Goal: Task Accomplishment & Management: Manage account settings

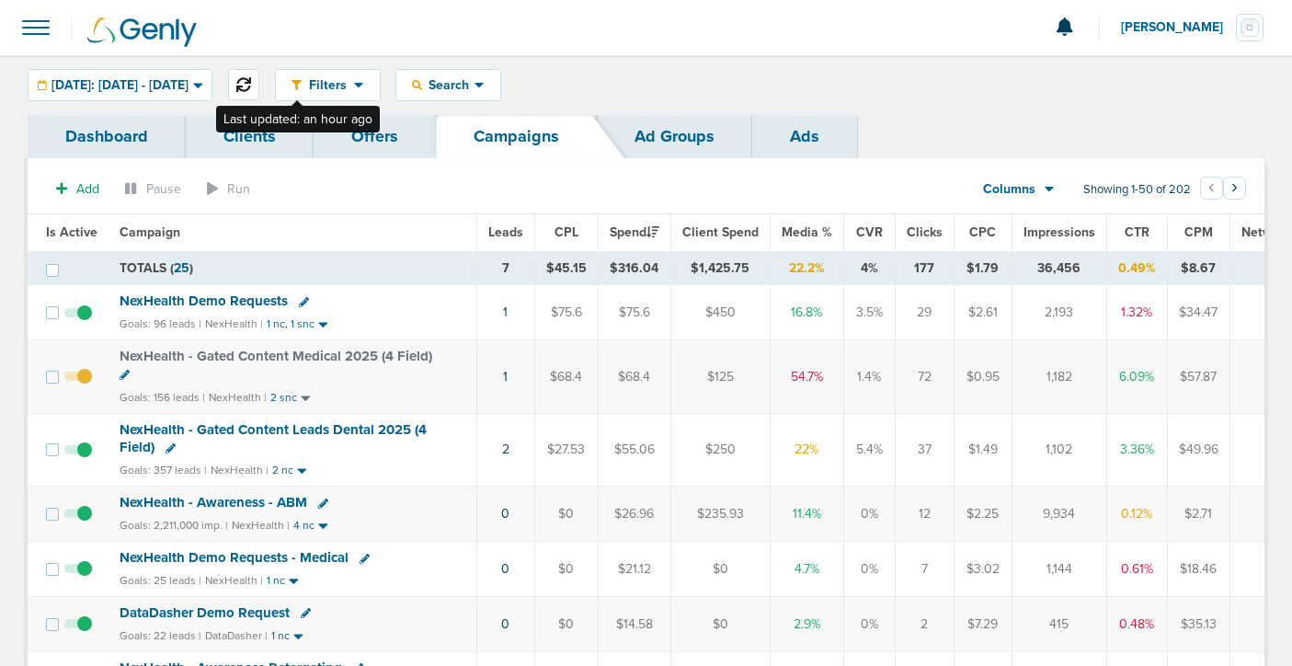
click at [259, 83] on button at bounding box center [243, 84] width 31 height 31
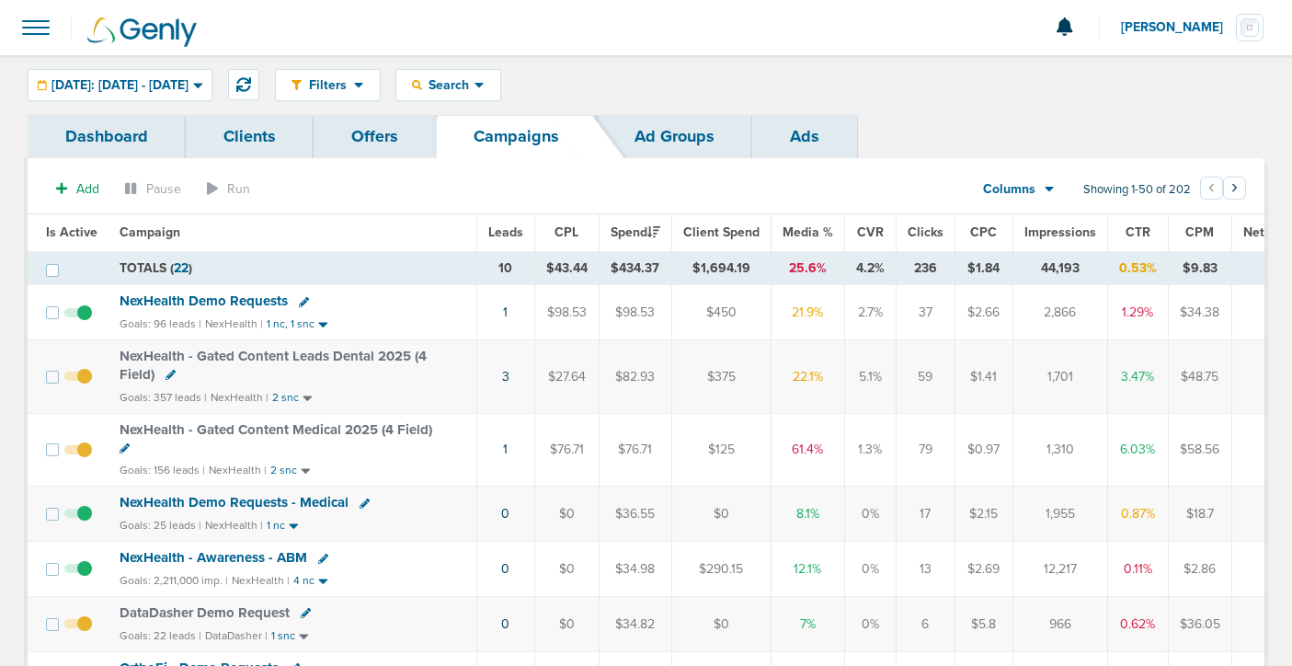
click at [238, 304] on span "NexHealth Demo Requests" at bounding box center [204, 300] width 168 height 17
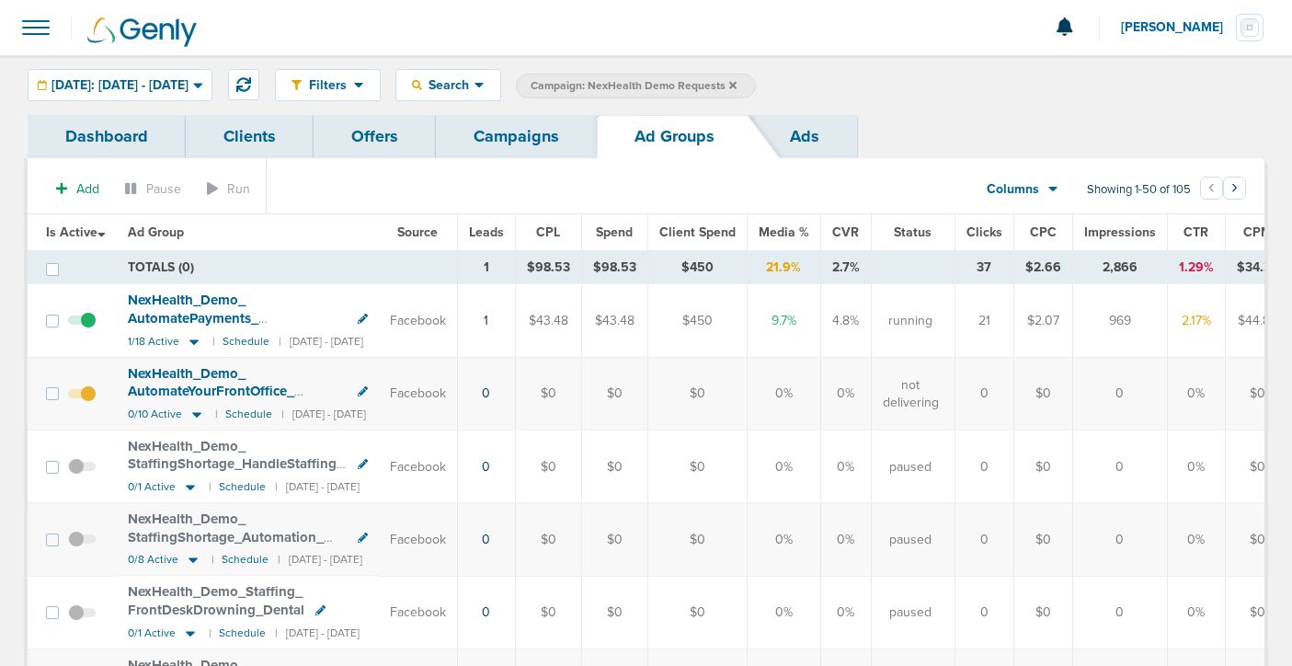
click at [510, 140] on link "Campaigns" at bounding box center [516, 136] width 161 height 43
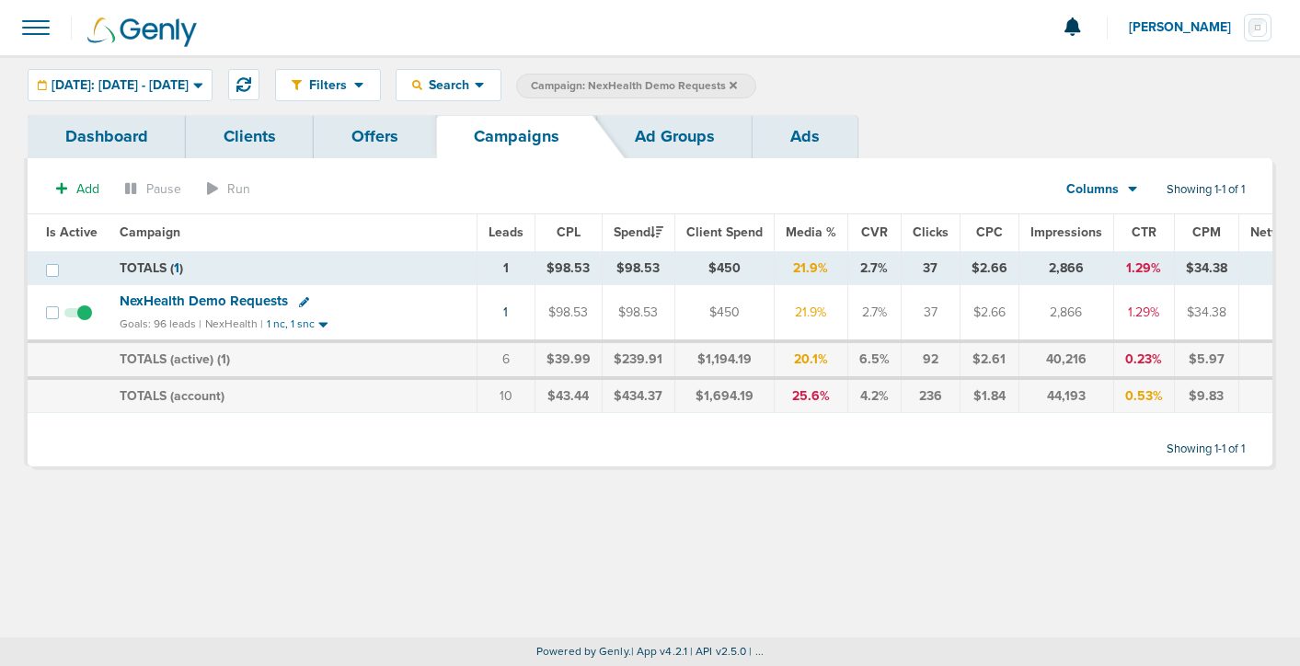
click at [737, 86] on icon at bounding box center [732, 84] width 7 height 7
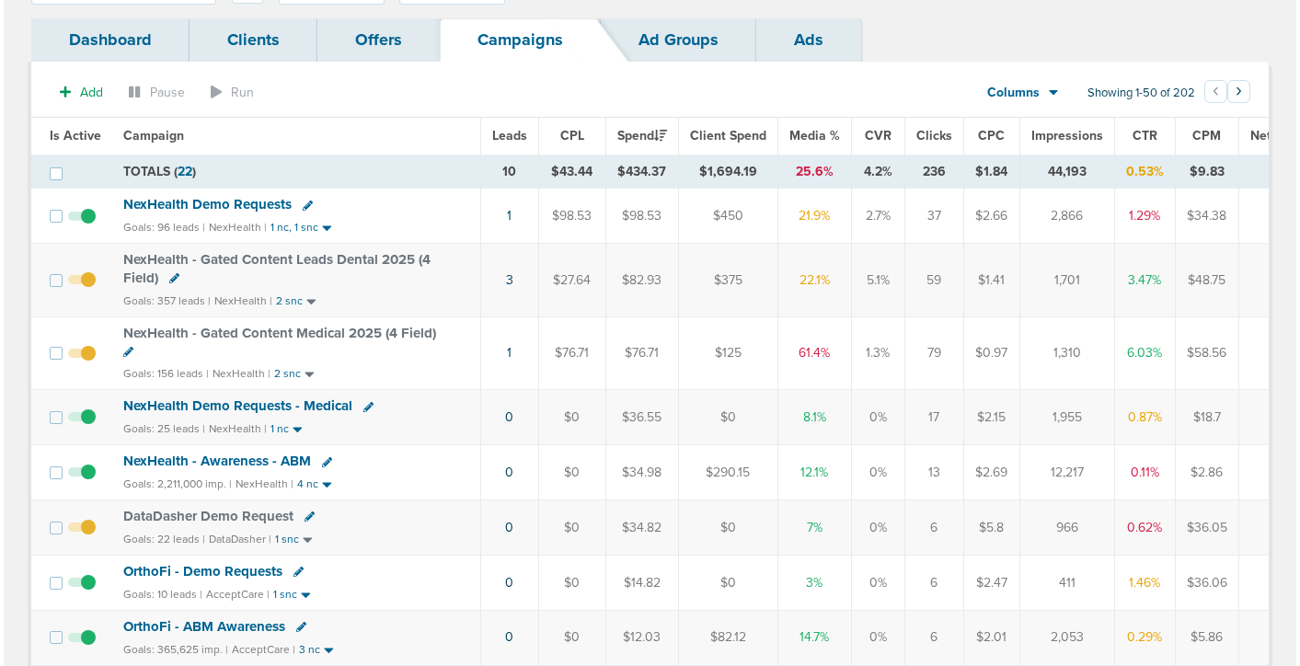
scroll to position [91, 0]
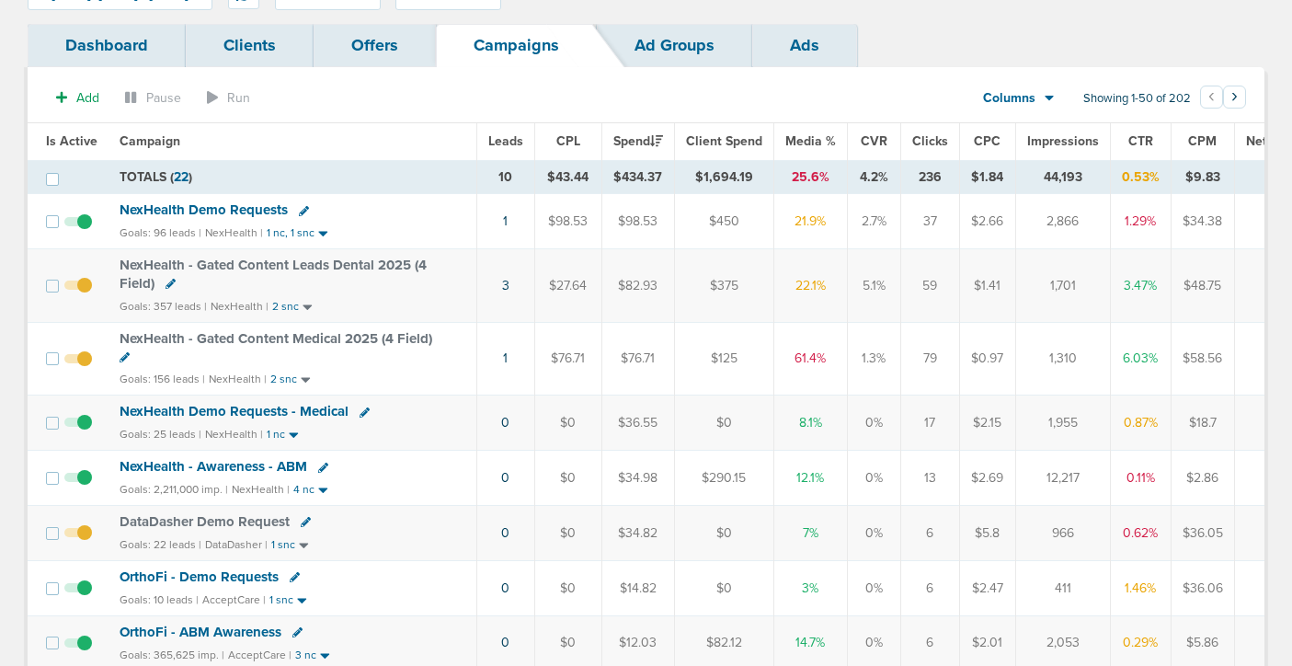
click at [301, 212] on icon at bounding box center [304, 211] width 10 height 10
select select
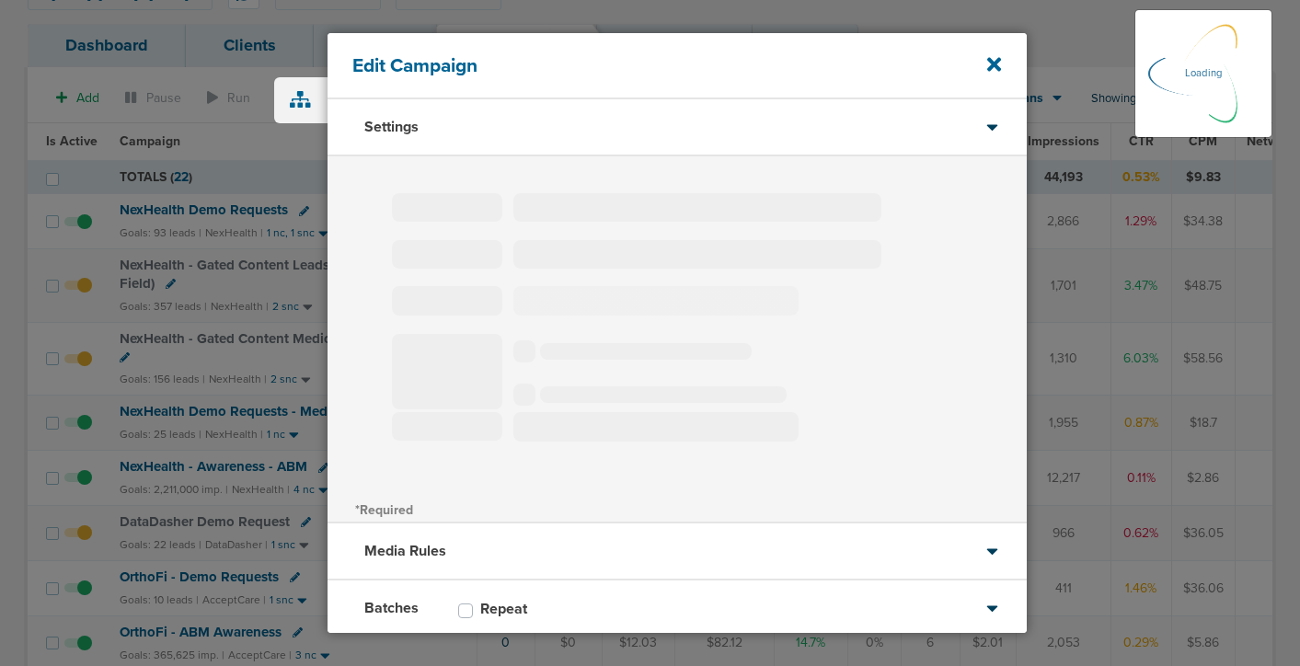
type input "NexHealth Demo Requests"
select select "Leads"
radio input "true"
select select "readWrite"
select select "1"
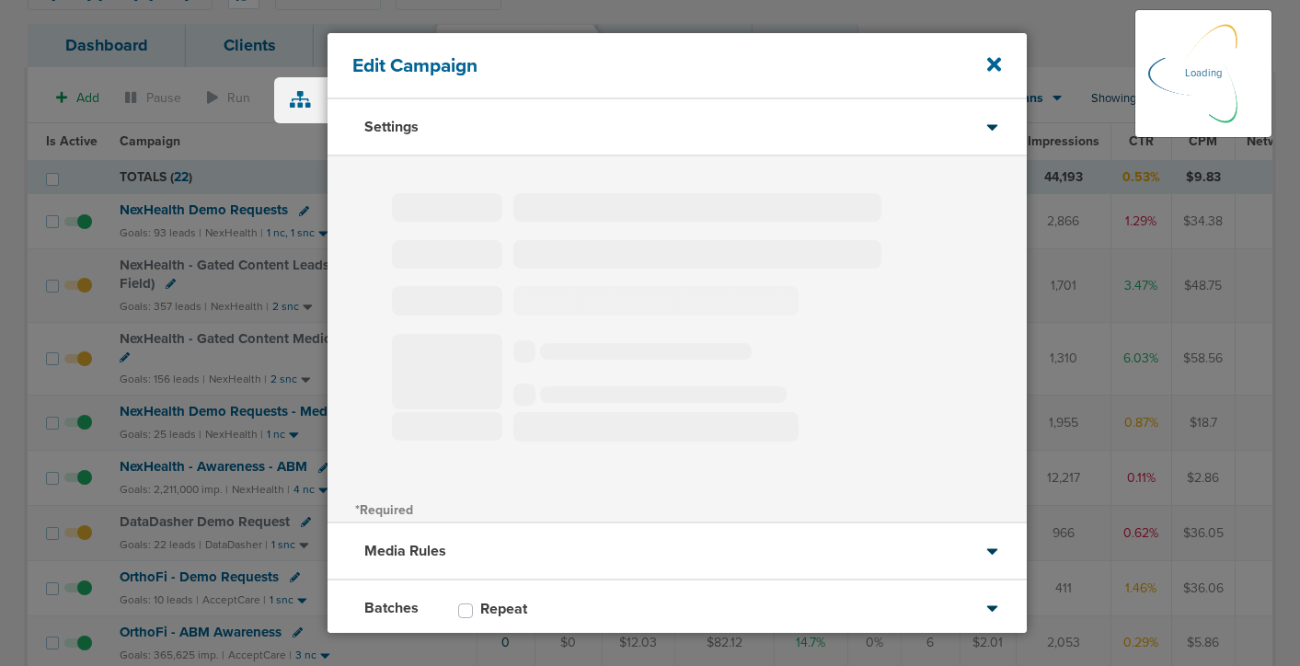
select select "2"
select select "3"
select select "4"
select select "5"
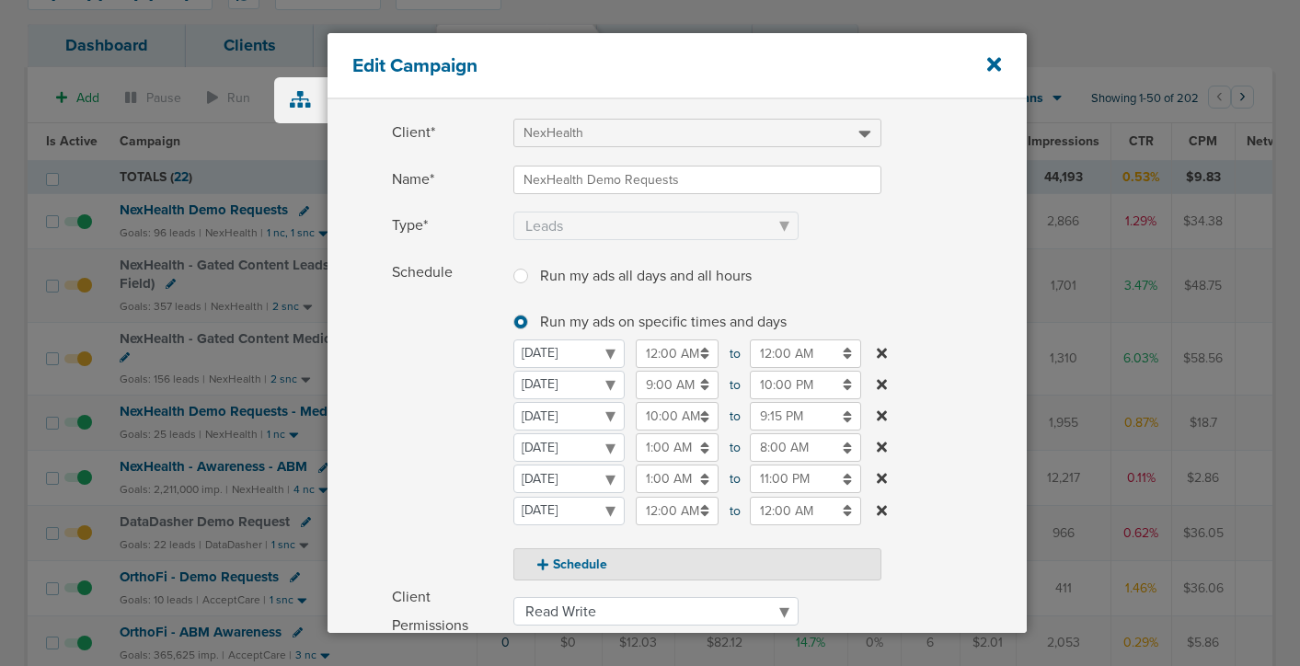
scroll to position [79, 0]
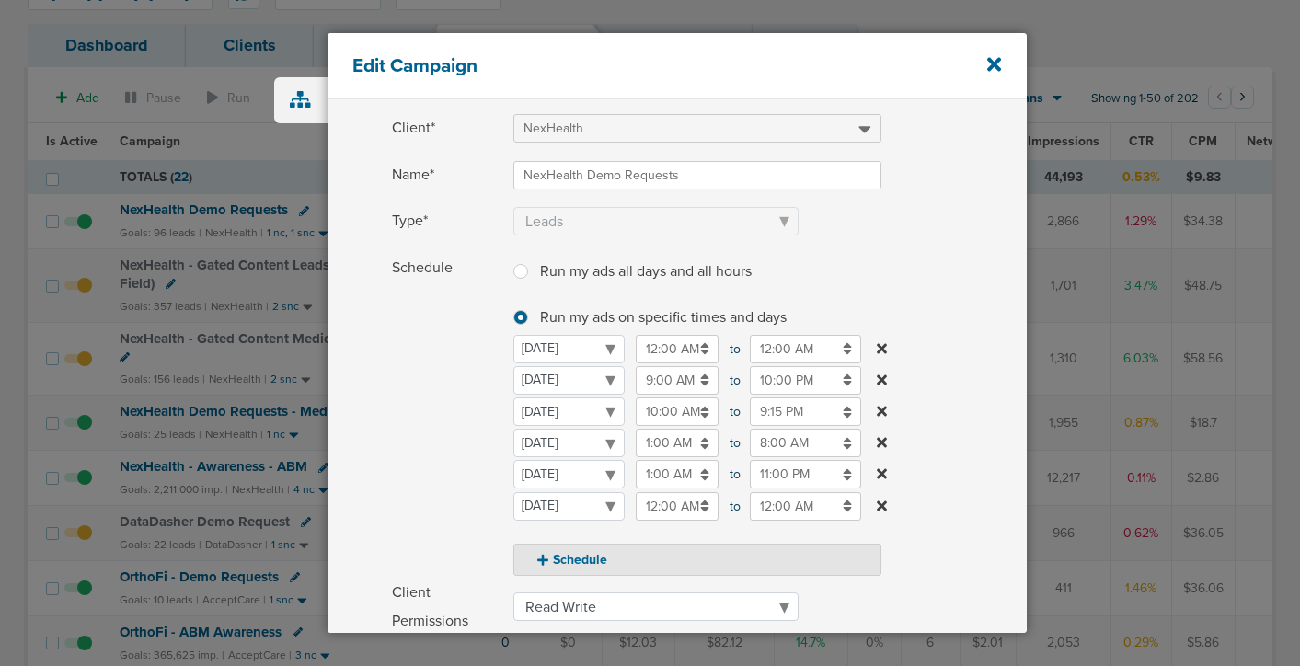
click at [777, 441] on input "8:00 AM" at bounding box center [805, 443] width 111 height 29
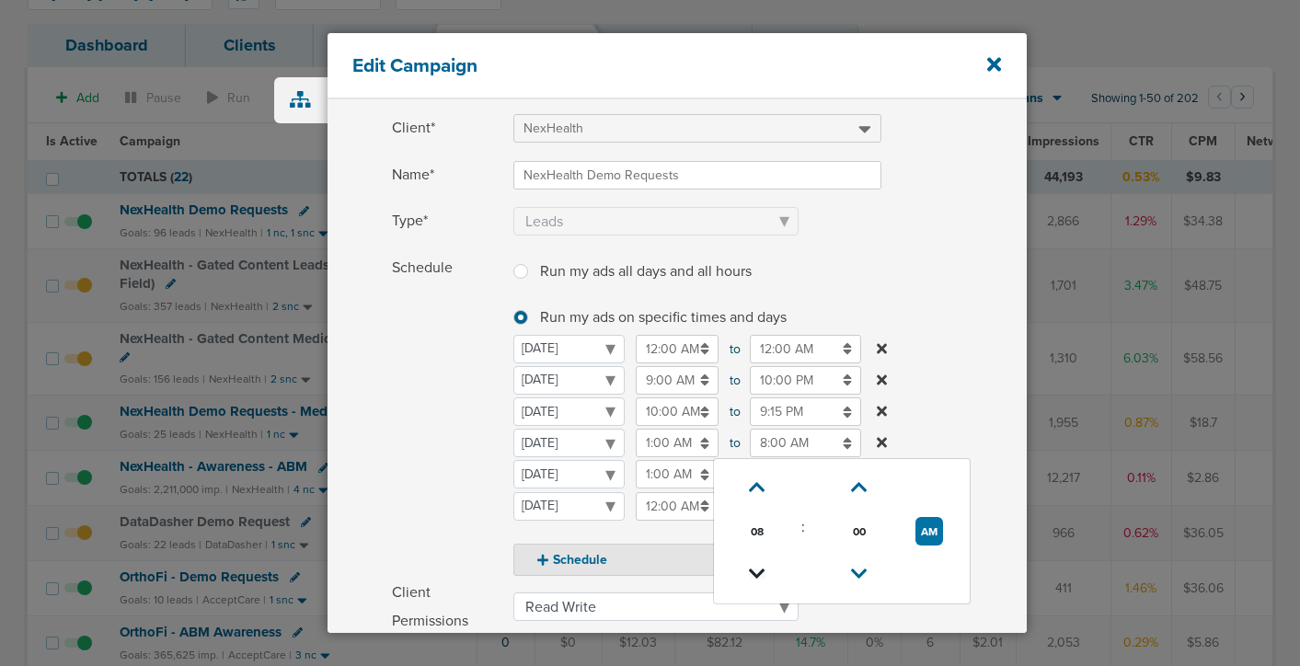
click at [757, 571] on icon at bounding box center [757, 573] width 17 height 11
type input "7:00 AM"
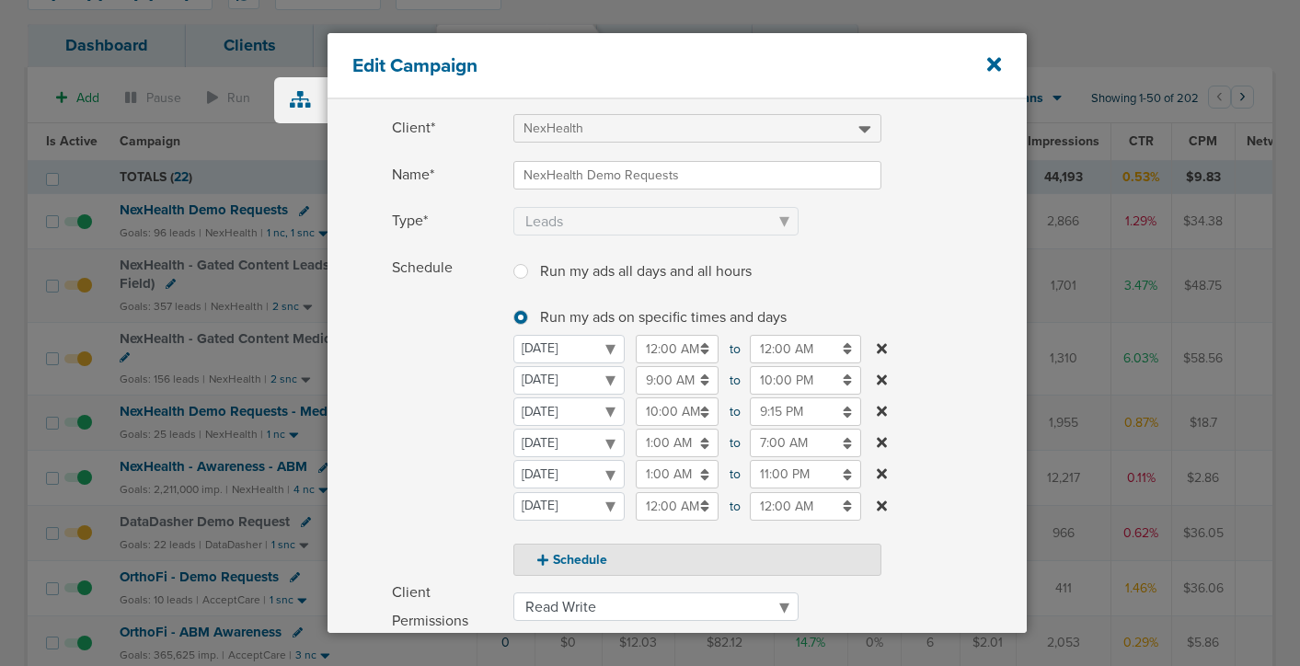
click at [453, 449] on span "Schedule" at bounding box center [447, 415] width 110 height 322
click at [570, 559] on button "Schedule" at bounding box center [697, 560] width 368 height 32
select select "6"
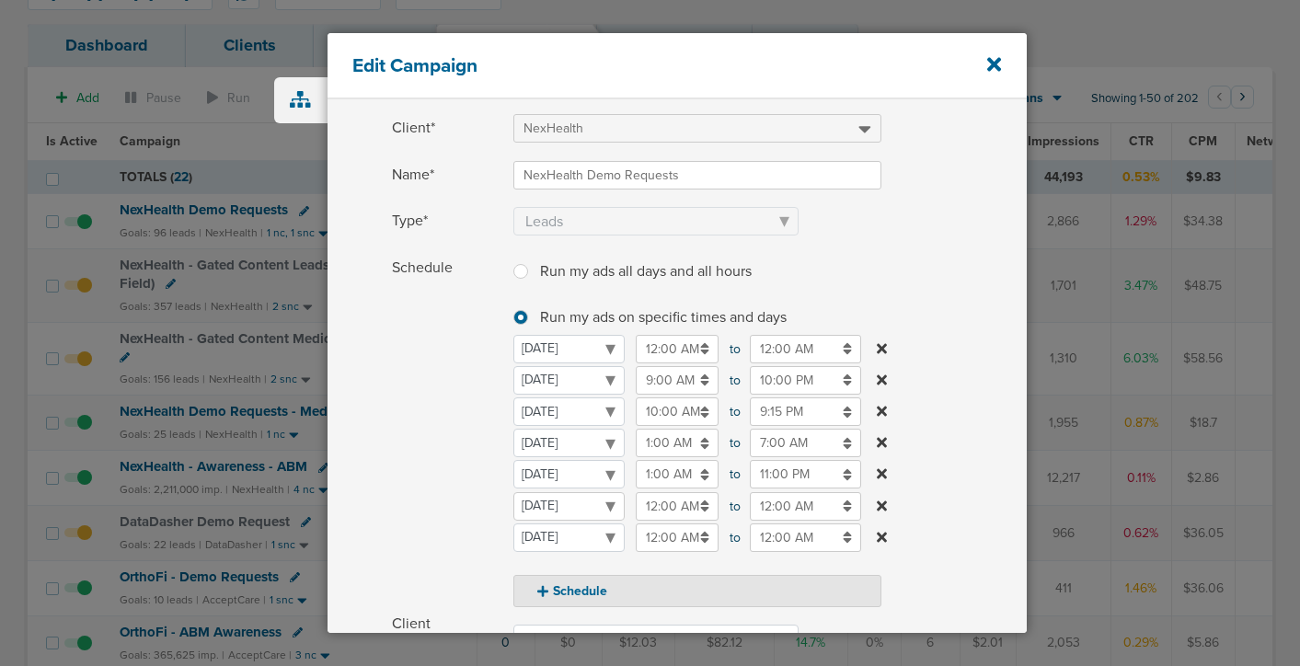
click at [563, 506] on select "[DATE] [DATE] [DATE] [DATE] [DATE] [DATE] [DATE]" at bounding box center [568, 506] width 111 height 29
select select "3"
select select "4"
click at [663, 481] on input "12:00 AM" at bounding box center [677, 474] width 83 height 29
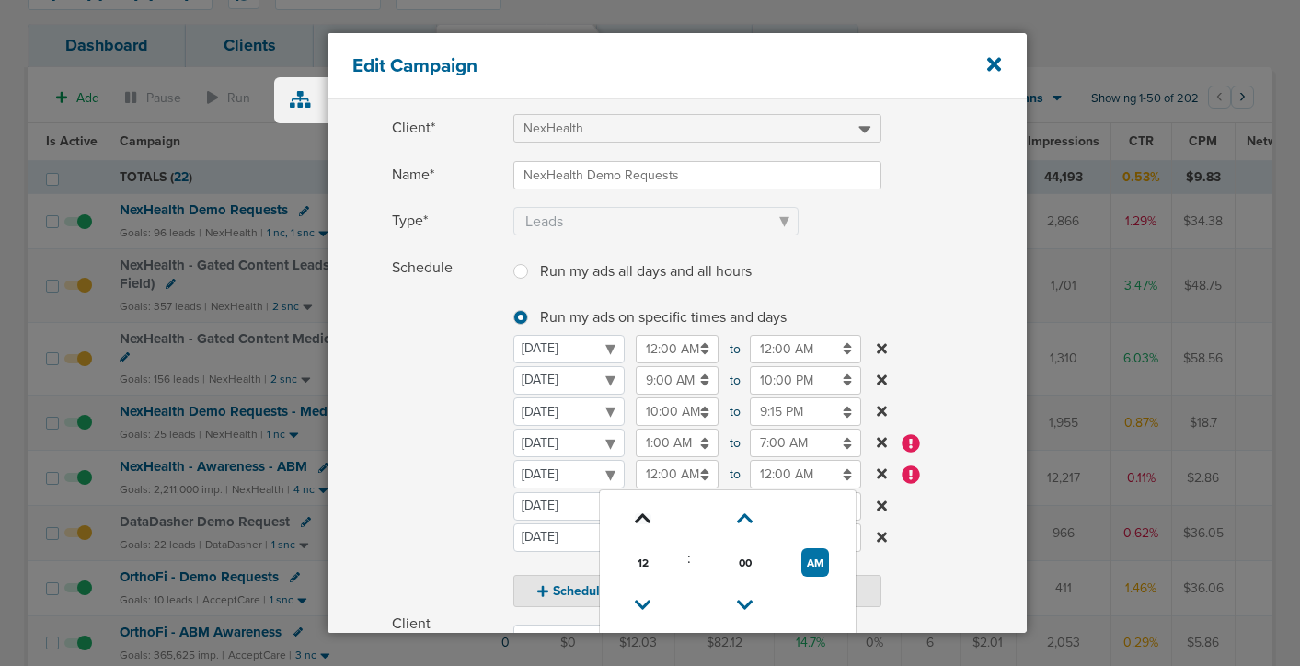
click at [641, 522] on icon at bounding box center [643, 518] width 17 height 11
click at [639, 600] on icon at bounding box center [643, 605] width 17 height 11
click at [639, 600] on icon at bounding box center [644, 605] width 17 height 11
click at [809, 561] on button "PM" at bounding box center [815, 562] width 27 height 29
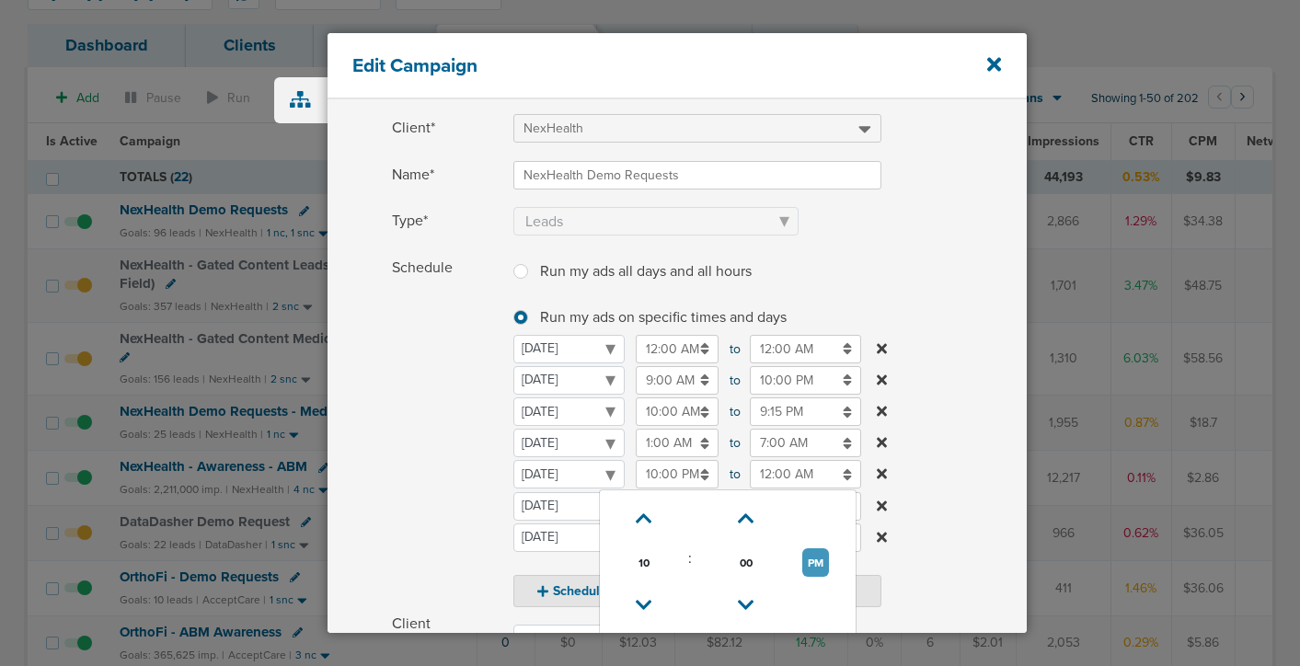
type input "10:00 AM"
click at [784, 476] on input "12:00 AM" at bounding box center [805, 474] width 111 height 29
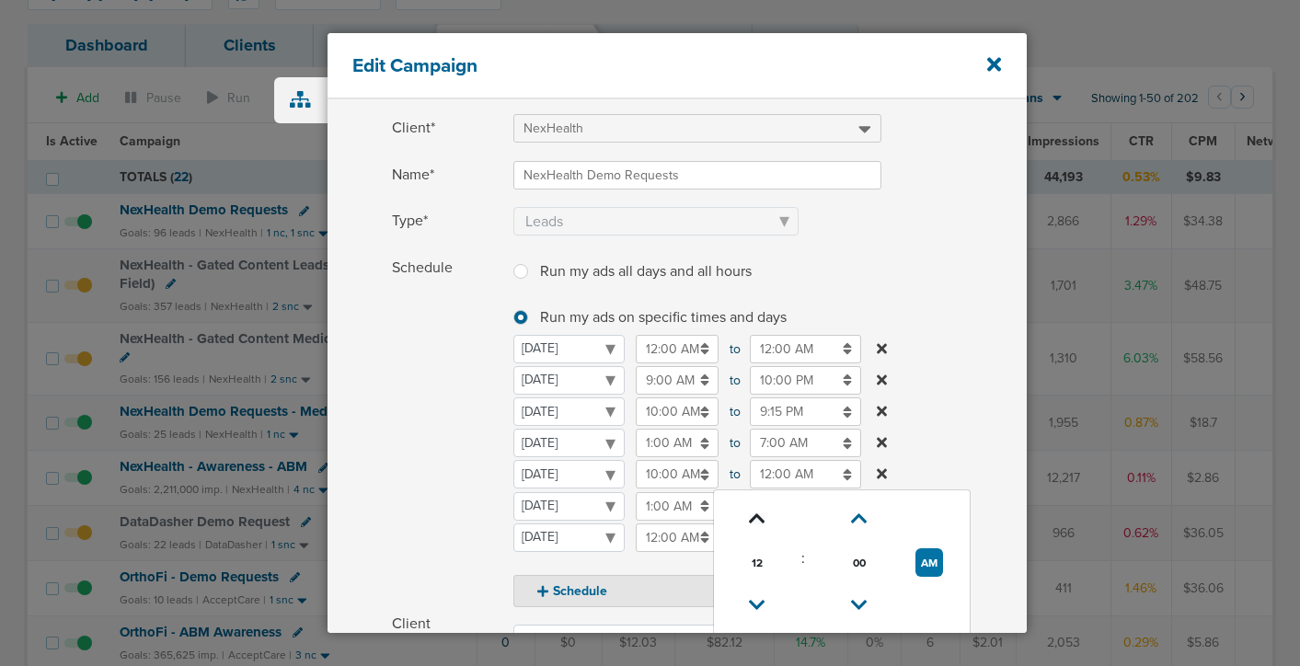
click at [760, 515] on icon at bounding box center [757, 518] width 17 height 11
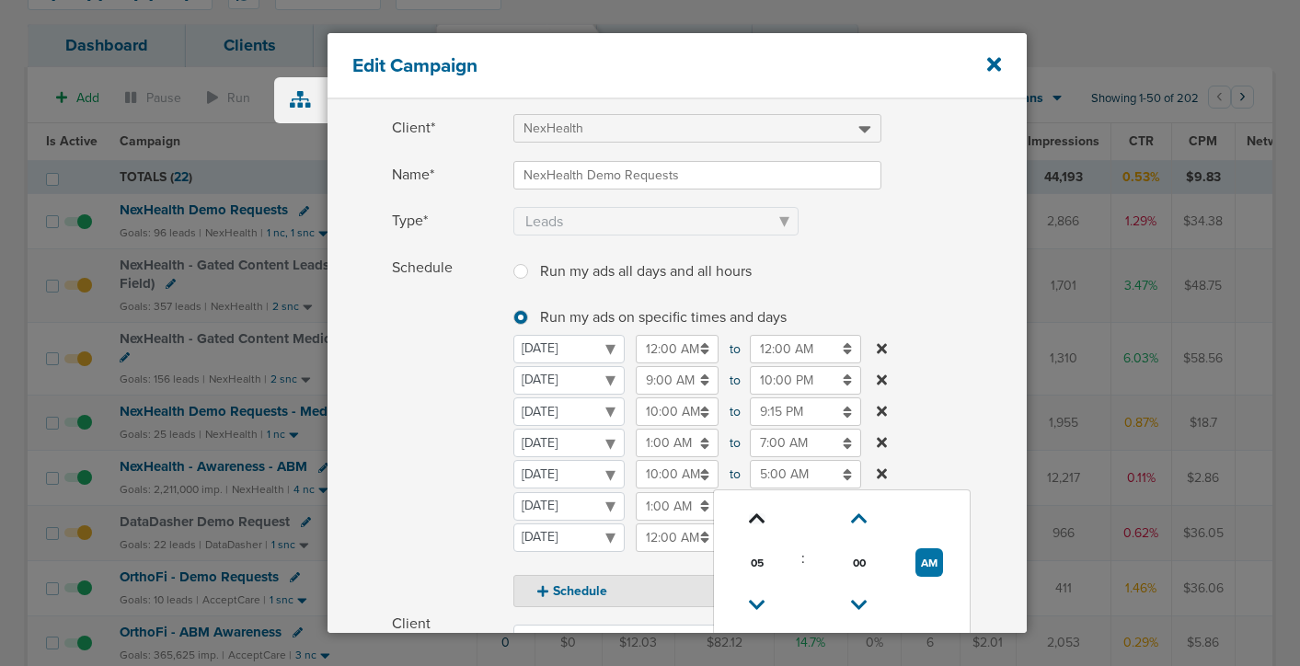
click at [760, 515] on icon at bounding box center [757, 518] width 17 height 11
click at [751, 520] on icon at bounding box center [757, 518] width 17 height 11
click at [931, 561] on button "AM" at bounding box center [929, 562] width 28 height 29
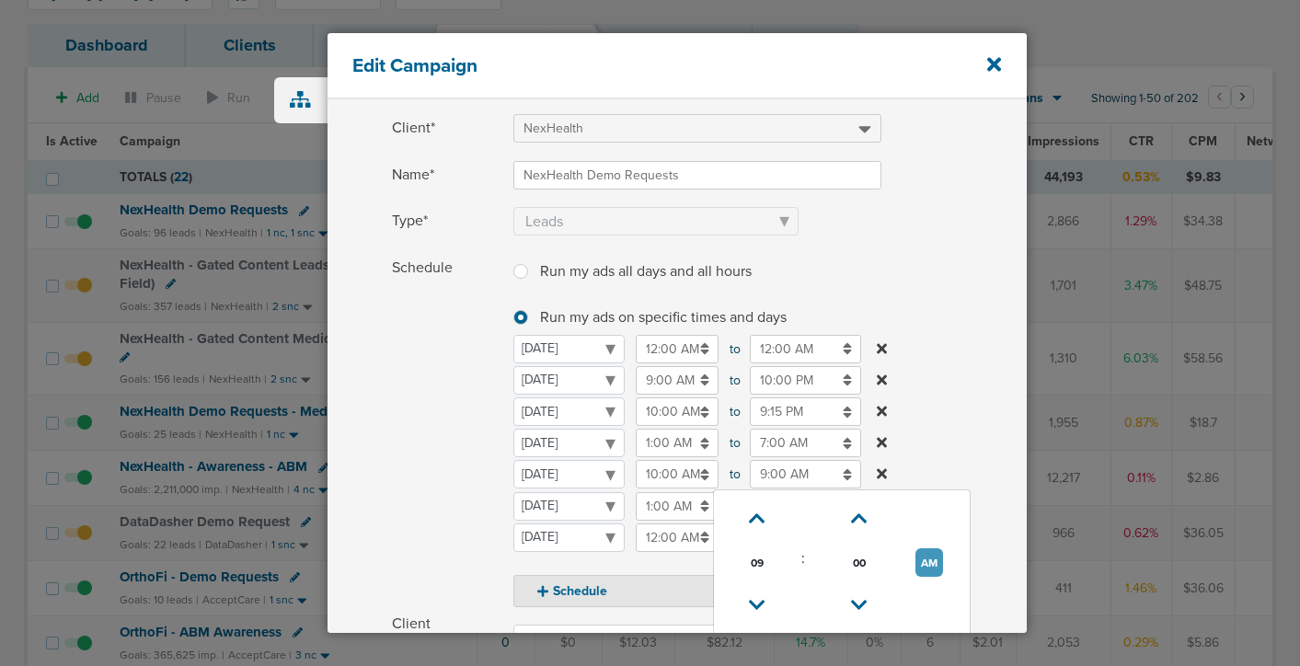
type input "9:00 PM"
click at [934, 423] on label "Schedule Run my ads all days and all hours Run my ads all days and all hours Ru…" at bounding box center [709, 430] width 635 height 353
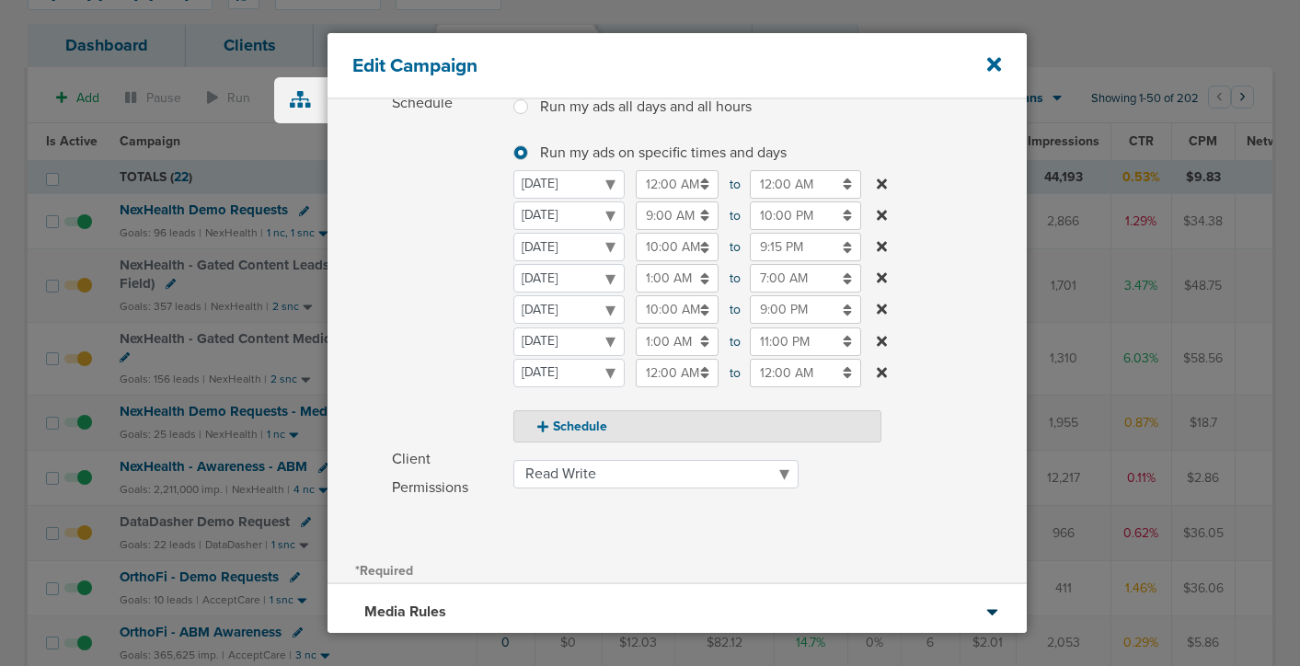
scroll to position [416, 0]
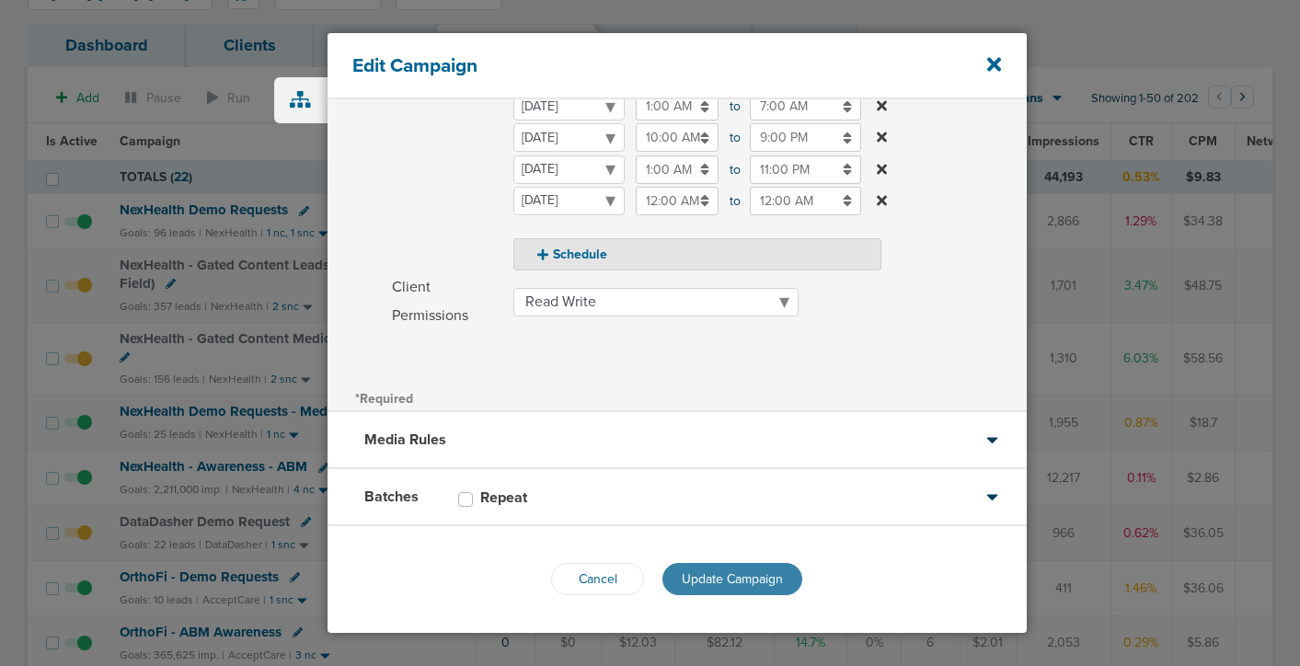
click at [672, 585] on button "Update Campaign" at bounding box center [732, 579] width 140 height 32
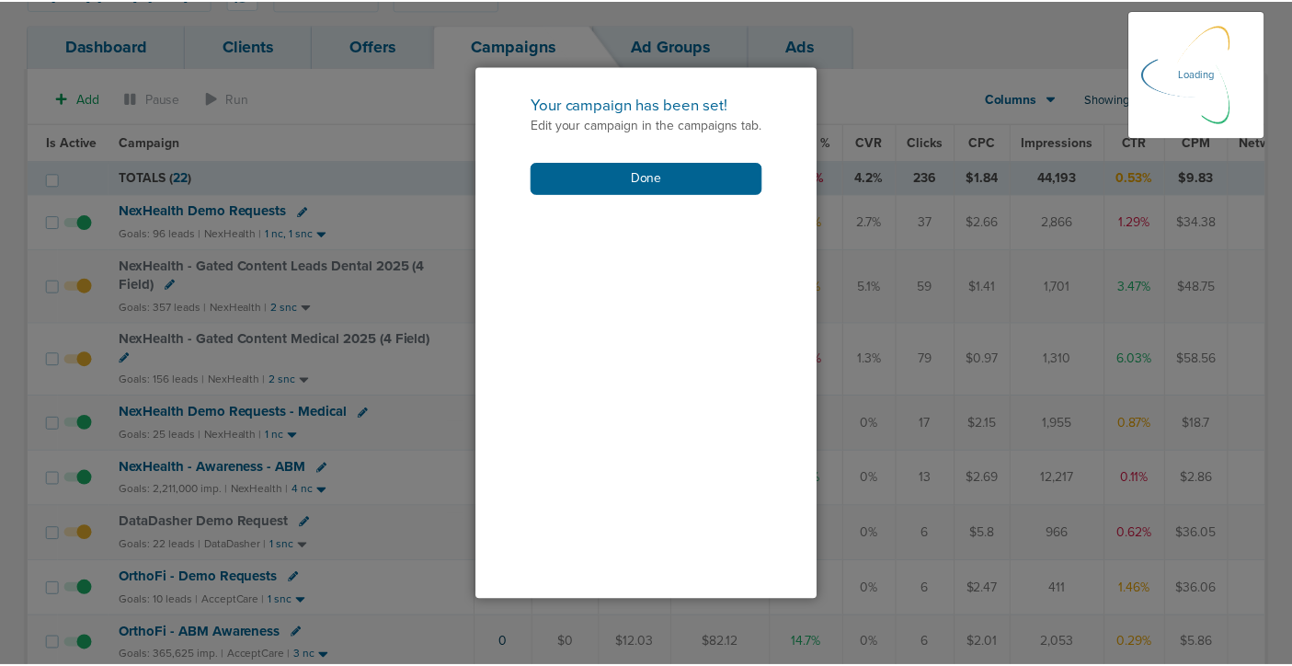
scroll to position [357, 0]
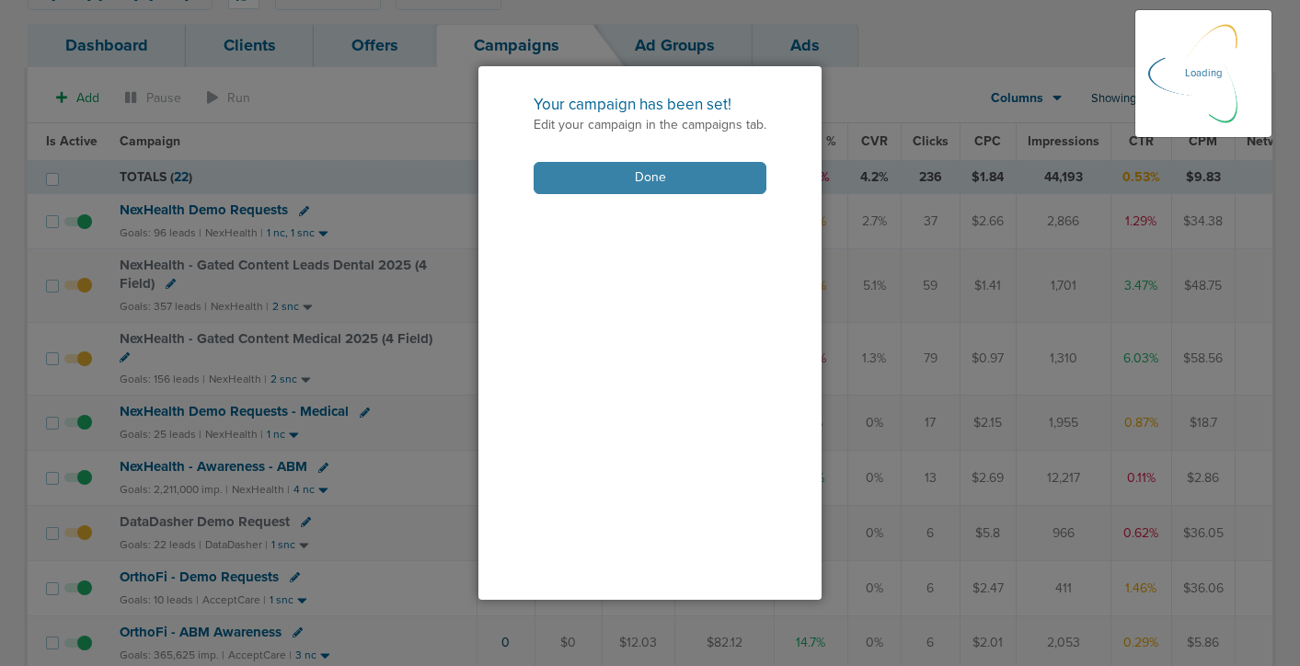
click at [654, 166] on button "Done" at bounding box center [649, 178] width 233 height 32
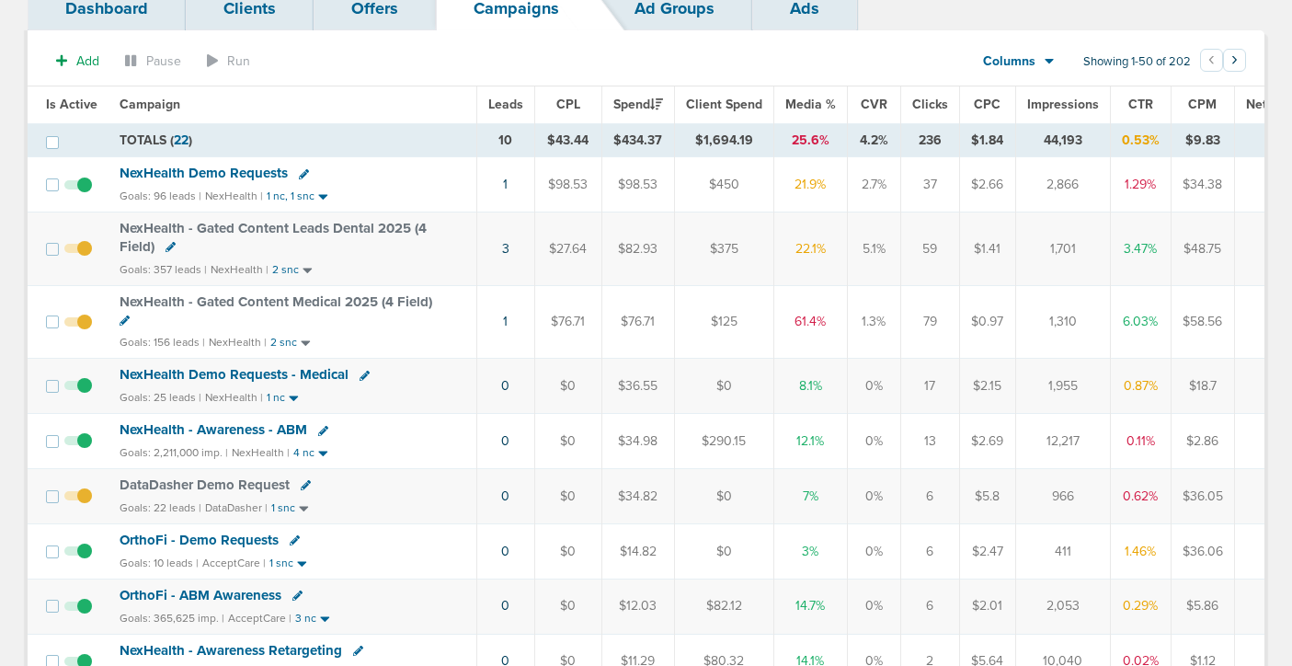
scroll to position [132, 0]
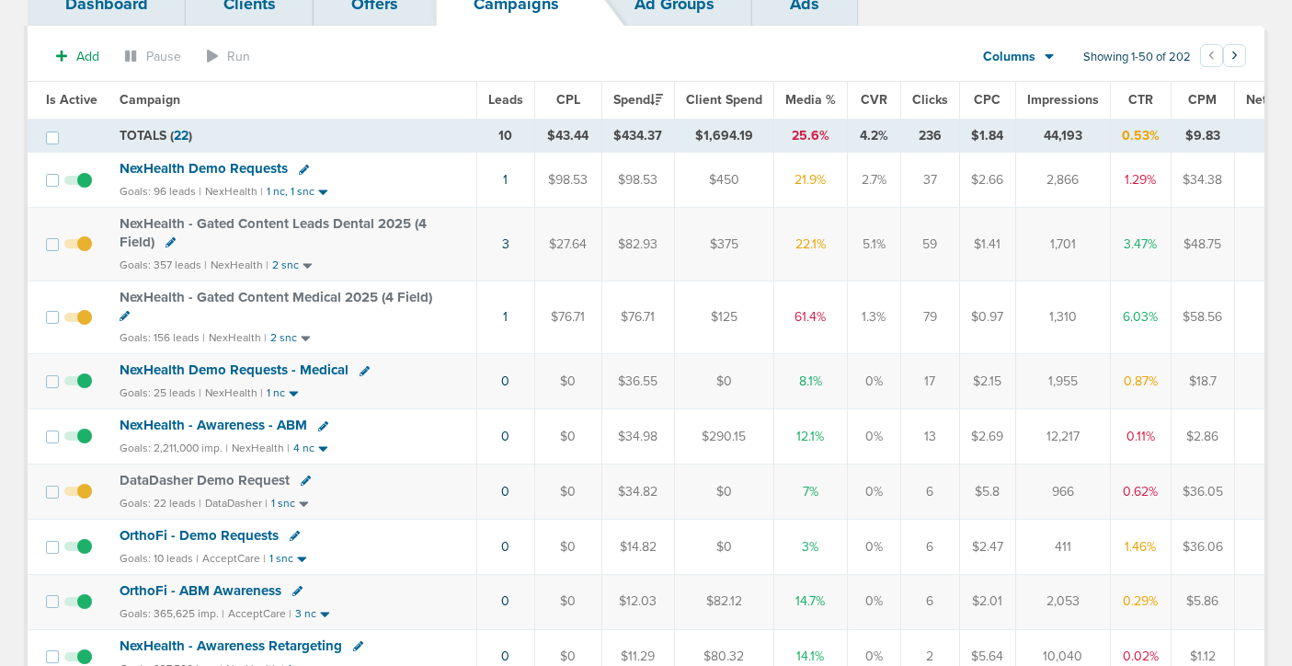
click at [288, 372] on span "NexHealth Demo Requests - Medical" at bounding box center [234, 369] width 229 height 17
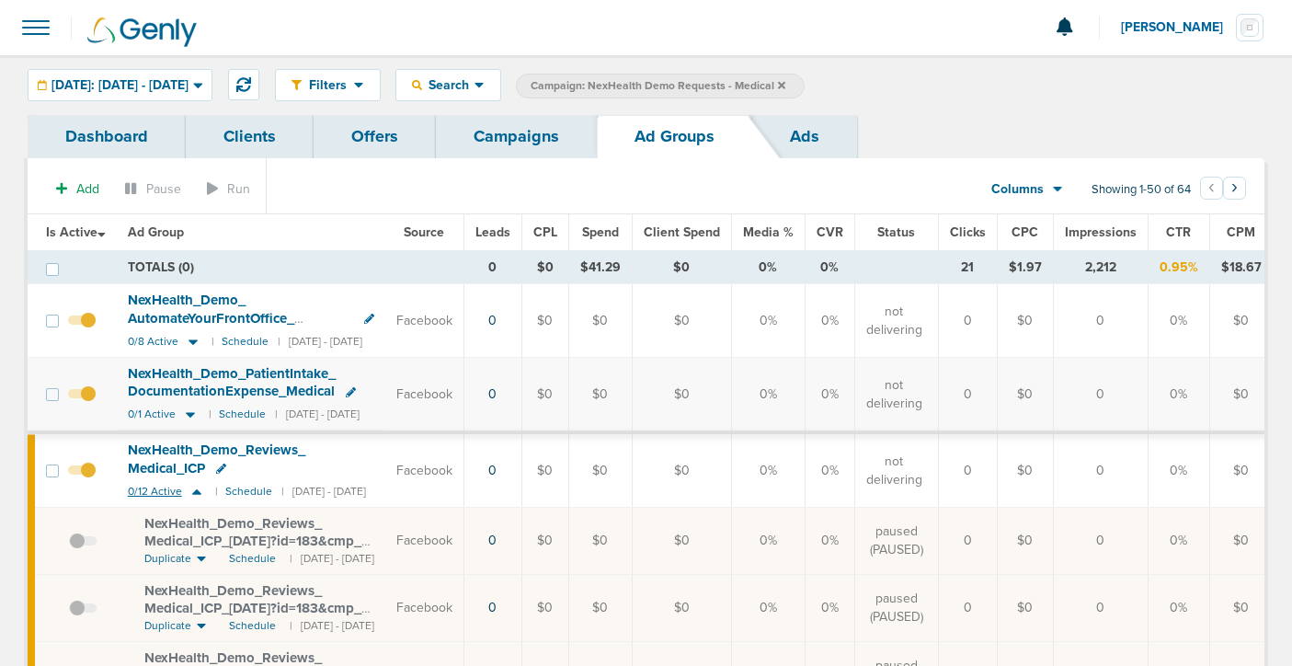
click at [197, 489] on icon at bounding box center [196, 492] width 9 height 6
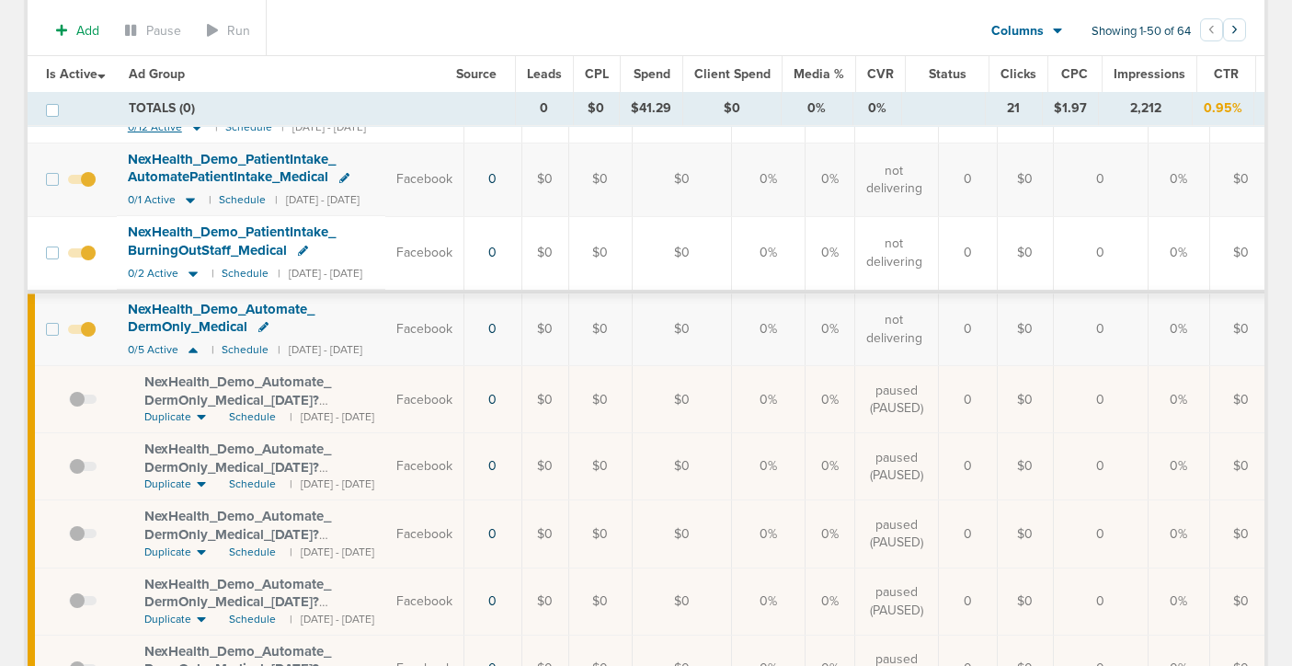
scroll to position [769, 0]
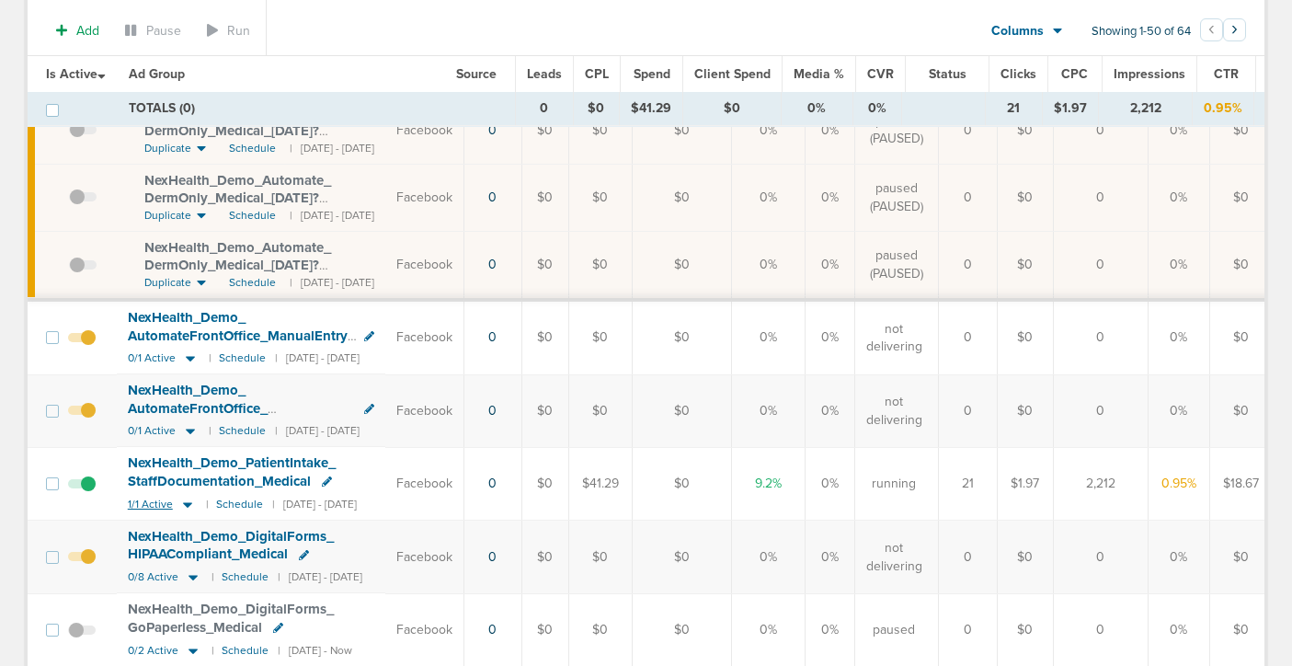
click at [193, 497] on icon at bounding box center [187, 505] width 18 height 16
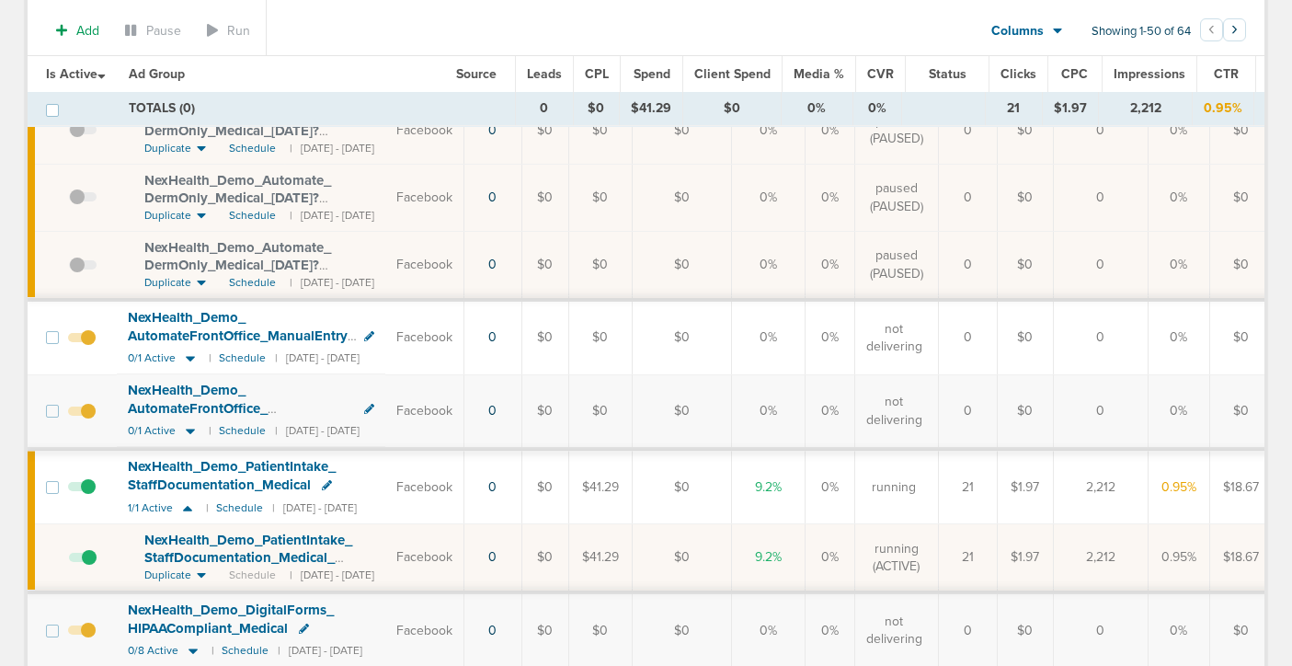
click at [201, 532] on span "NexHealth_ Demo_ PatientIntake_ StaffDocumentation_ Medical_ [DATE]?id=183&cmp_…" at bounding box center [248, 558] width 209 height 52
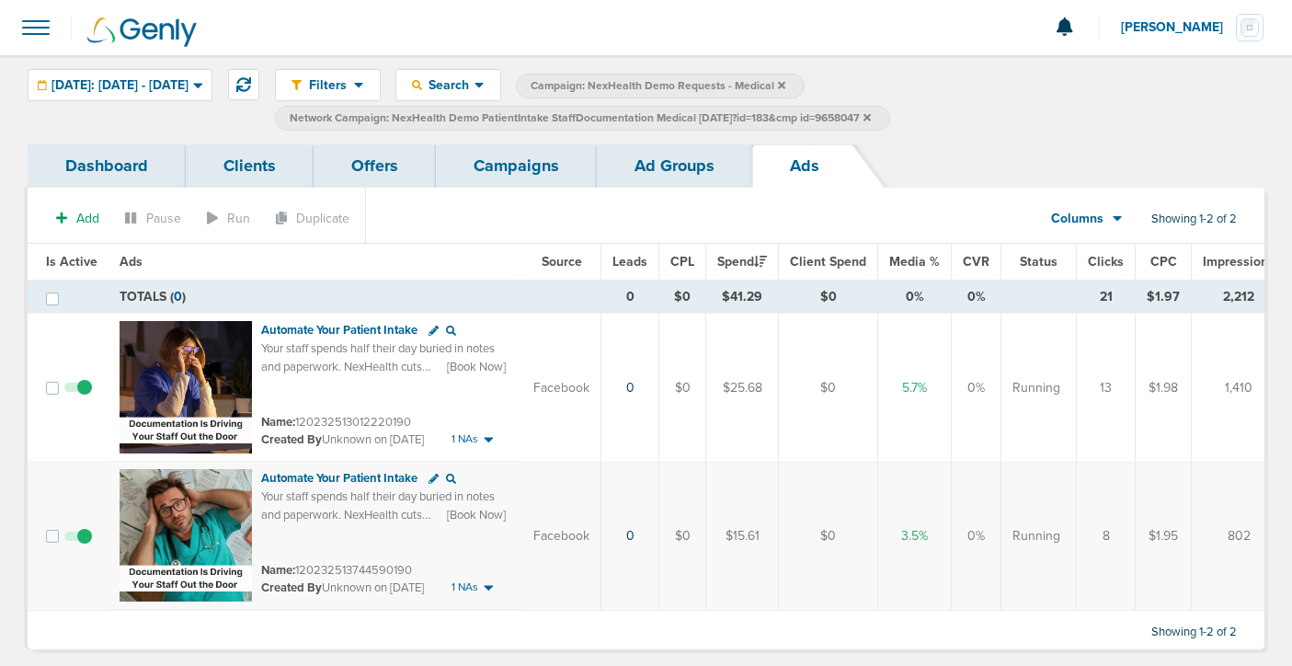
click at [652, 167] on link "Ad Groups" at bounding box center [674, 165] width 155 height 43
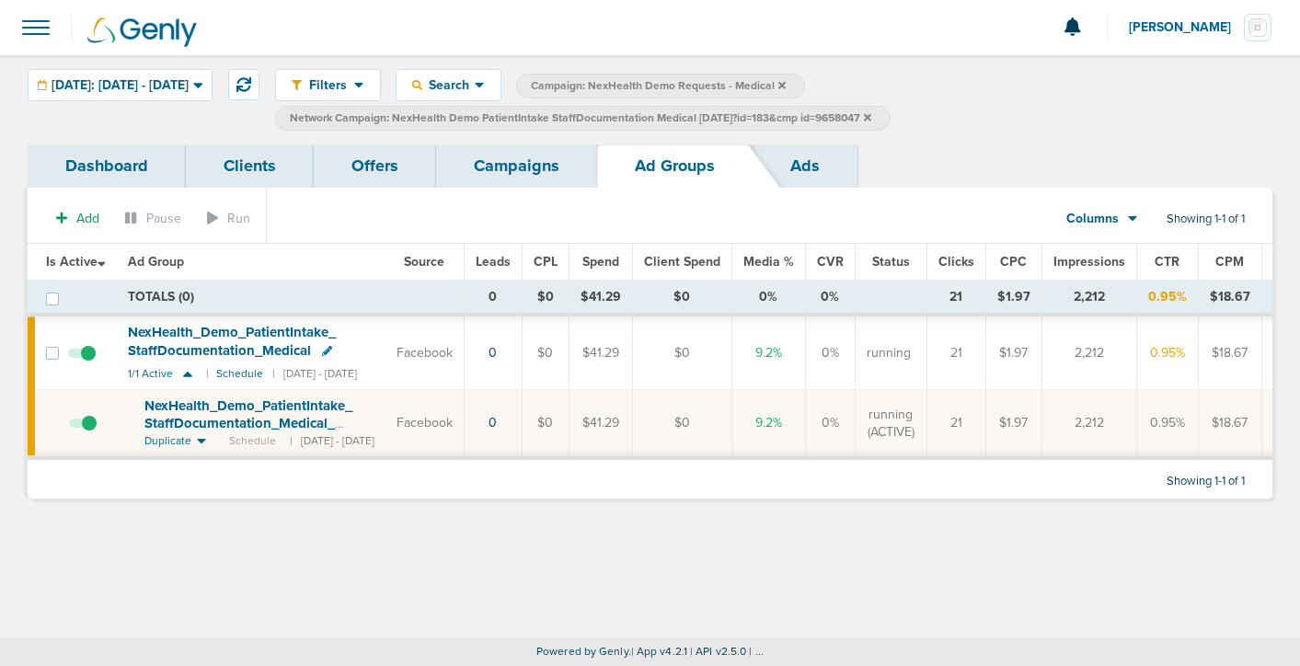
click at [540, 165] on link "Campaigns" at bounding box center [516, 165] width 161 height 43
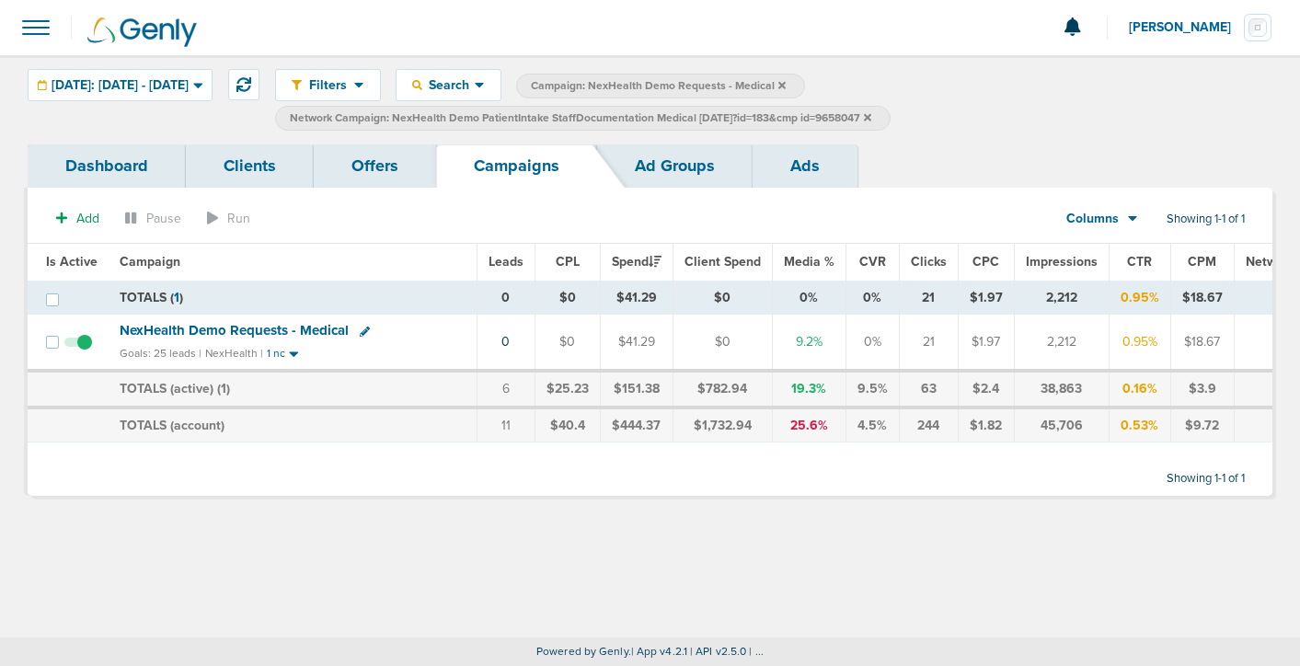
click at [651, 179] on link "Ad Groups" at bounding box center [674, 165] width 155 height 43
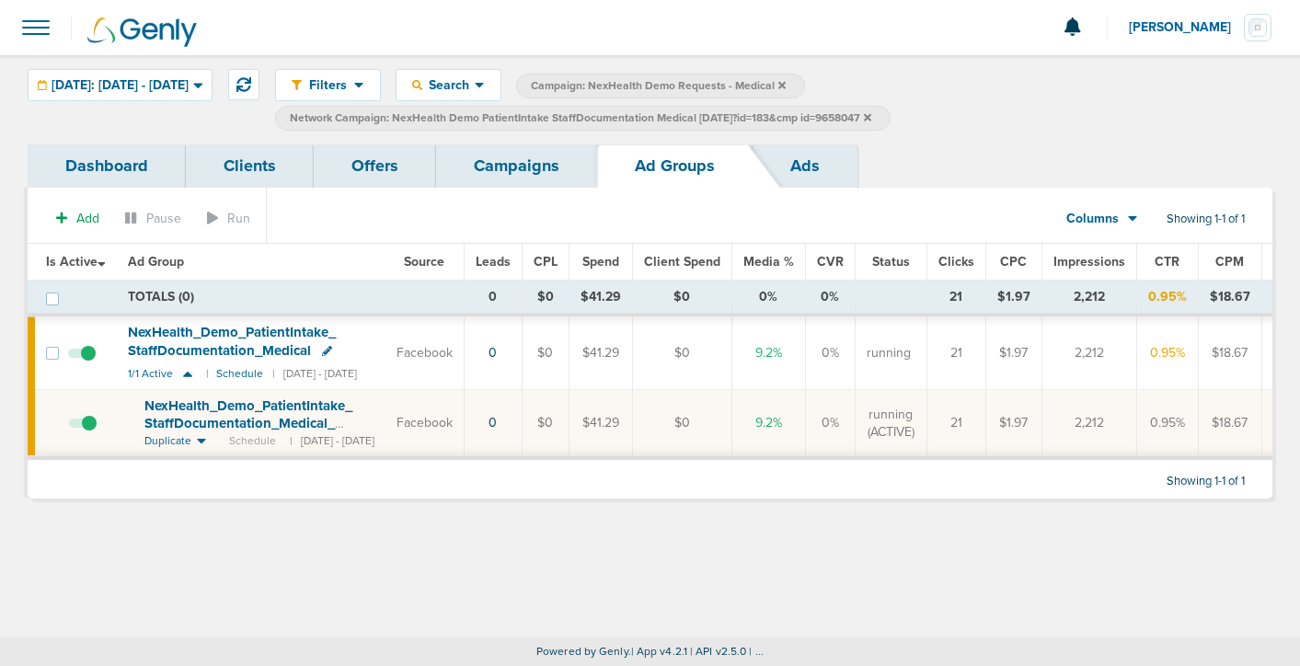
click at [871, 118] on icon at bounding box center [867, 116] width 7 height 7
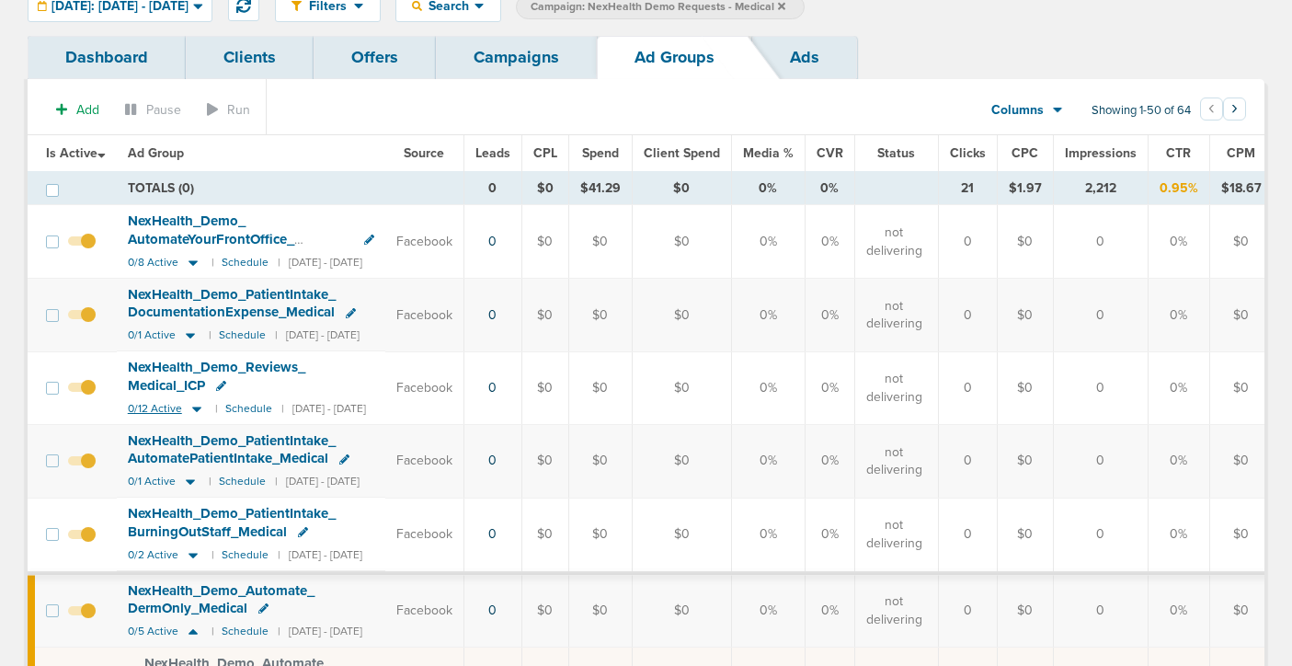
scroll to position [42, 0]
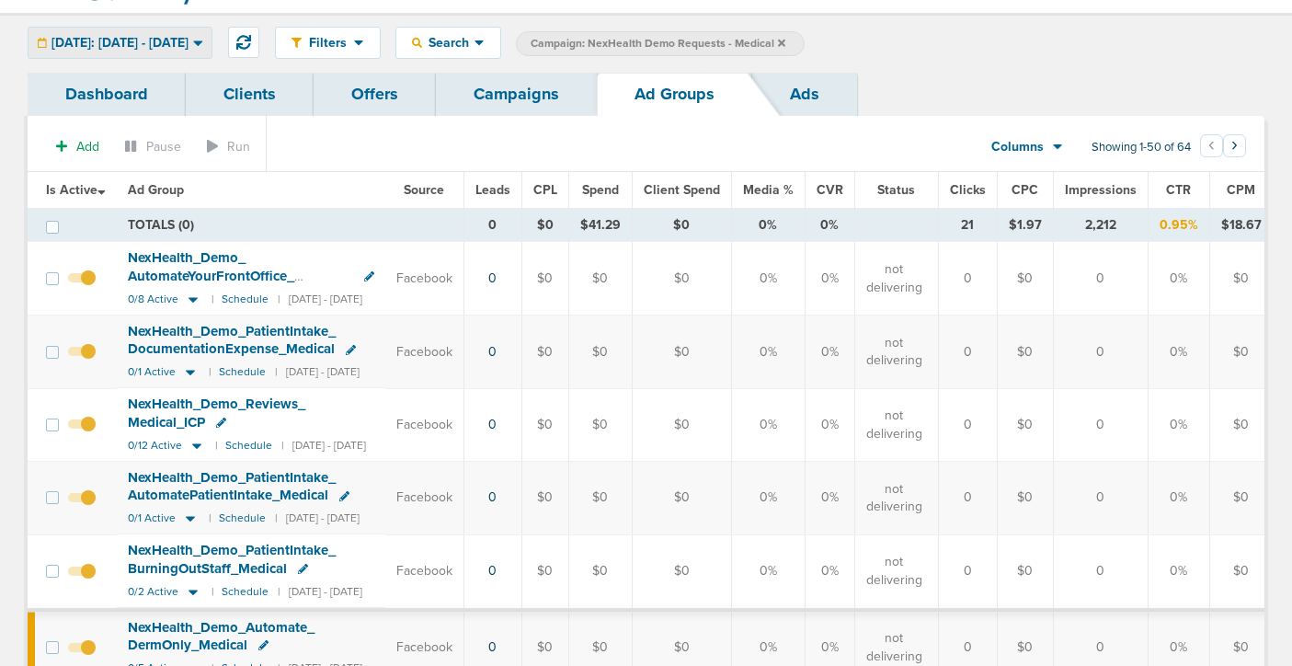
click at [161, 44] on span "[DATE]: [DATE] - [DATE]" at bounding box center [120, 43] width 137 height 13
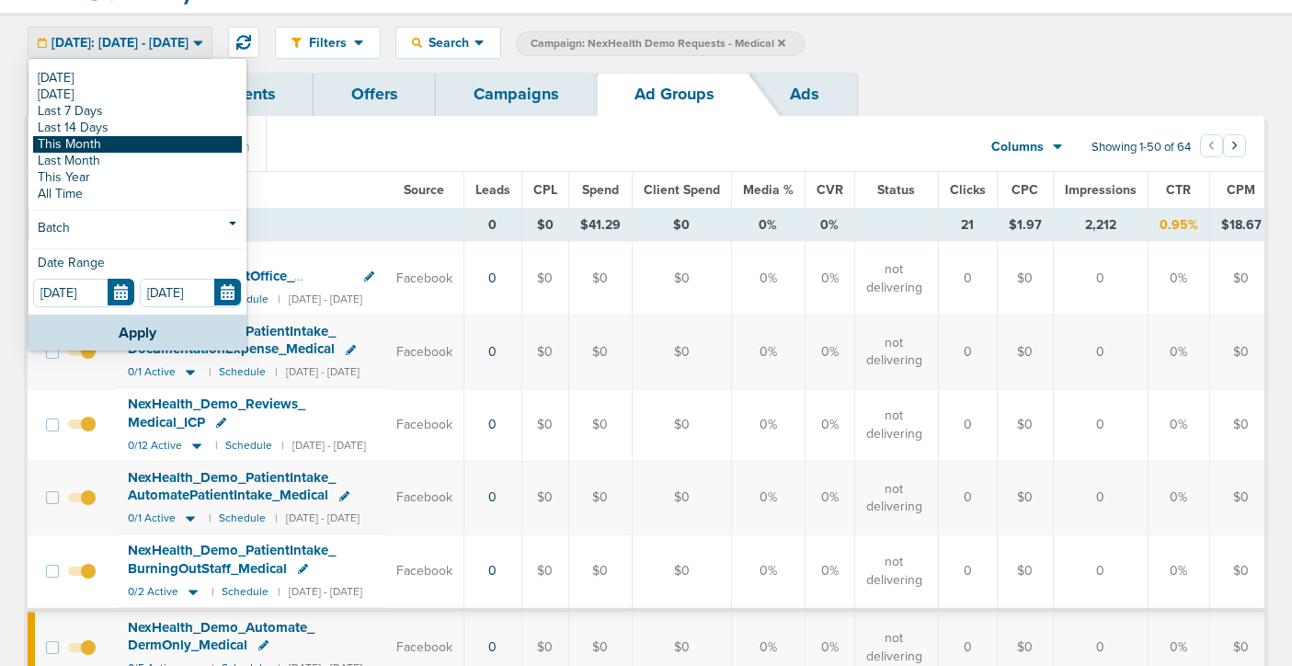
click at [128, 146] on link "This Month" at bounding box center [137, 144] width 209 height 17
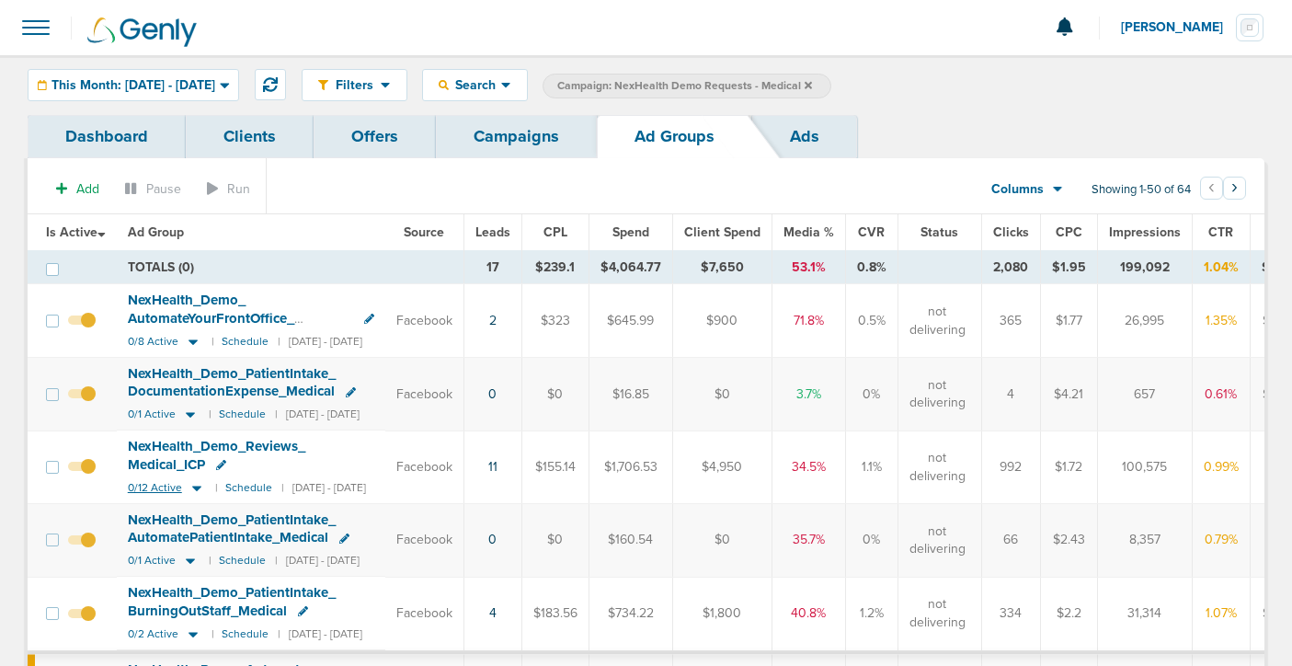
click at [196, 486] on icon at bounding box center [196, 489] width 9 height 6
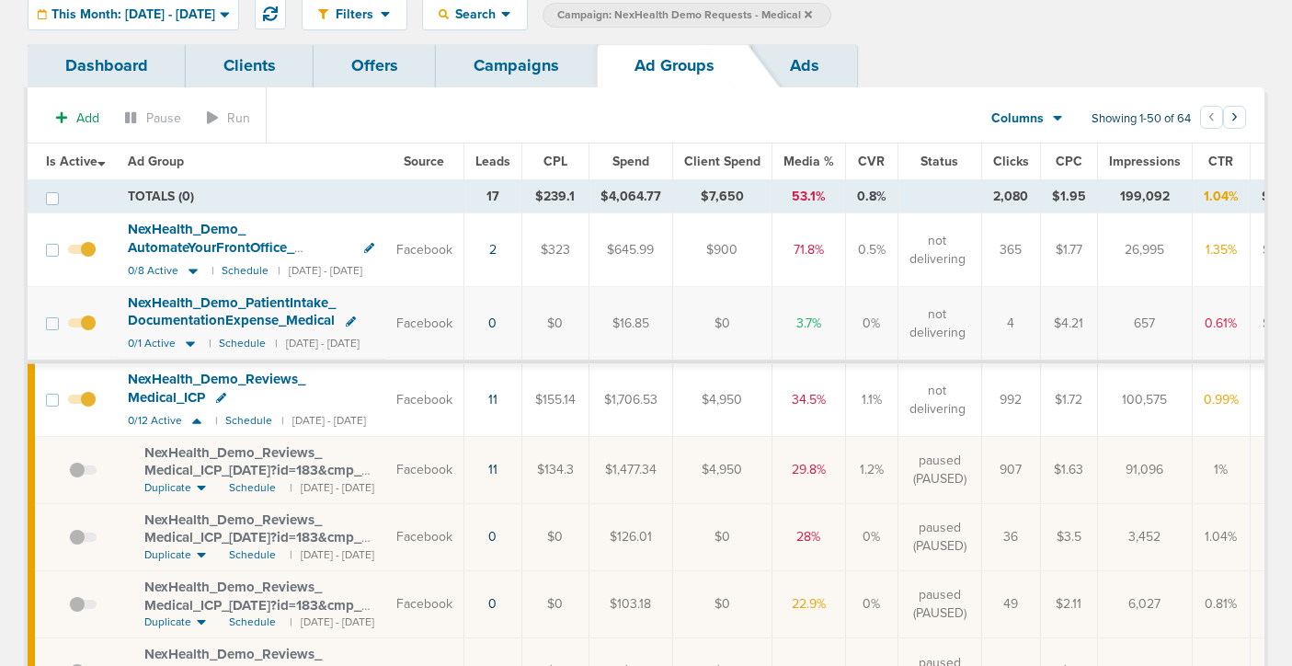
scroll to position [50, 0]
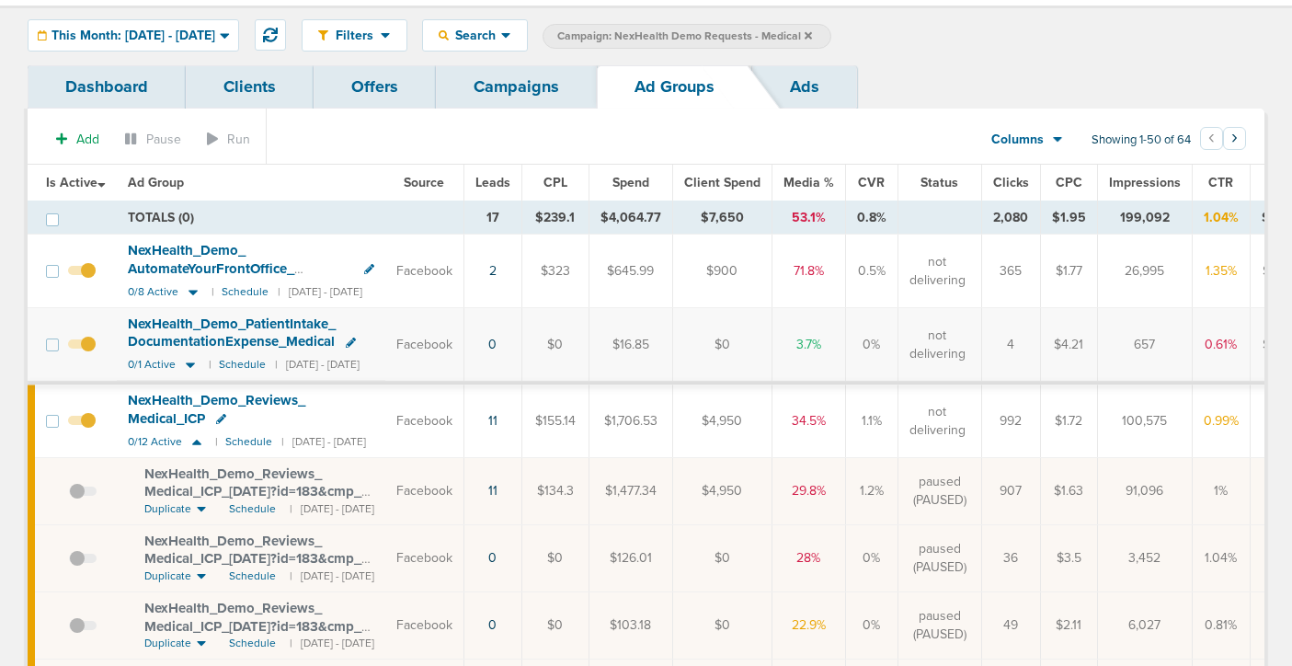
click at [166, 402] on span "NexHealth_ Demo_ Reviews_ Medical_ ICP" at bounding box center [217, 409] width 178 height 35
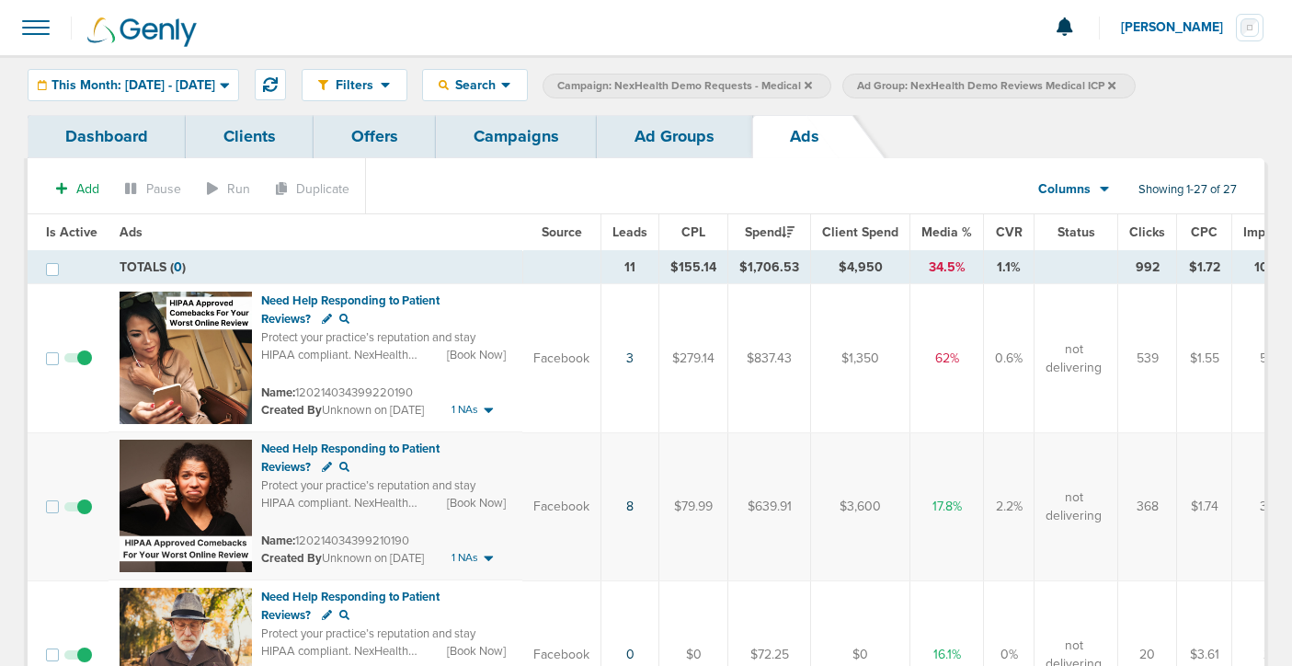
click at [651, 153] on link "Ad Groups" at bounding box center [674, 136] width 155 height 43
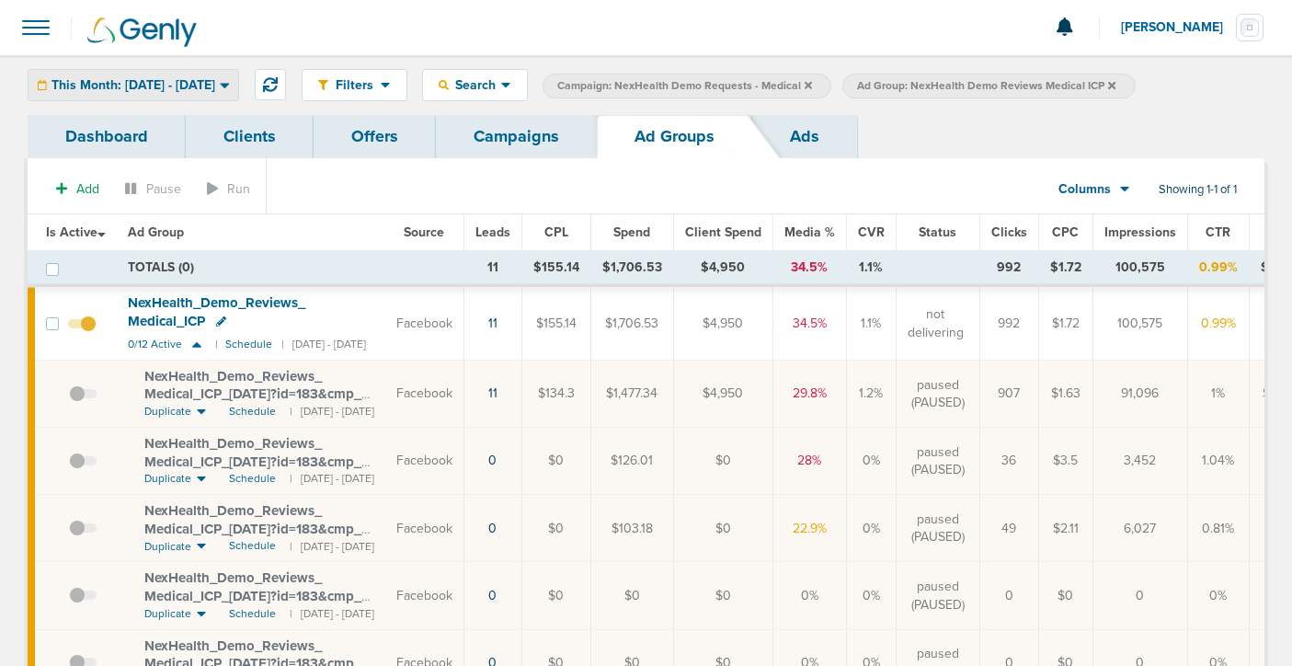
click at [155, 79] on span "This Month: [DATE] - [DATE]" at bounding box center [134, 85] width 164 height 13
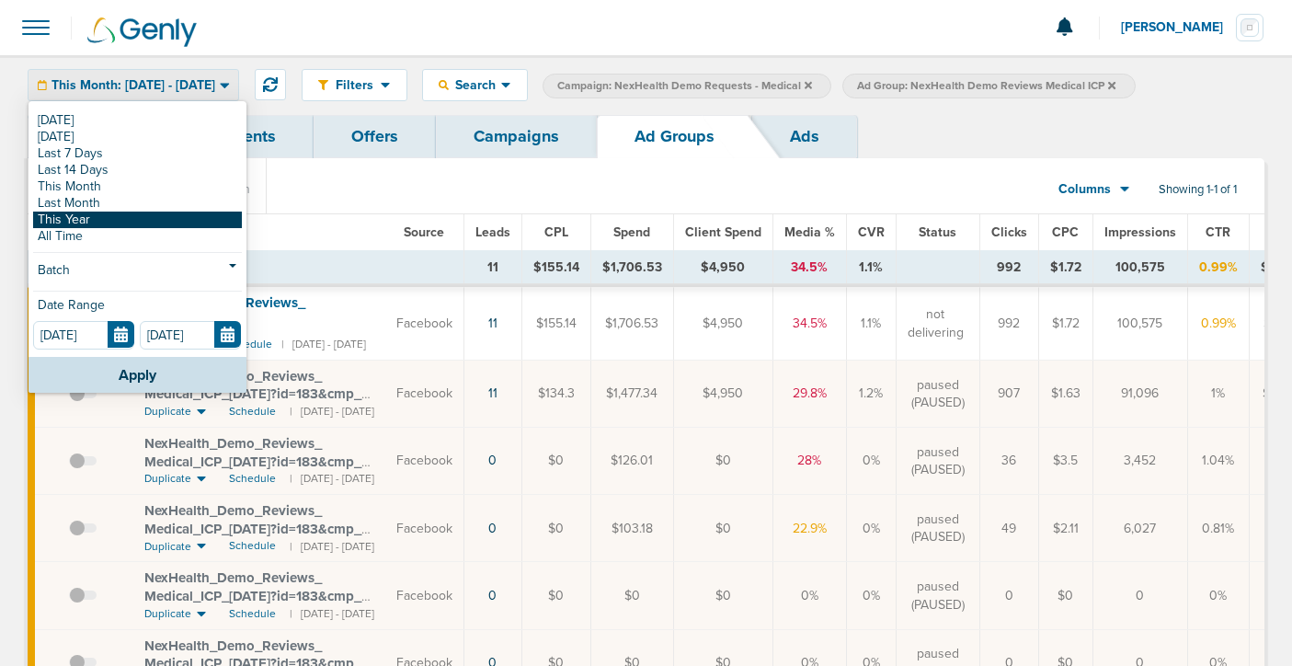
click at [107, 214] on link "This Year" at bounding box center [137, 220] width 209 height 17
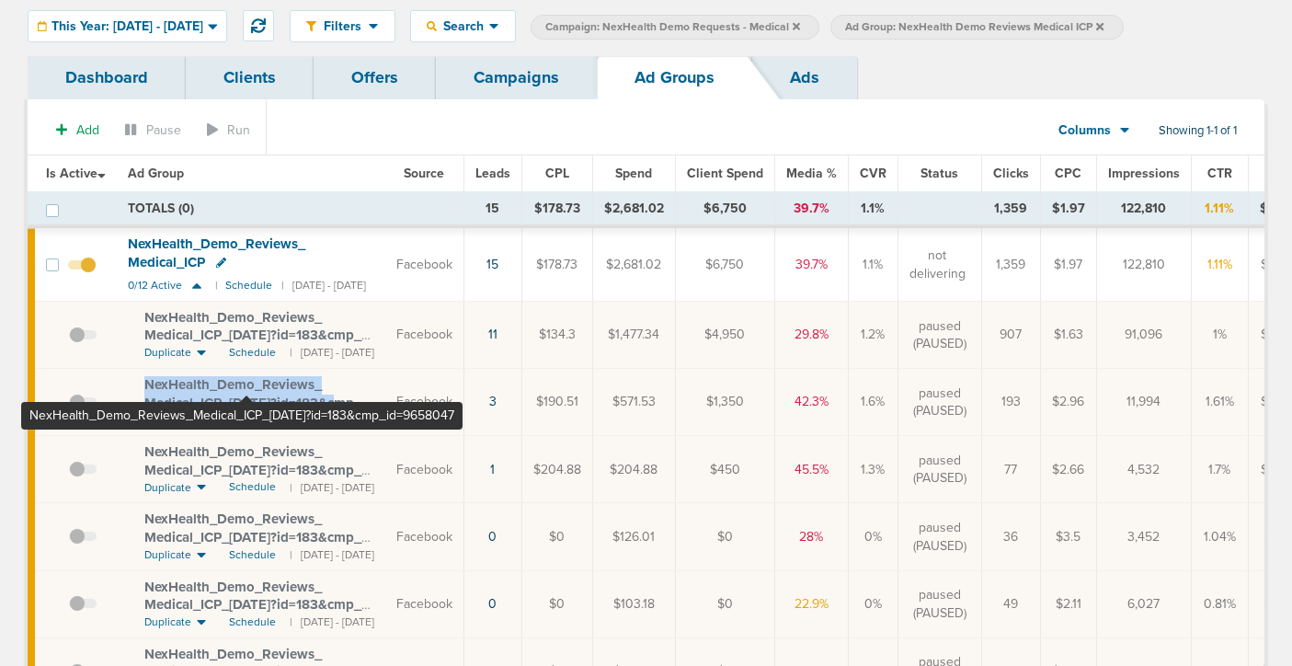
drag, startPoint x: 139, startPoint y: 356, endPoint x: 246, endPoint y: 381, distance: 110.4
click at [246, 381] on td "NexHealth_ Demo_ Reviews_ Medical_ ICP_ [DATE]?id=183&cmp_ id=9658047 Duplicate…" at bounding box center [251, 402] width 269 height 67
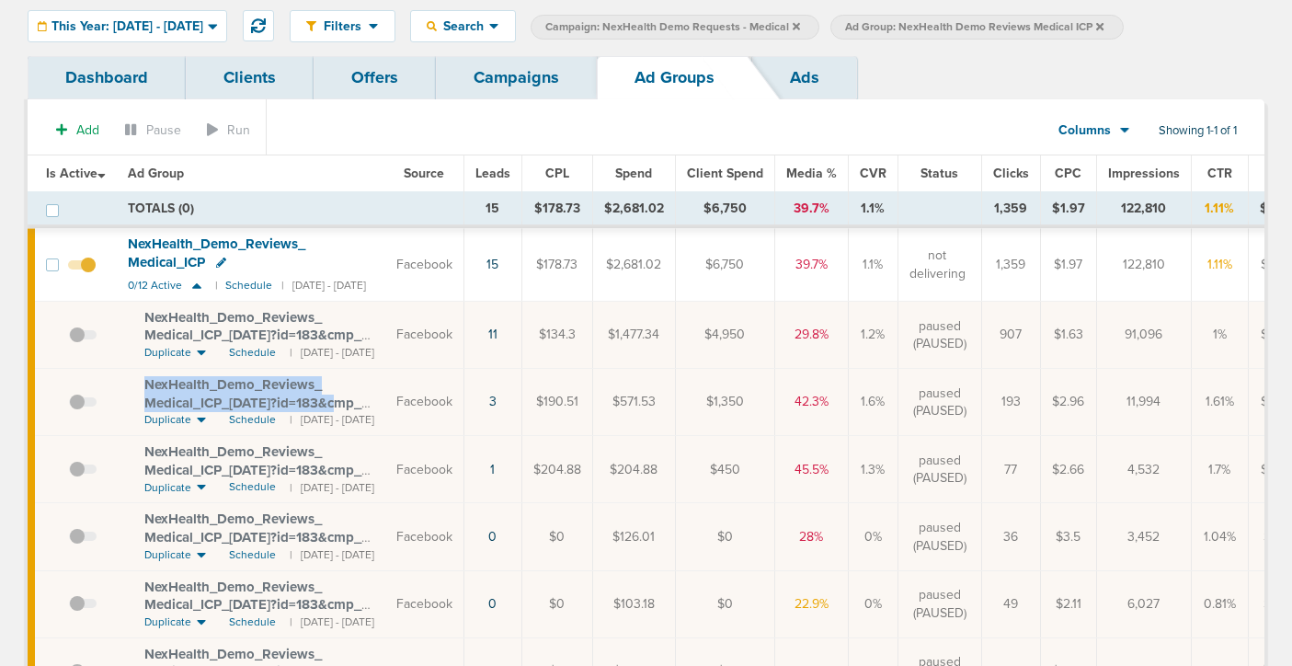
copy span "NexHealth_ Demo_ Reviews_ Medical_ ICP_ [DATE]?id=183"
click at [500, 80] on link "Campaigns" at bounding box center [516, 77] width 161 height 43
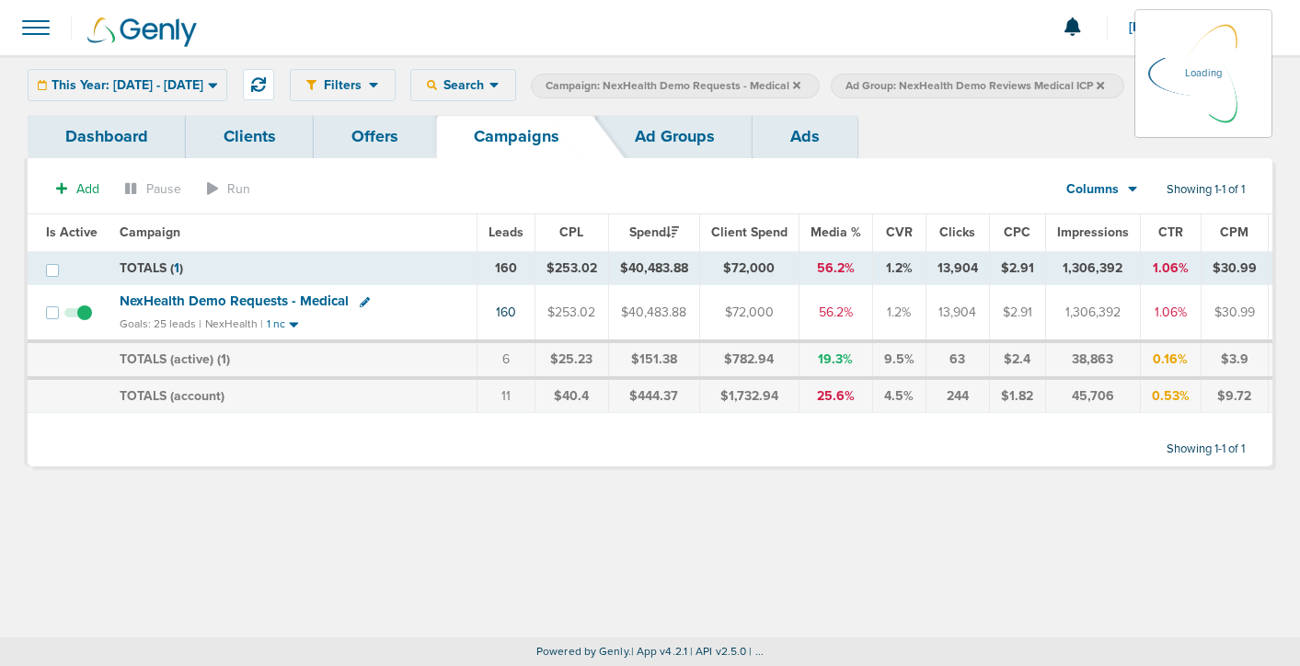
click at [800, 83] on icon at bounding box center [796, 84] width 7 height 7
click at [168, 88] on div "This Year: [DATE] - [DATE] [DATE] [DATE] Last 7 Days Last 14 Days This Month La…" at bounding box center [128, 85] width 200 height 32
click at [217, 84] on icon at bounding box center [212, 86] width 9 height 6
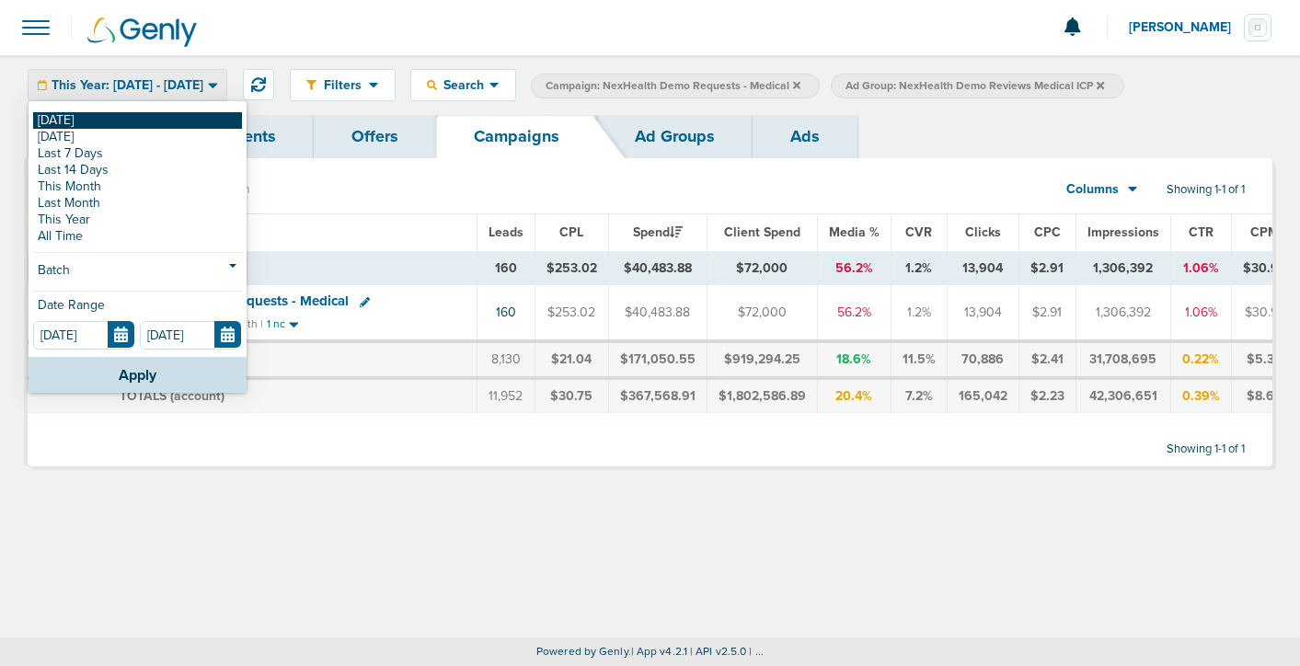
click at [157, 115] on link "[DATE]" at bounding box center [137, 120] width 209 height 17
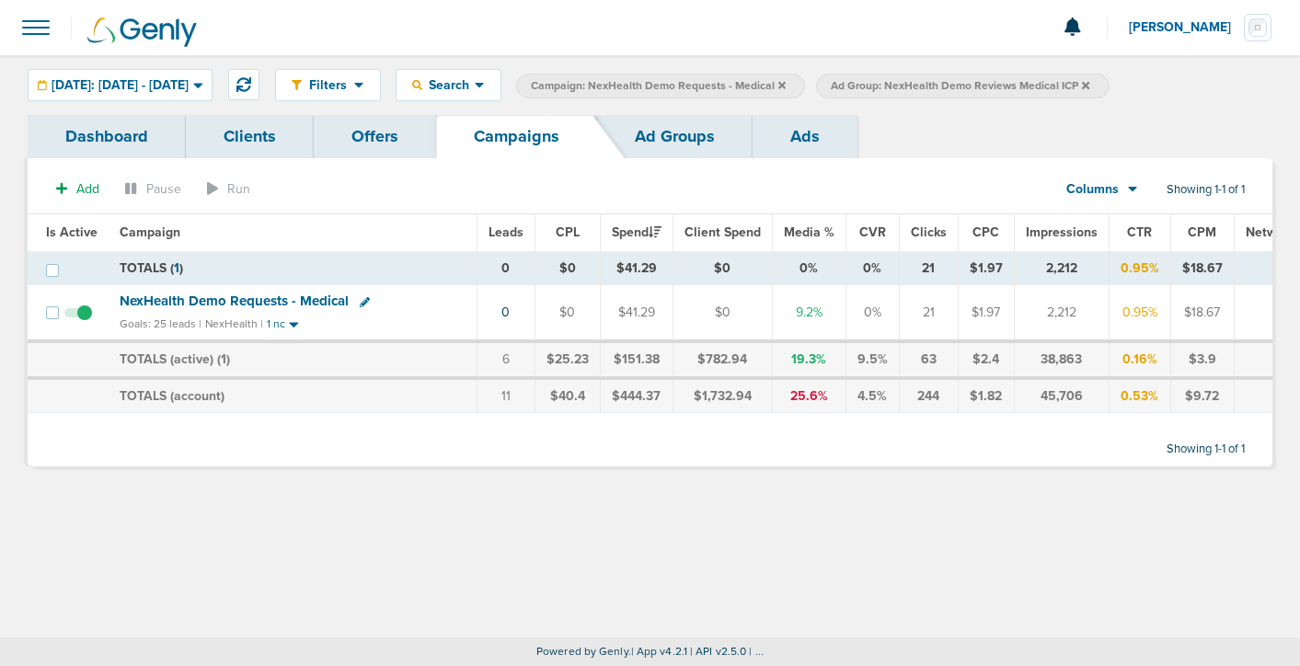
click at [785, 83] on icon at bounding box center [781, 84] width 7 height 7
click at [789, 84] on icon at bounding box center [785, 84] width 7 height 7
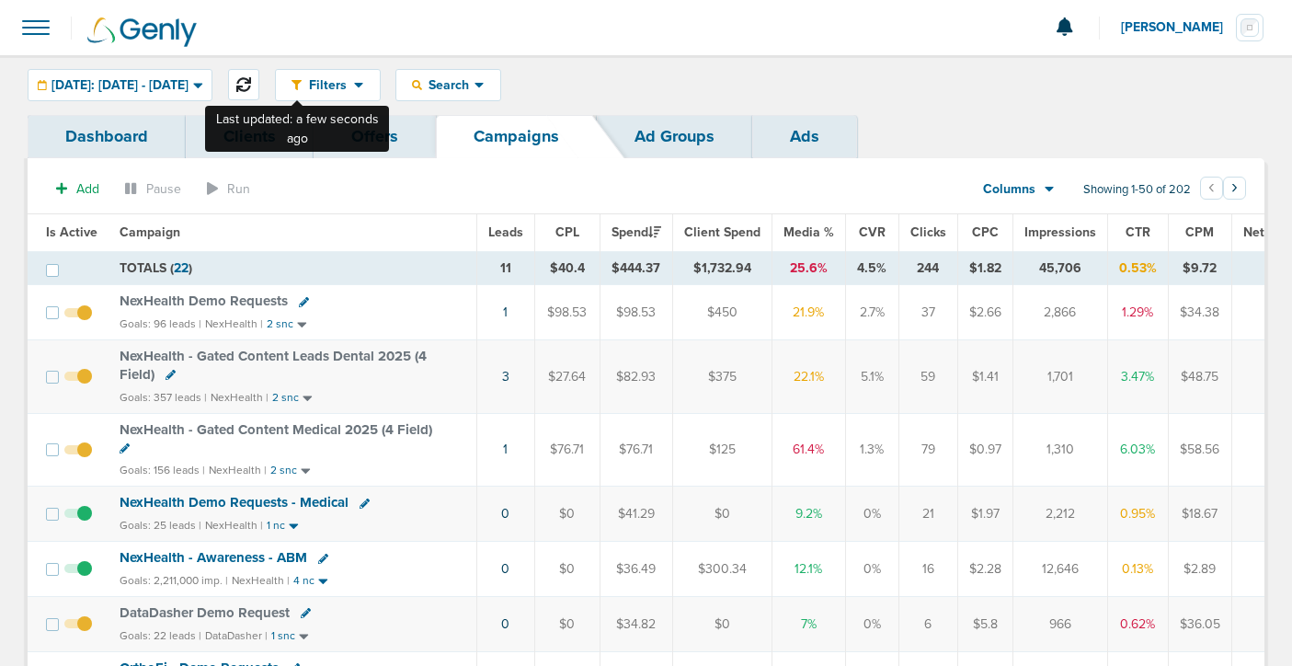
click at [251, 88] on icon at bounding box center [243, 84] width 15 height 15
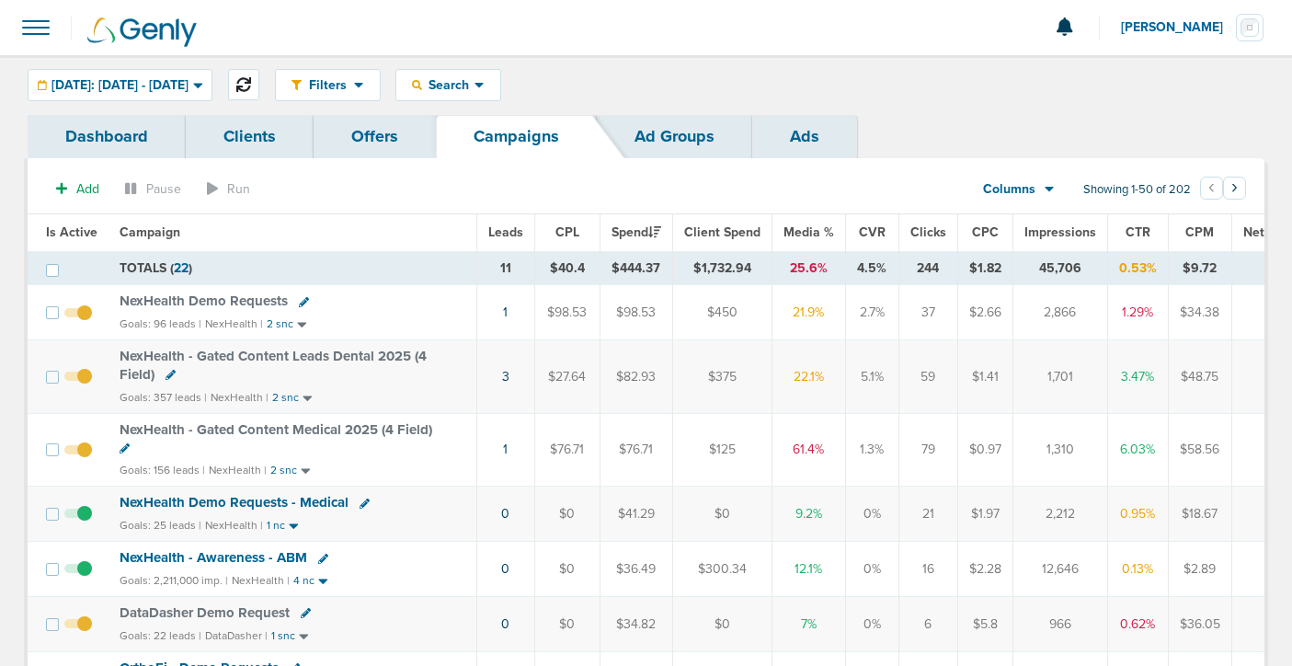
click at [251, 79] on icon at bounding box center [243, 84] width 15 height 15
click at [189, 82] on span "[DATE]: [DATE] - [DATE]" at bounding box center [120, 85] width 137 height 13
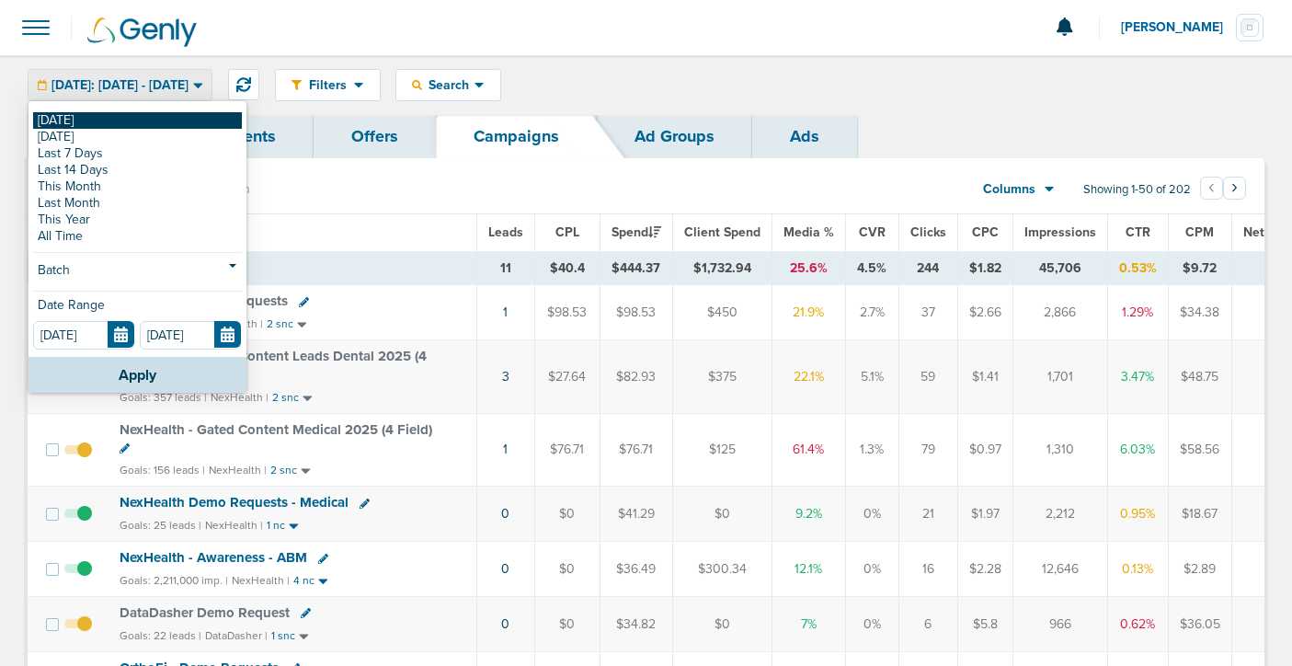
click at [166, 120] on link "[DATE]" at bounding box center [137, 120] width 209 height 17
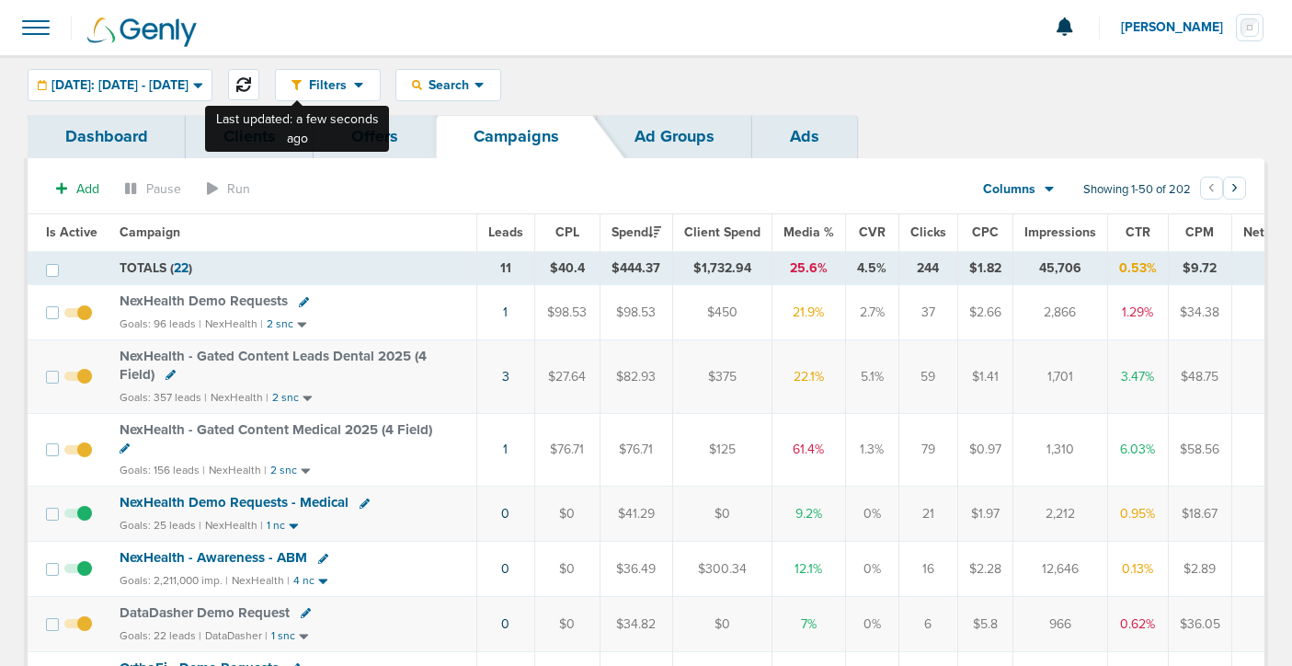
click at [251, 89] on icon at bounding box center [243, 84] width 15 height 15
click at [251, 84] on icon at bounding box center [243, 84] width 15 height 15
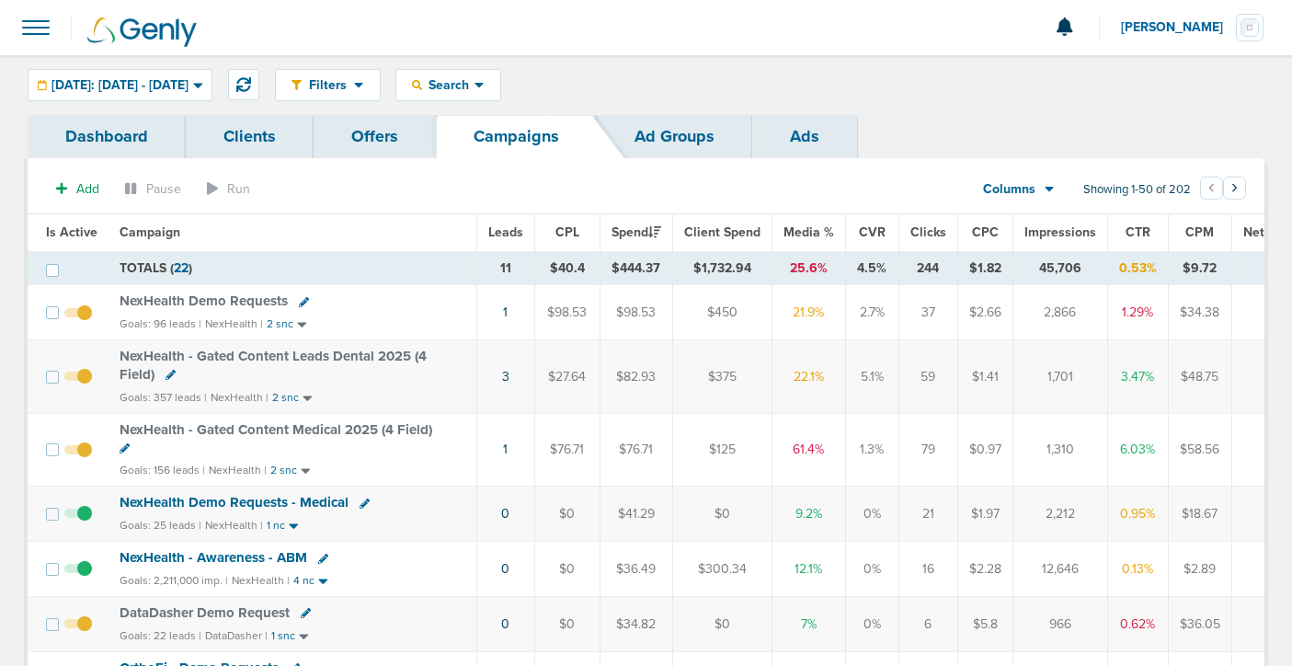
click at [34, 36] on span at bounding box center [36, 27] width 40 height 40
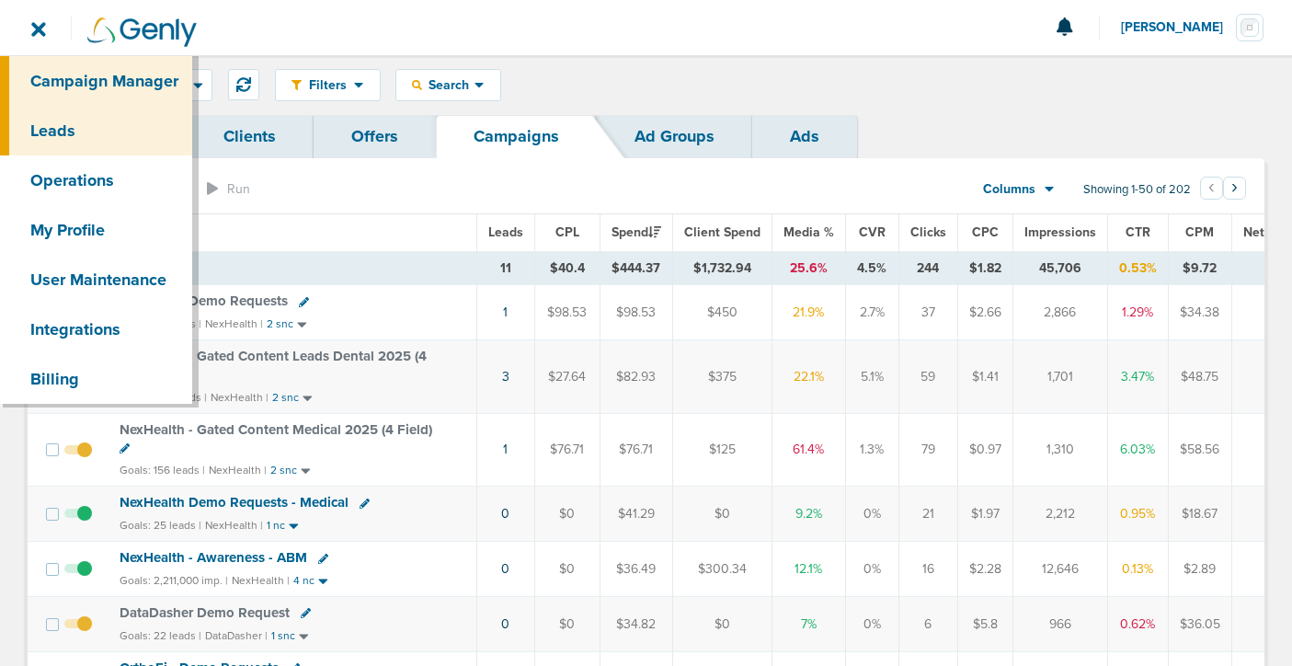
click at [51, 127] on link "Leads" at bounding box center [96, 131] width 192 height 50
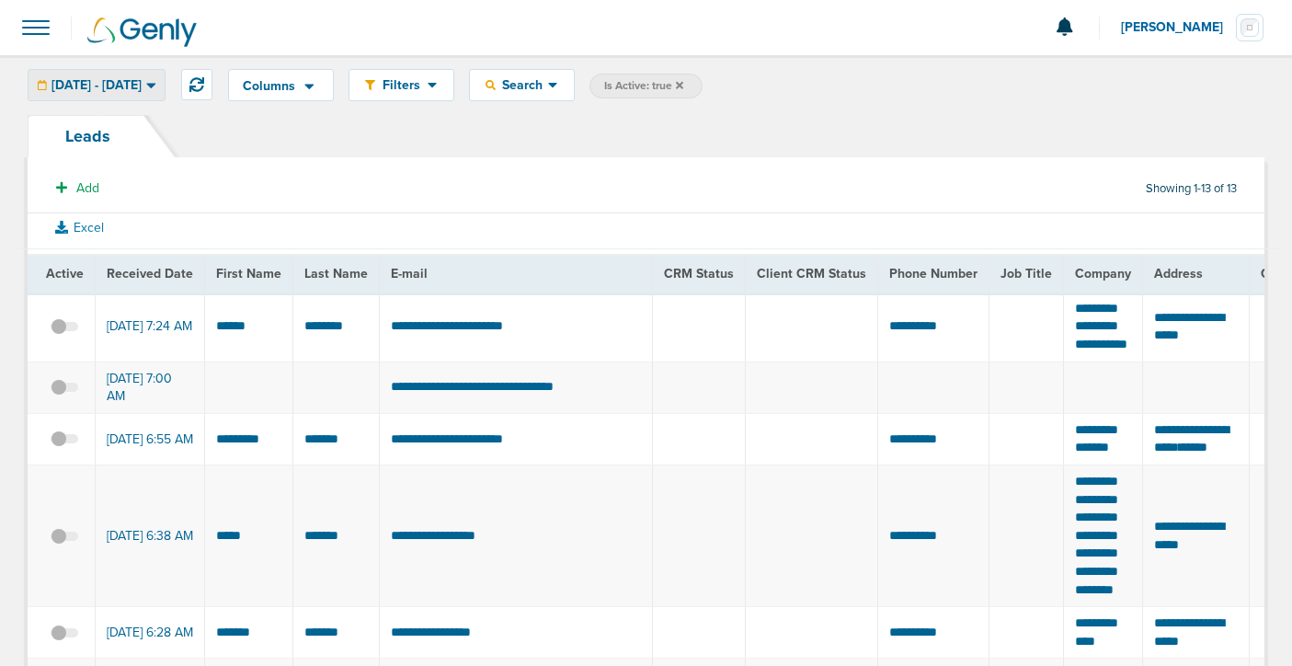
click at [142, 86] on span "[DATE] - [DATE]" at bounding box center [97, 85] width 90 height 13
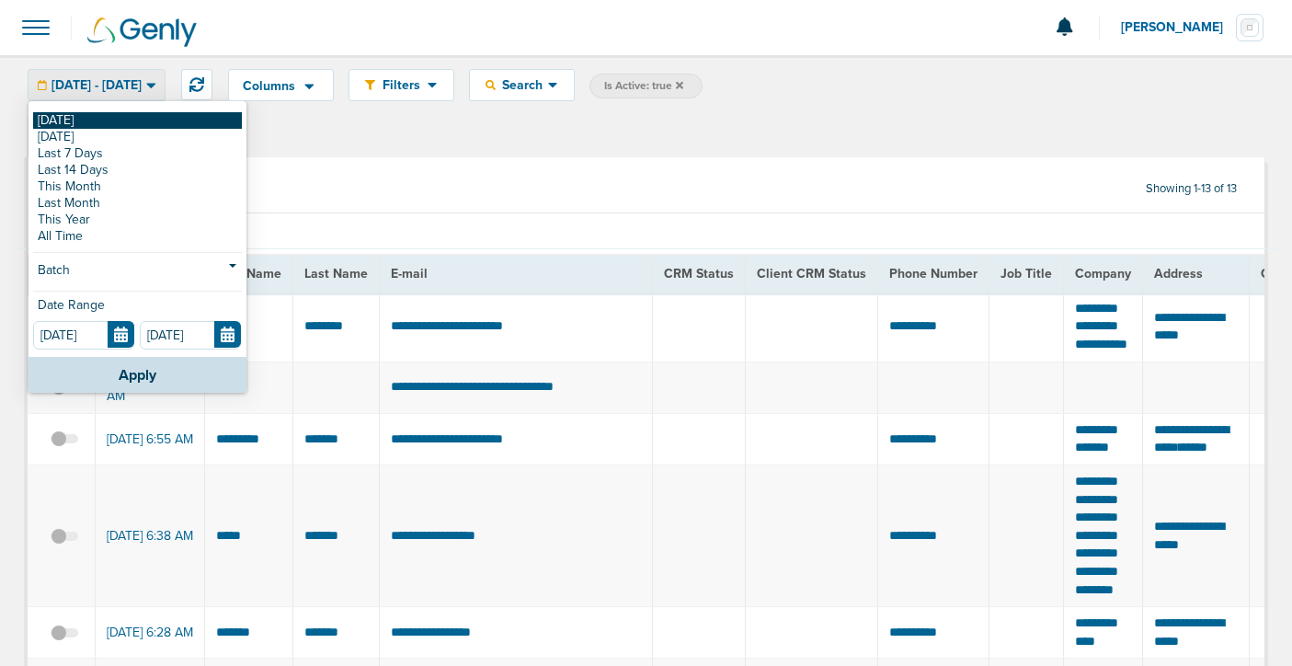
click at [148, 120] on link "[DATE]" at bounding box center [137, 120] width 209 height 17
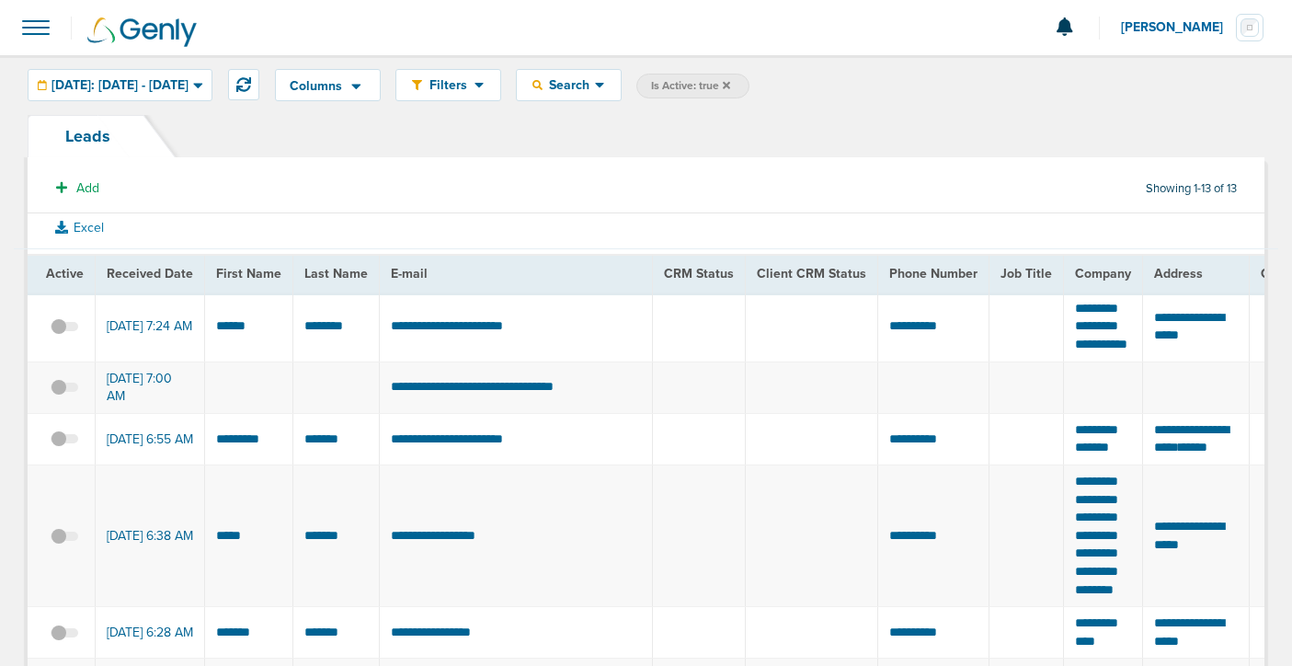
click at [31, 27] on span at bounding box center [36, 27] width 40 height 40
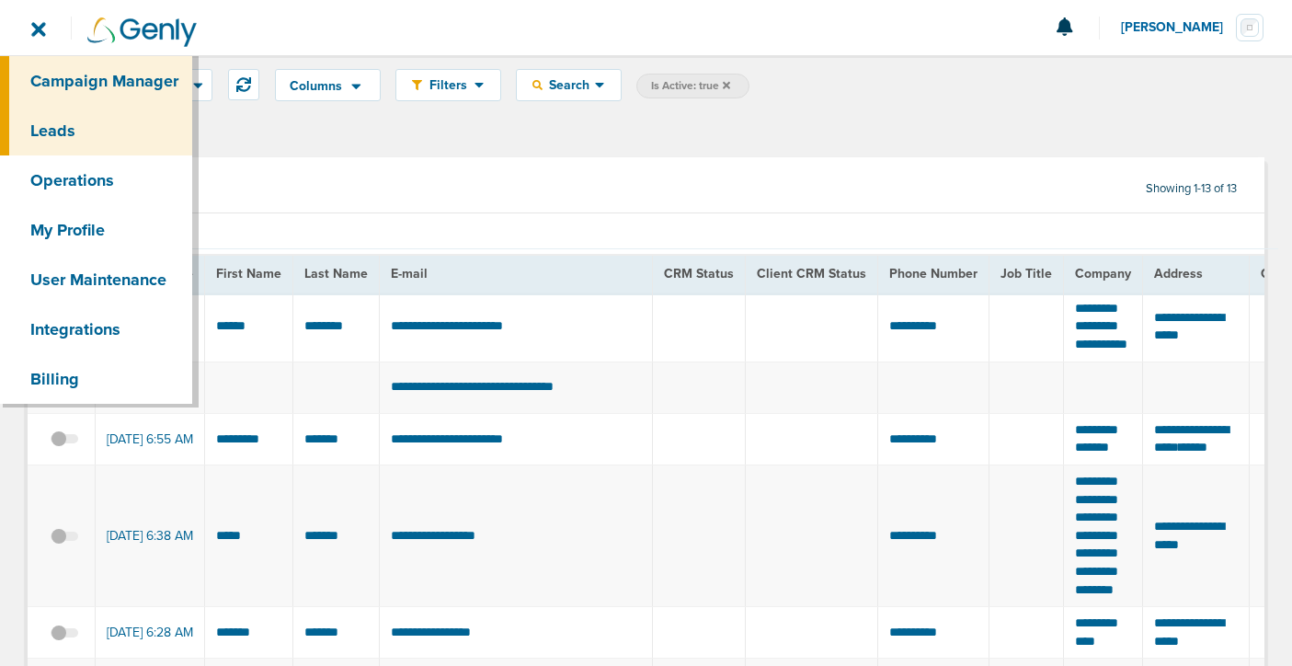
click at [63, 81] on link "Campaign Manager" at bounding box center [96, 81] width 192 height 50
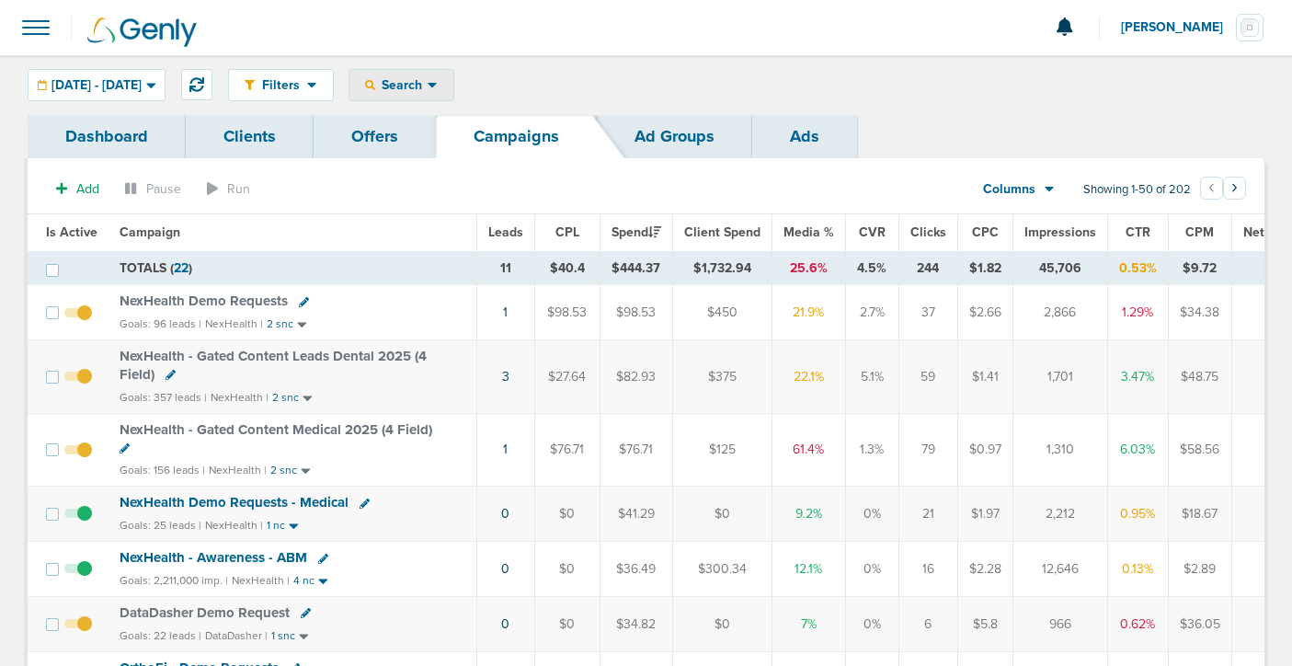
click at [428, 86] on span "Search" at bounding box center [401, 85] width 52 height 16
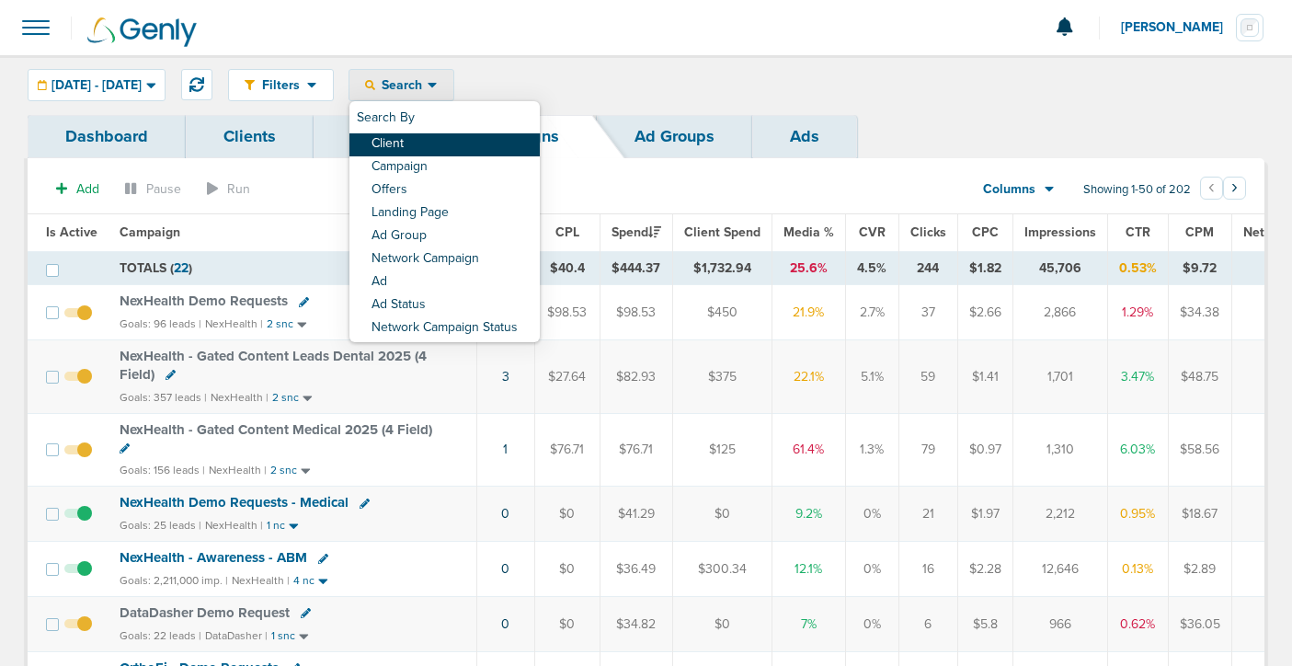
click at [459, 143] on link "Client" at bounding box center [445, 144] width 190 height 23
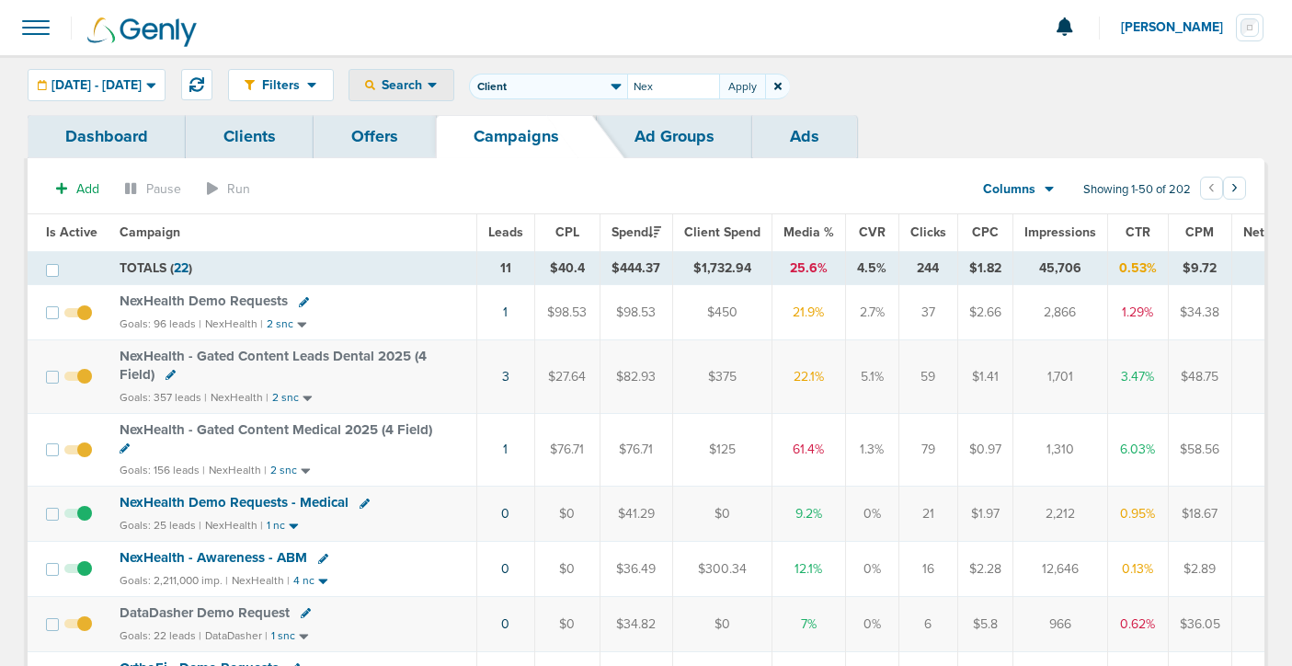
type input "Nex"
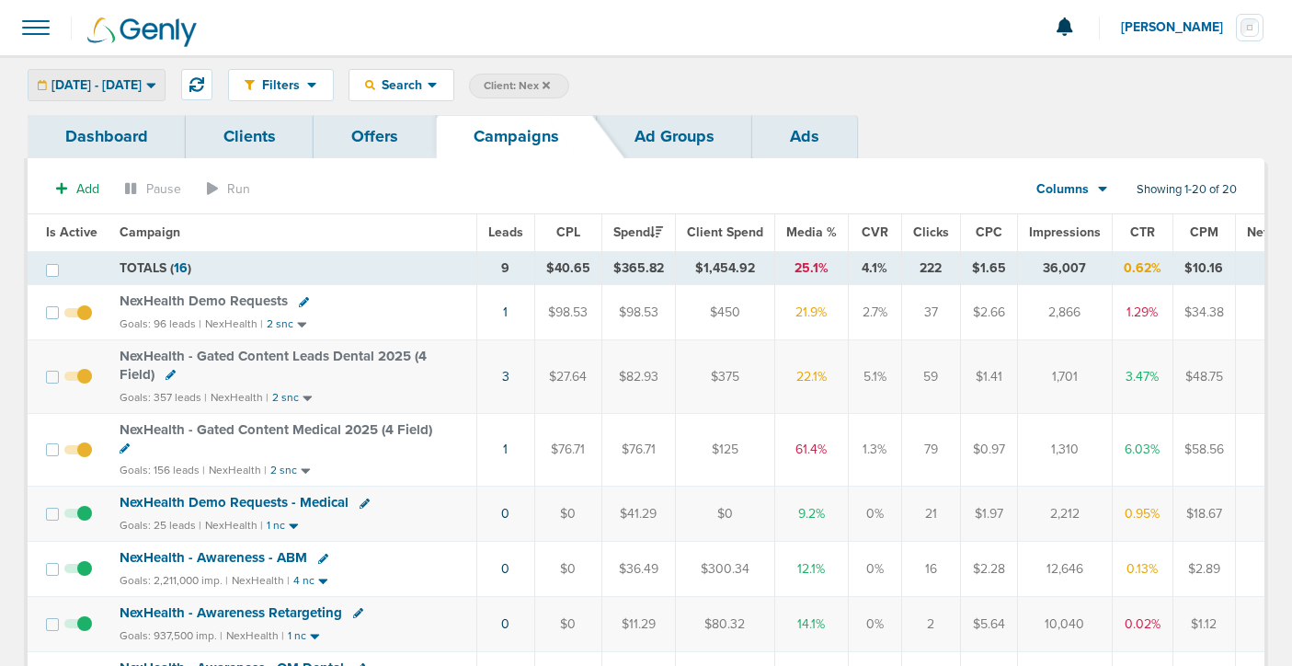
click at [91, 87] on span "[DATE] - [DATE]" at bounding box center [97, 85] width 90 height 13
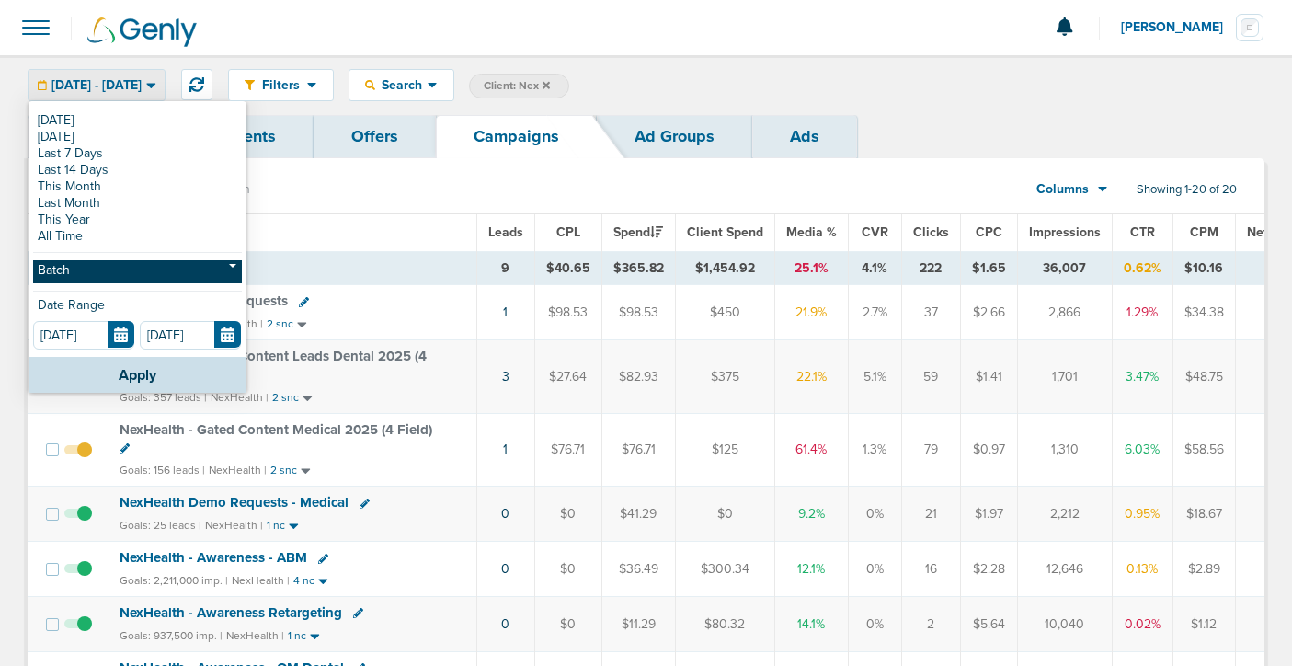
click at [107, 277] on link "Batch" at bounding box center [137, 271] width 209 height 23
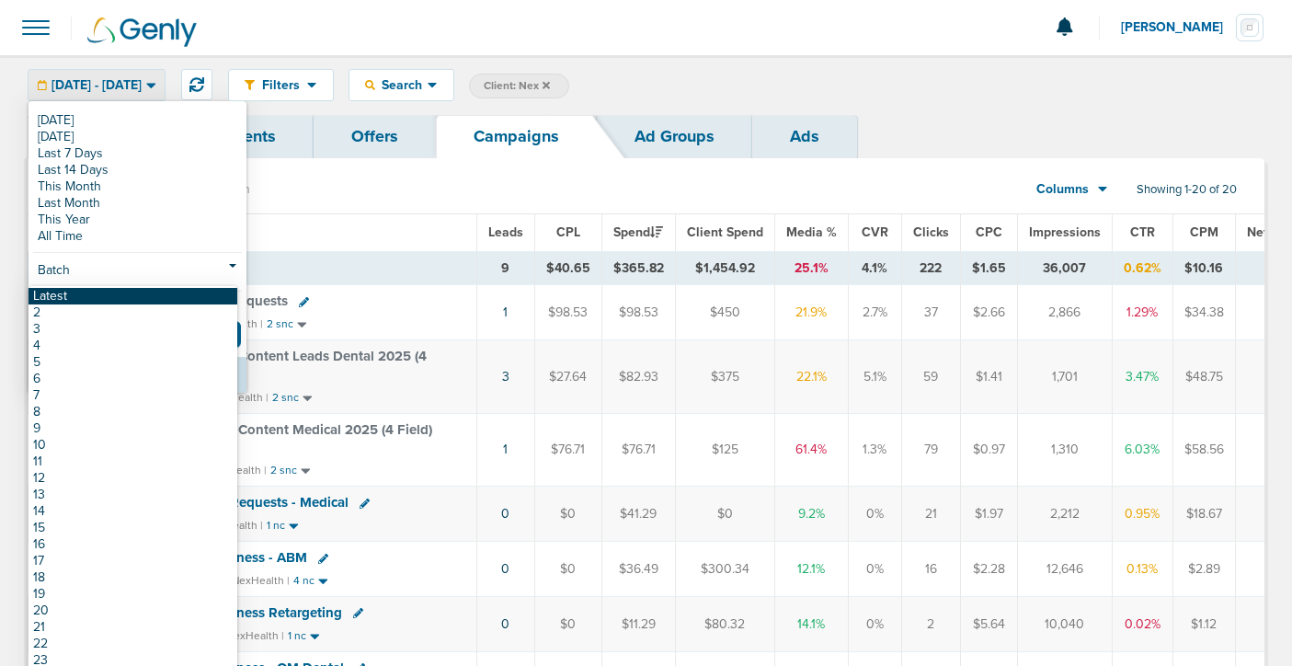
click at [109, 300] on link "Latest" at bounding box center [133, 296] width 209 height 17
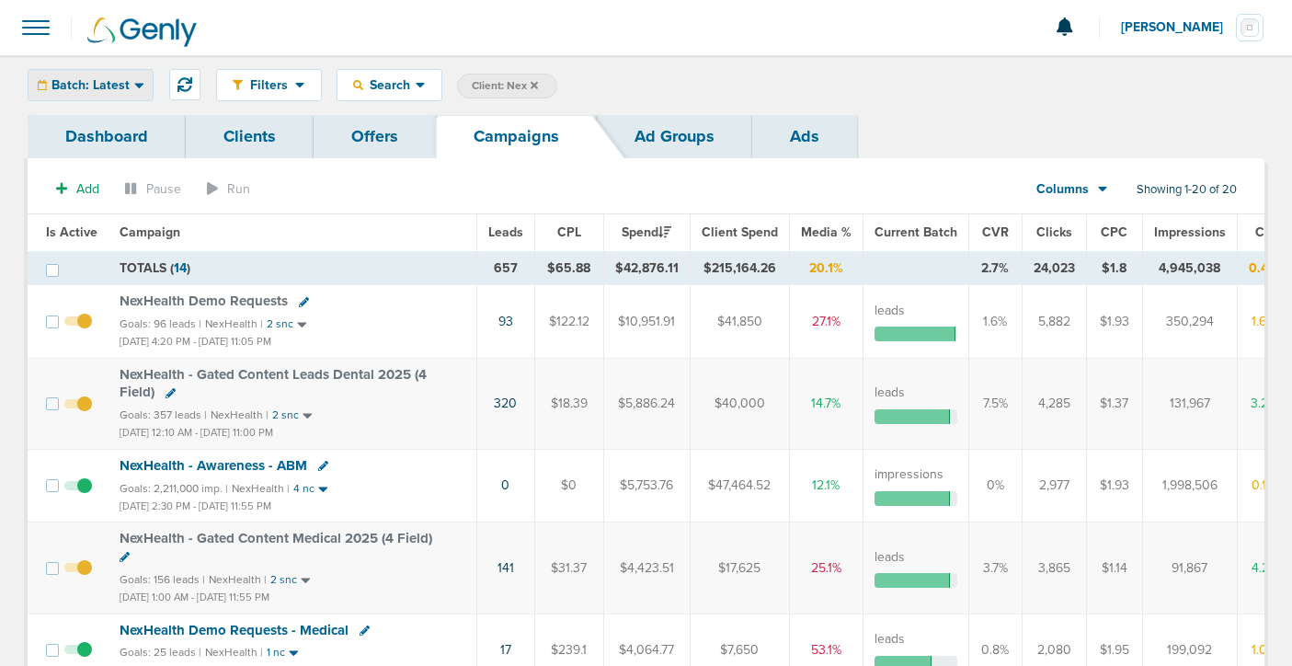
click at [80, 88] on span "Batch: Latest" at bounding box center [91, 85] width 78 height 13
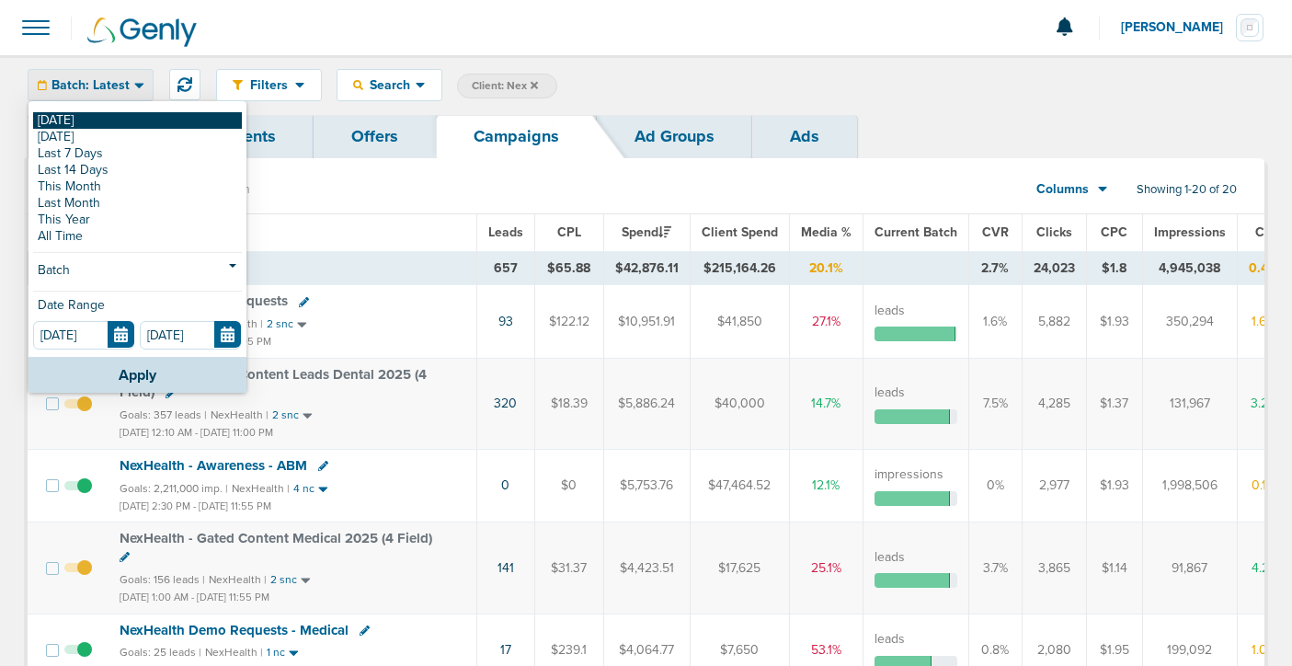
click at [83, 114] on link "[DATE]" at bounding box center [137, 120] width 209 height 17
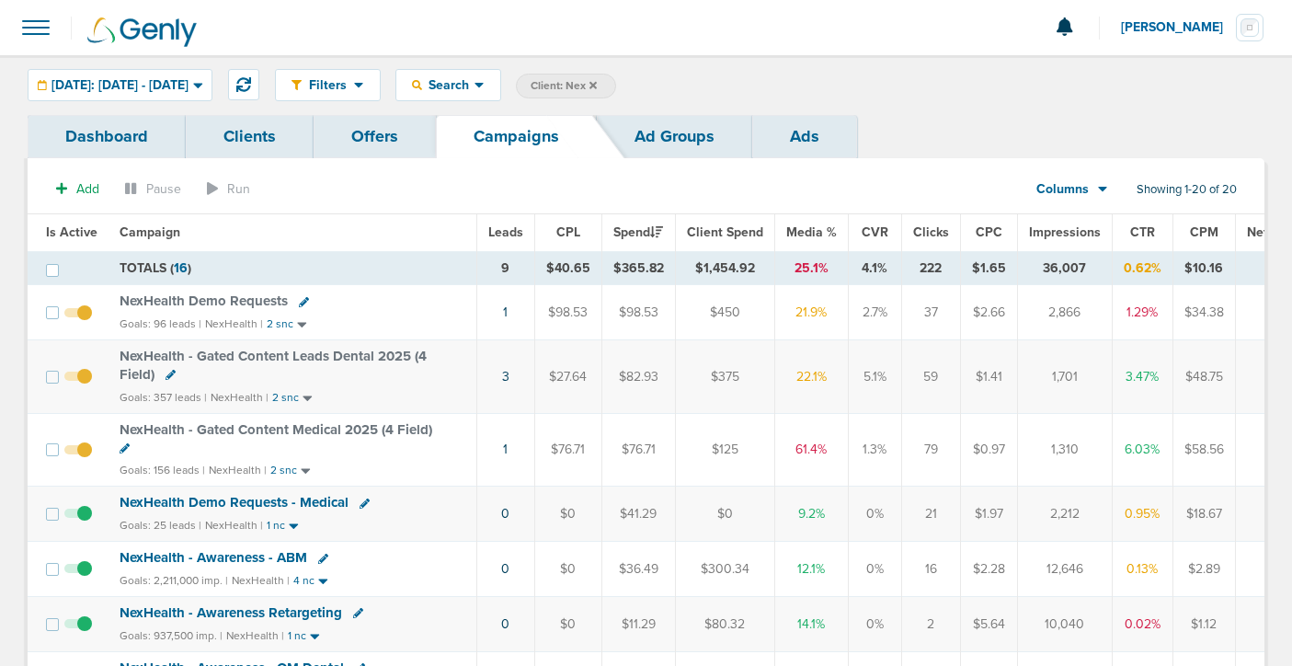
click at [597, 84] on icon at bounding box center [593, 84] width 7 height 7
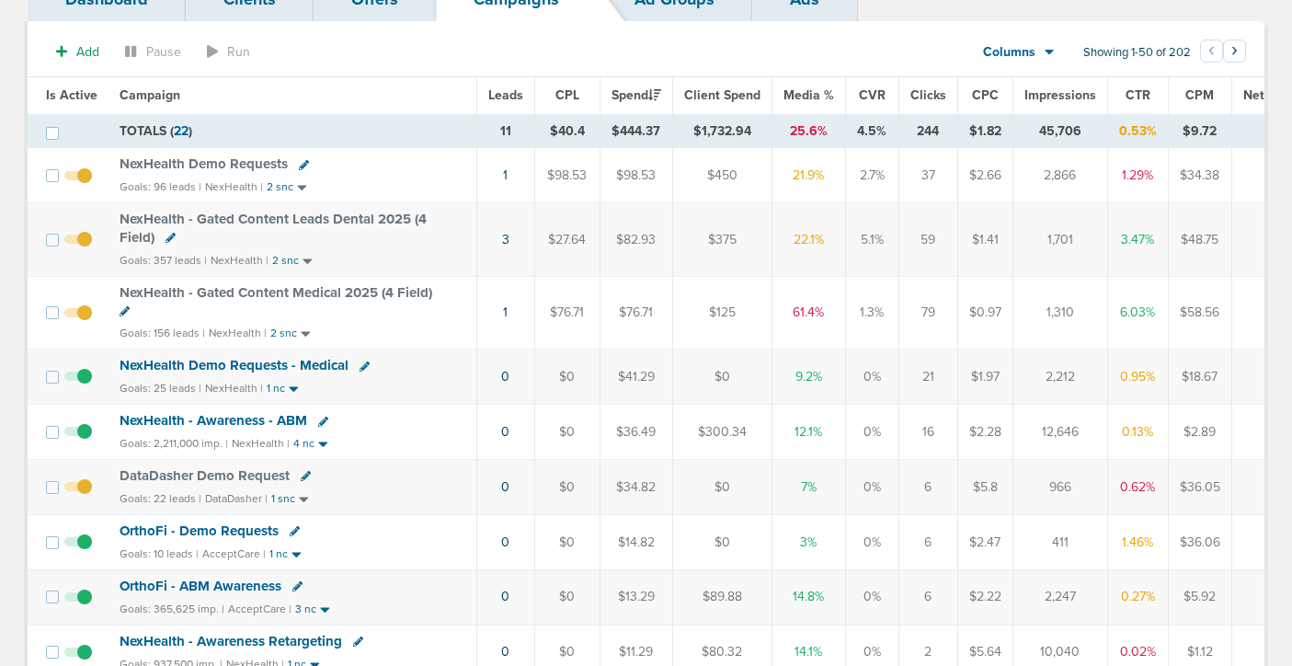
scroll to position [242, 0]
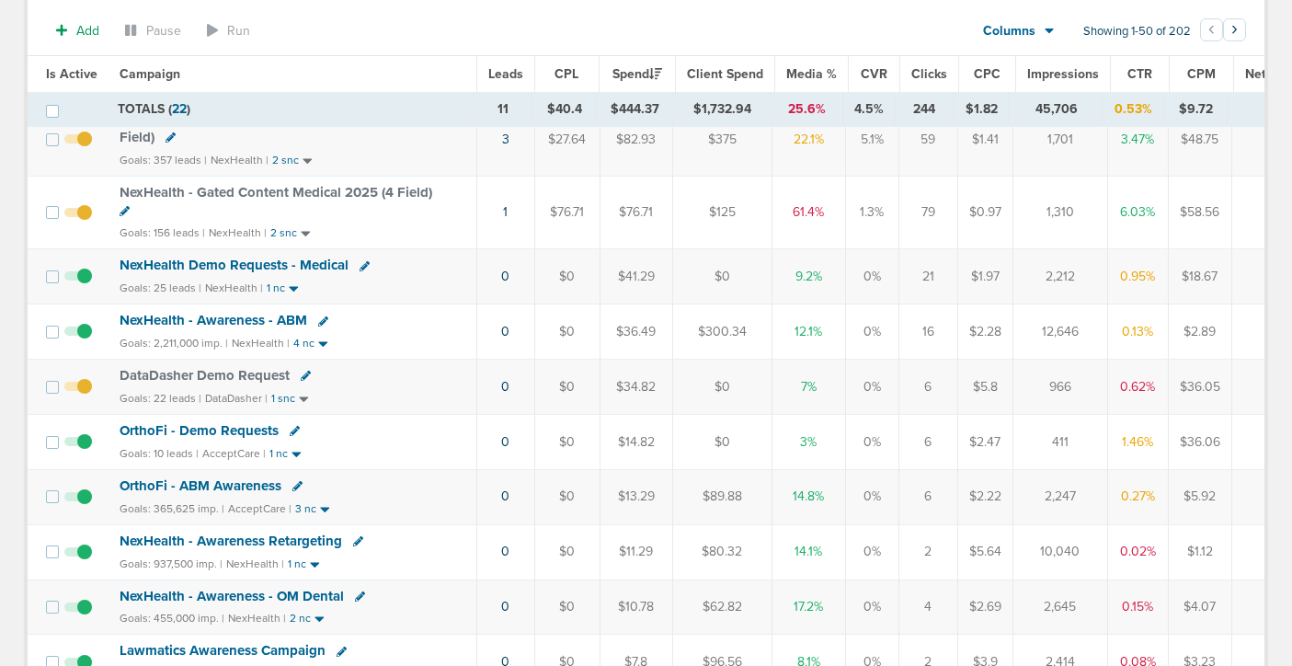
click at [235, 430] on span "OrthoFi - Demo Requests" at bounding box center [199, 430] width 159 height 17
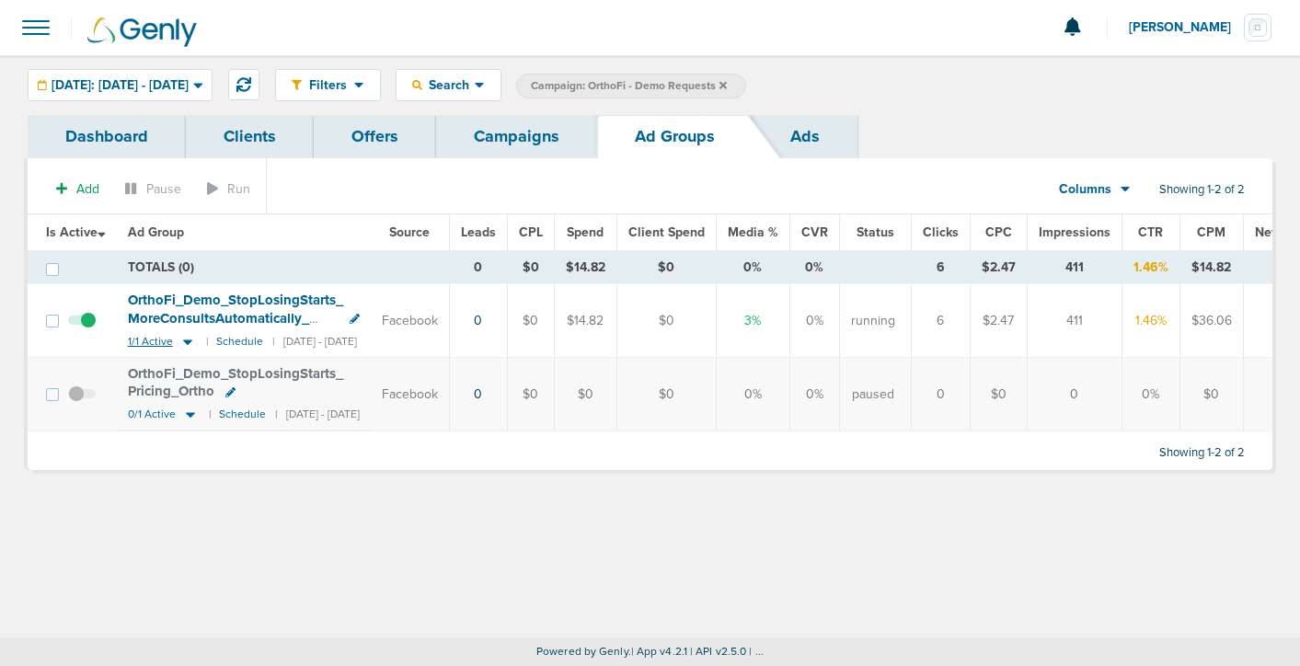
click at [190, 340] on icon at bounding box center [187, 342] width 9 height 6
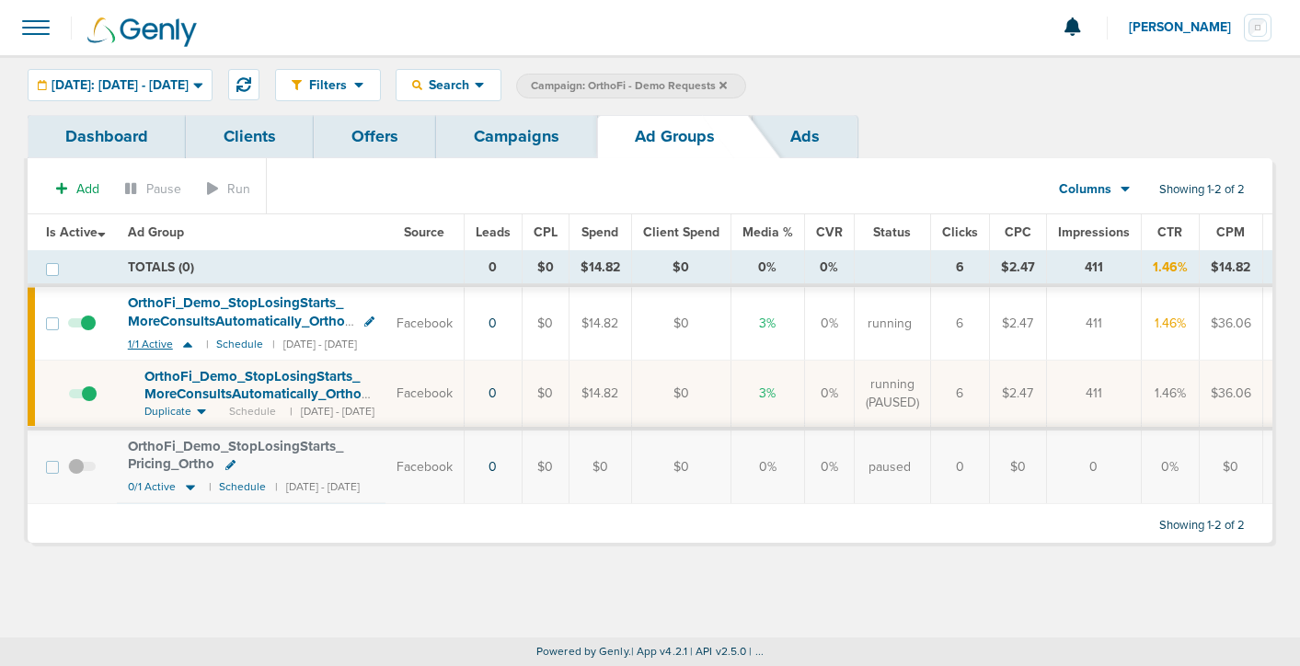
click at [190, 340] on icon at bounding box center [187, 345] width 18 height 16
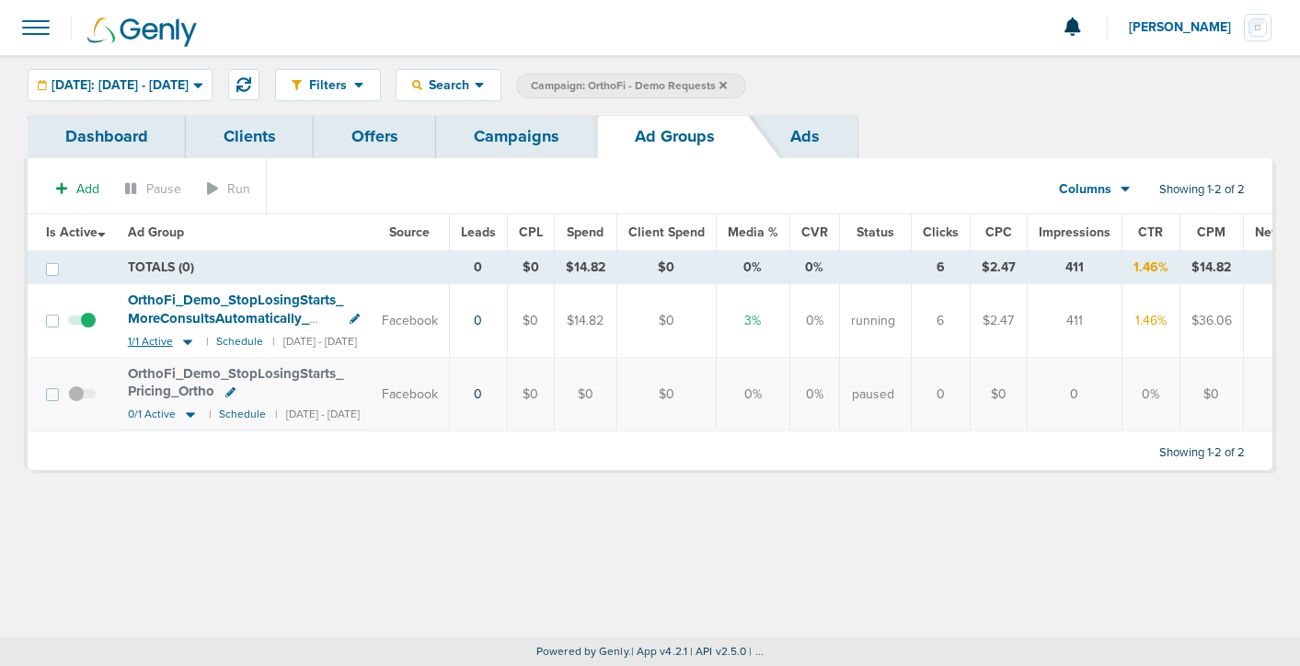
click at [190, 340] on icon at bounding box center [187, 342] width 9 height 6
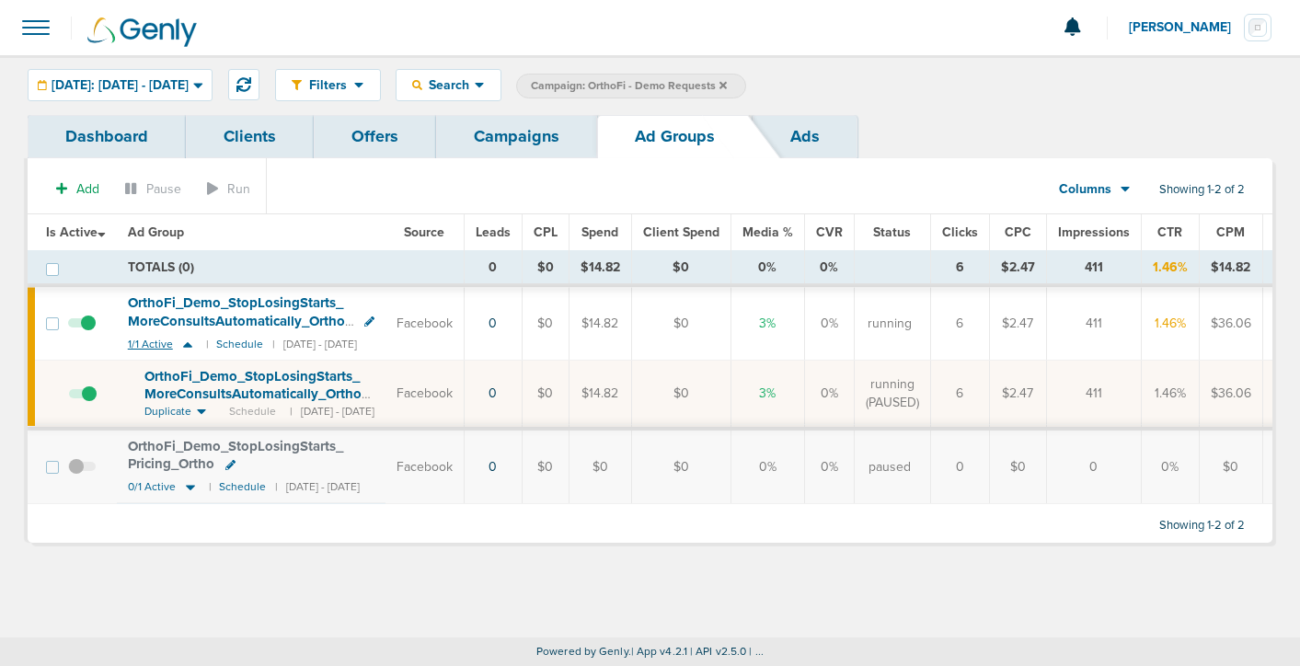
click at [190, 340] on icon at bounding box center [187, 345] width 18 height 16
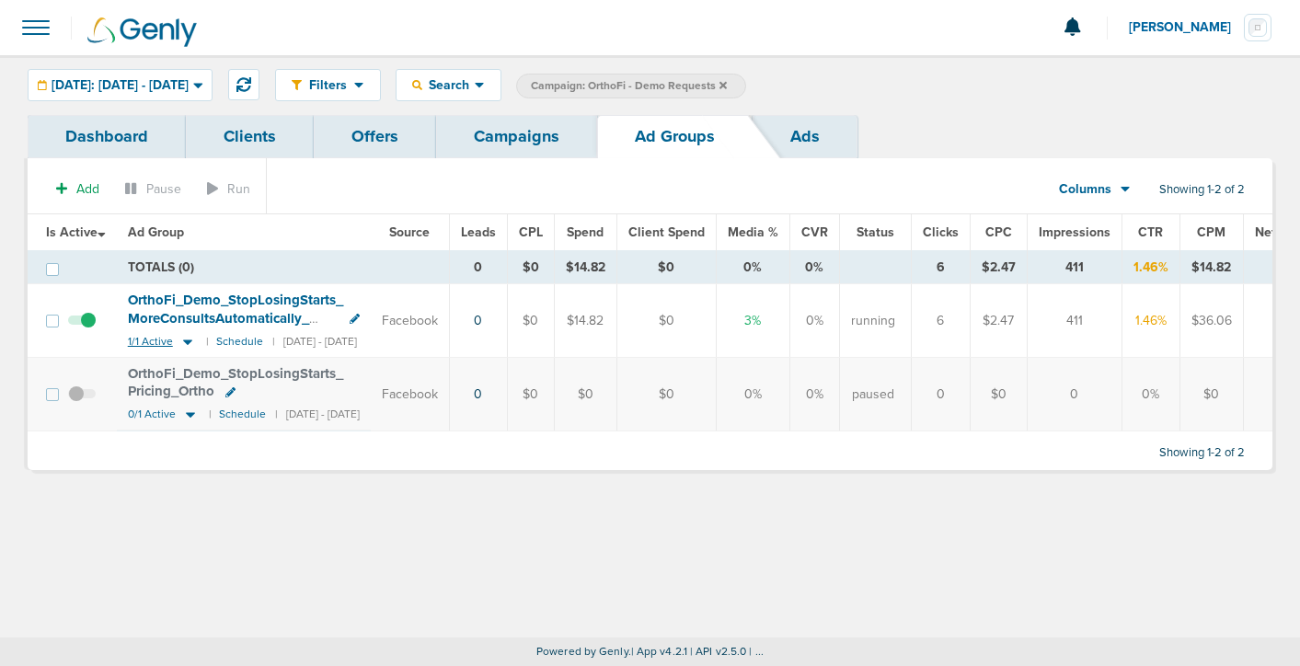
click at [188, 338] on icon at bounding box center [187, 342] width 18 height 16
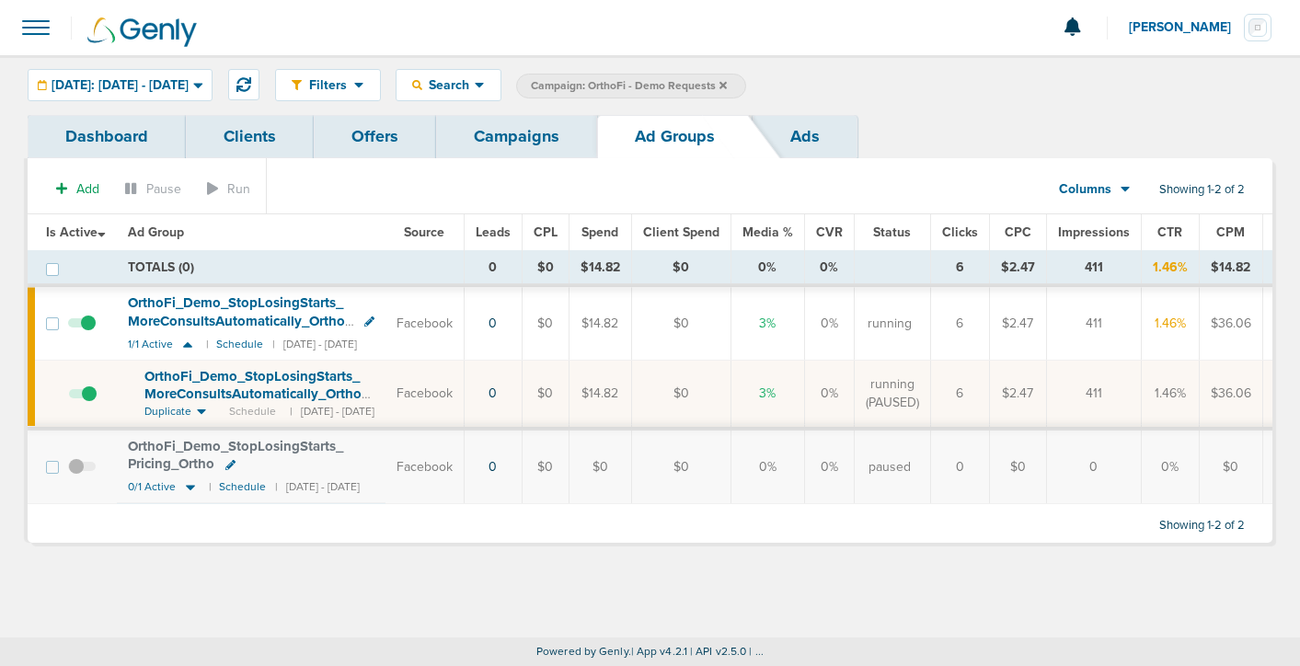
click at [210, 395] on span "OrthoFi_ Demo_ StopLosingStarts_ MoreConsultsAutomatically_ Ortho_ [DATE]?id=17…" at bounding box center [256, 394] width 224 height 52
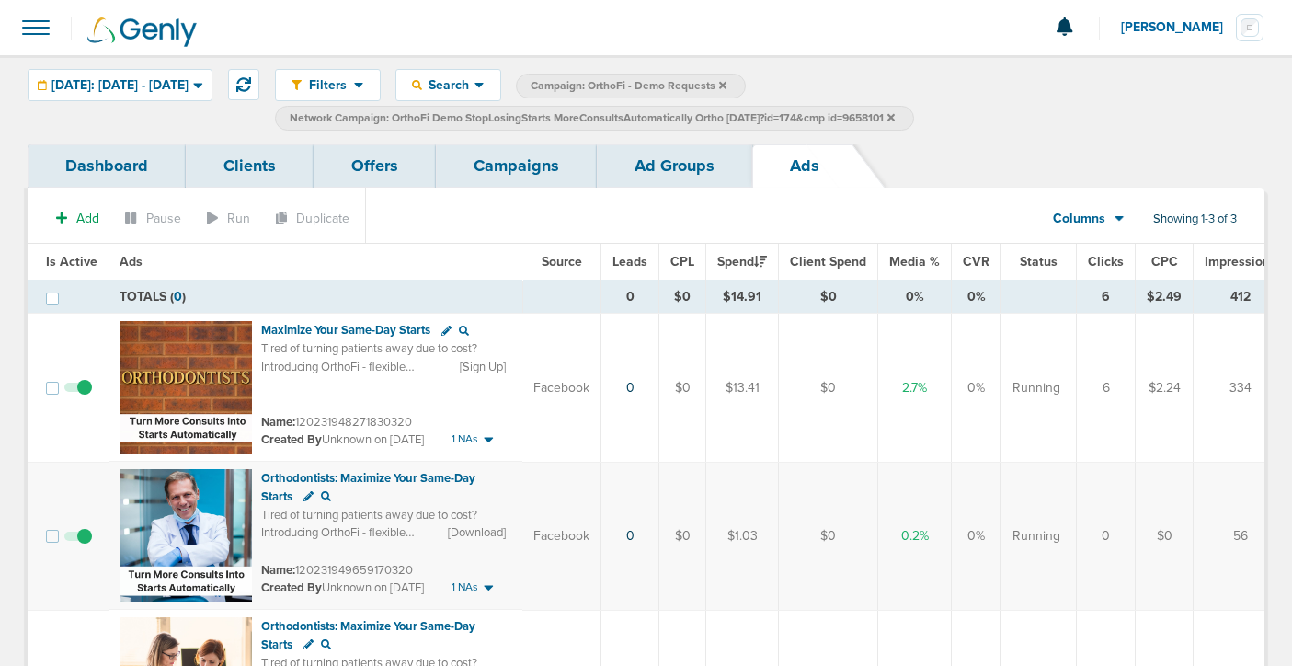
click at [511, 181] on link "Campaigns" at bounding box center [516, 165] width 161 height 43
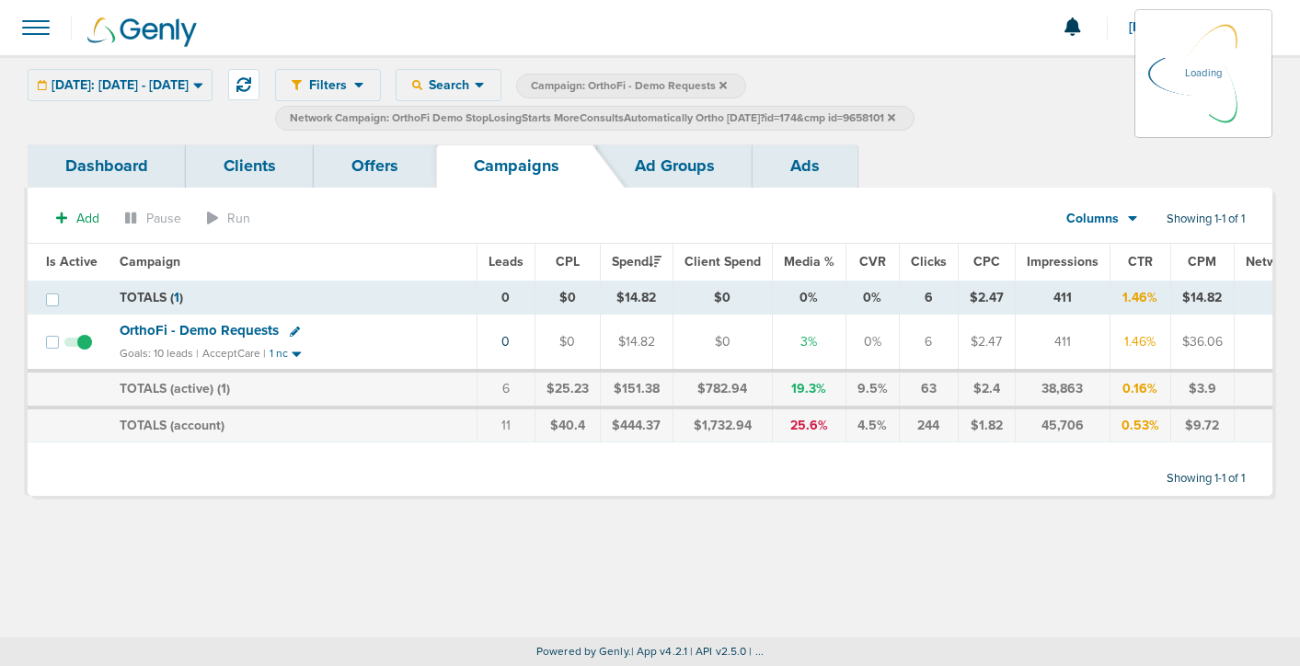
click at [895, 113] on icon at bounding box center [891, 117] width 7 height 11
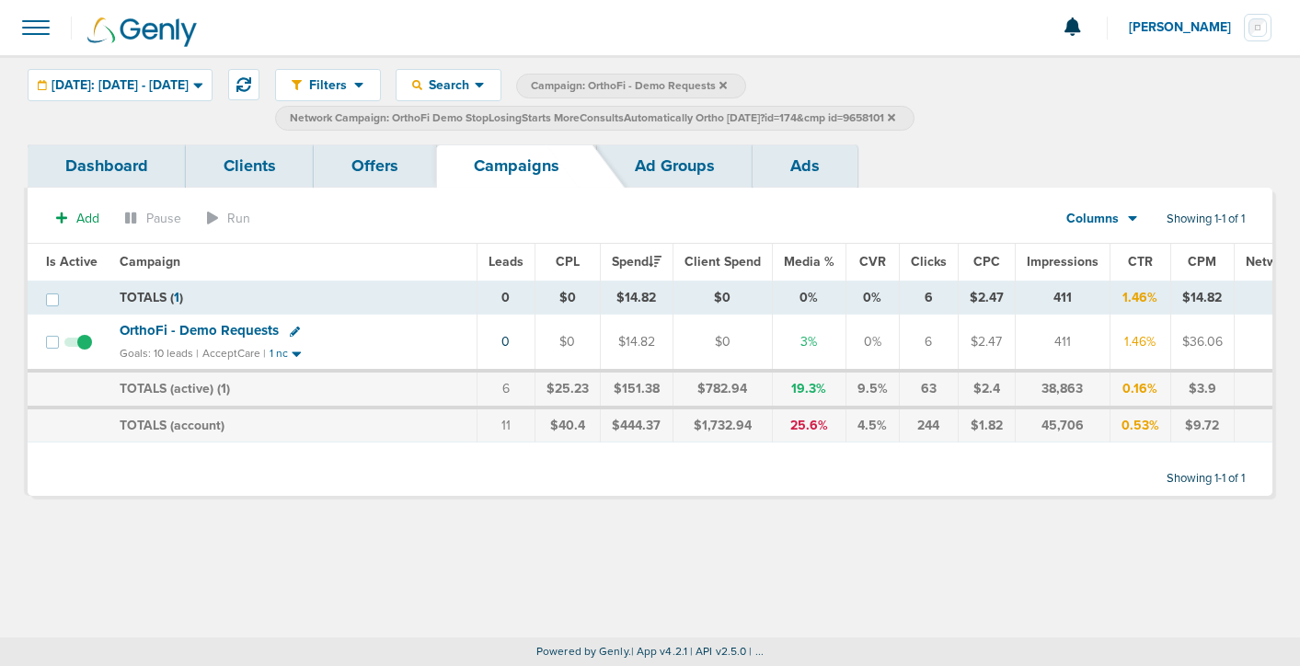
click at [895, 115] on icon at bounding box center [891, 117] width 7 height 11
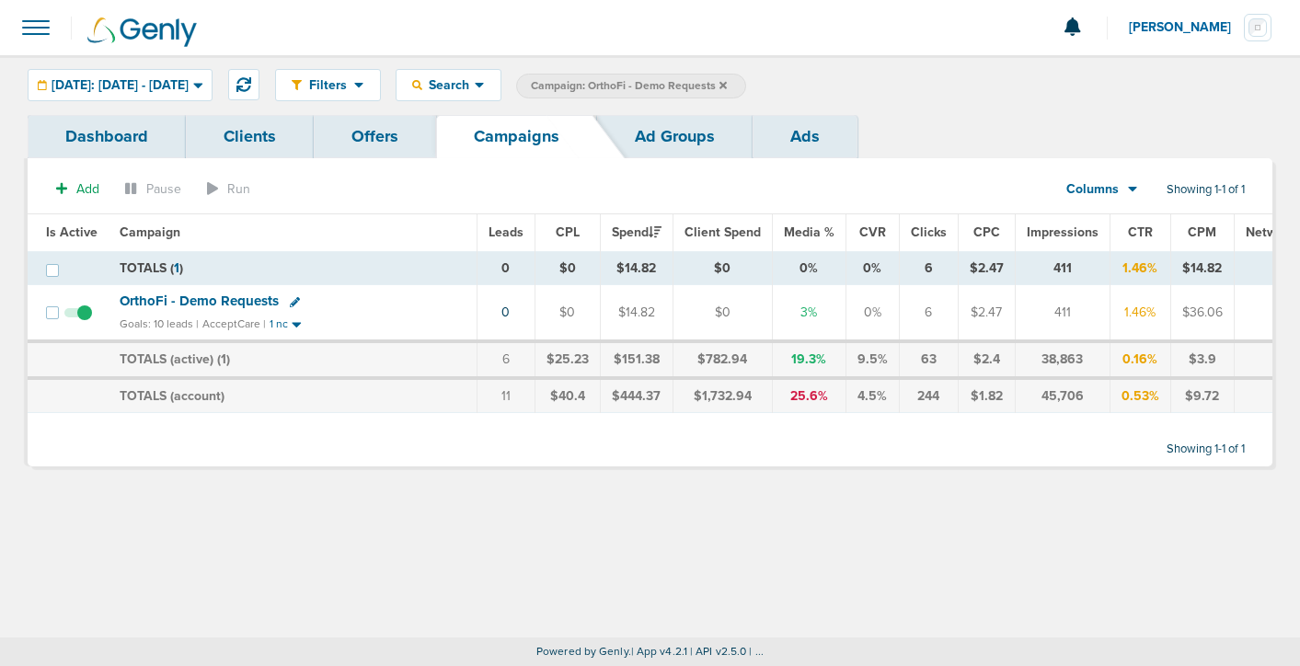
click at [727, 82] on icon at bounding box center [722, 84] width 7 height 7
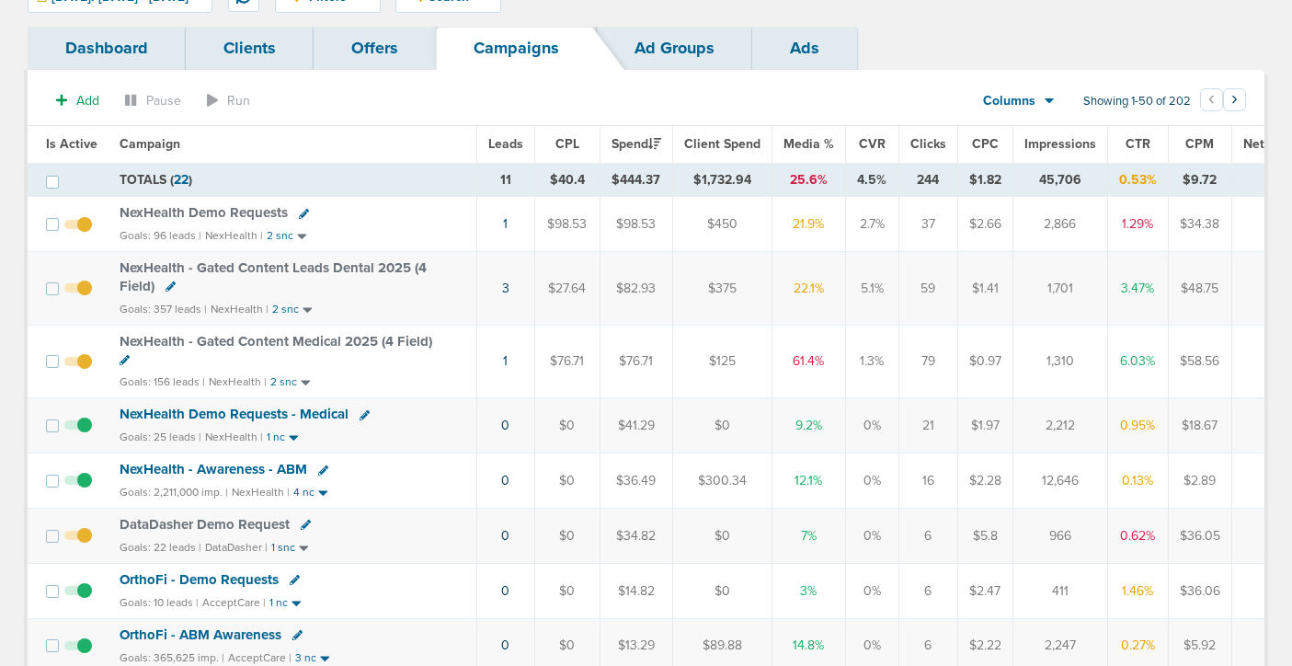
scroll to position [115, 0]
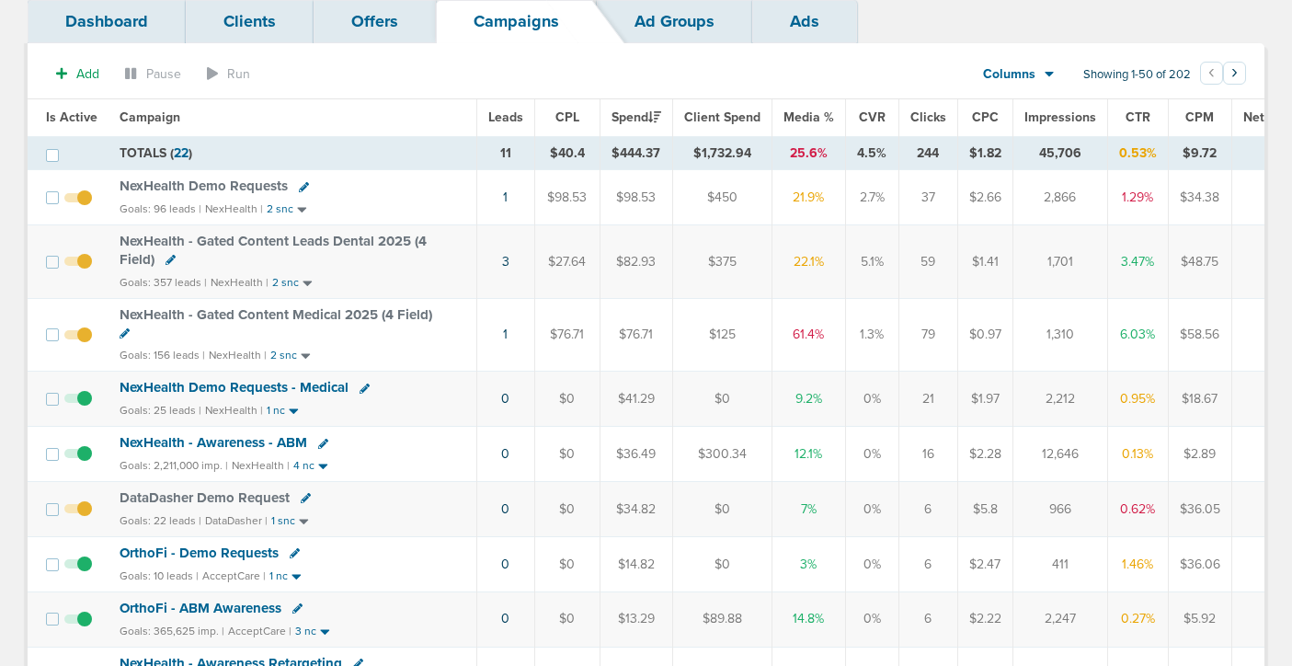
click at [187, 384] on span "NexHealth Demo Requests - Medical" at bounding box center [234, 387] width 229 height 17
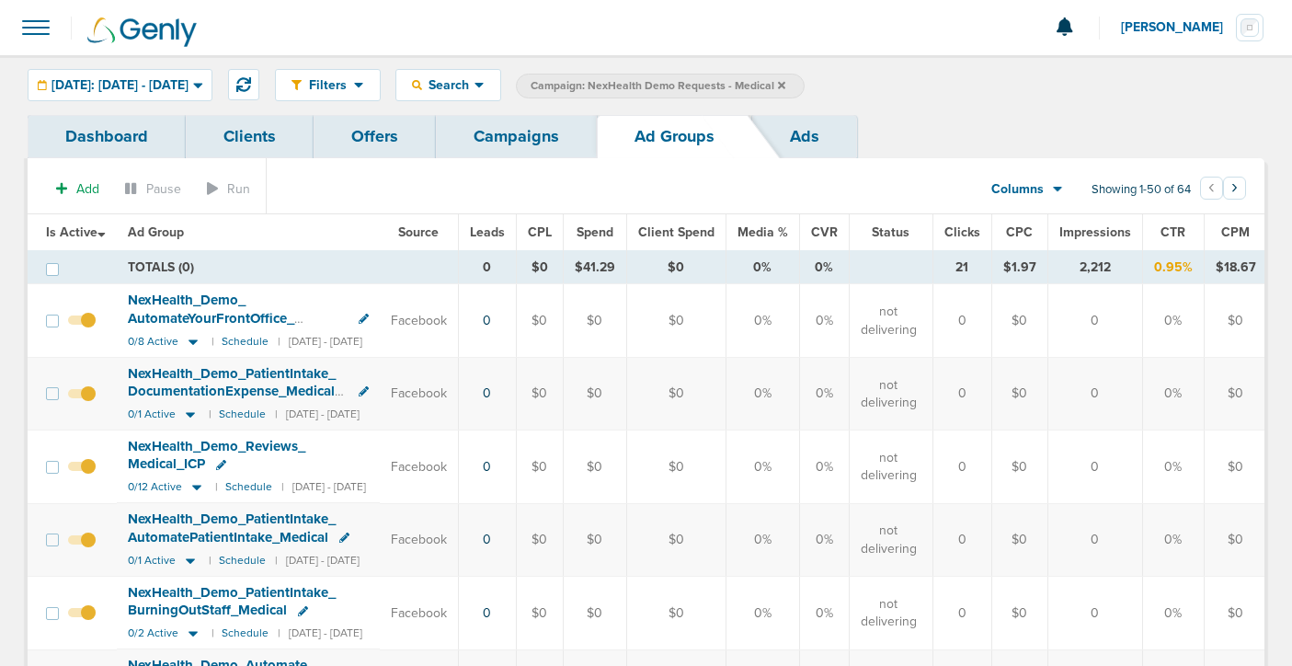
click at [485, 145] on link "Campaigns" at bounding box center [516, 136] width 161 height 43
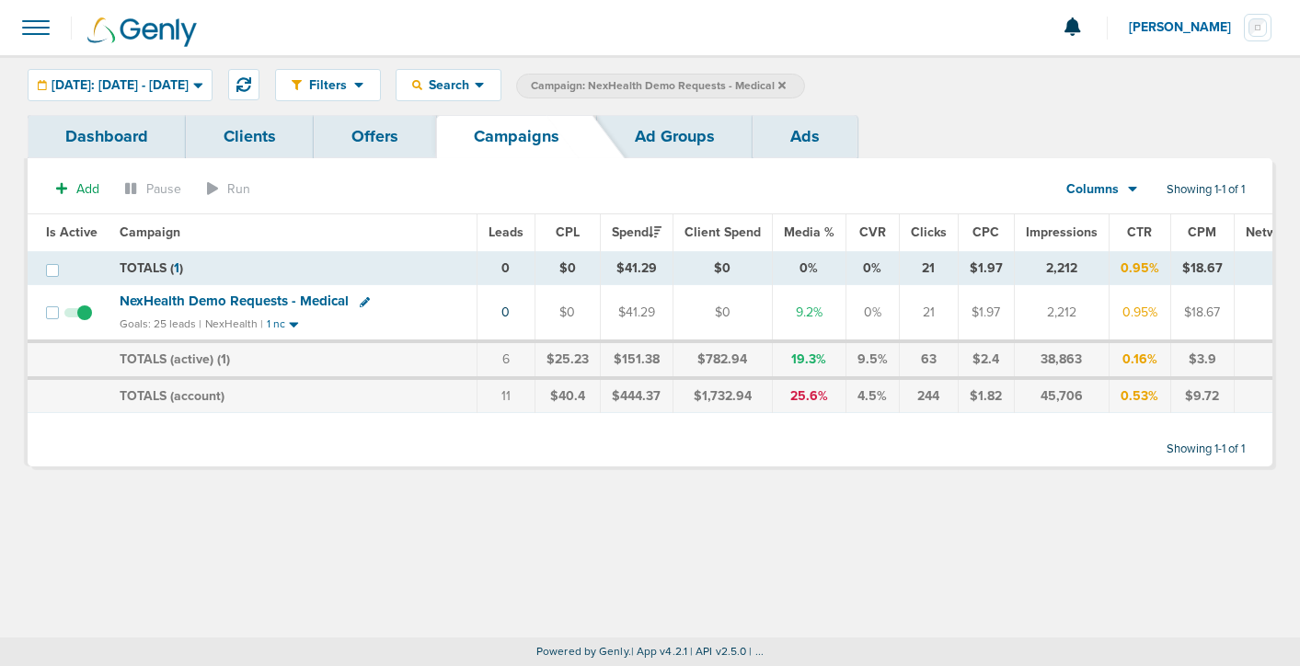
click at [785, 83] on icon at bounding box center [781, 84] width 7 height 7
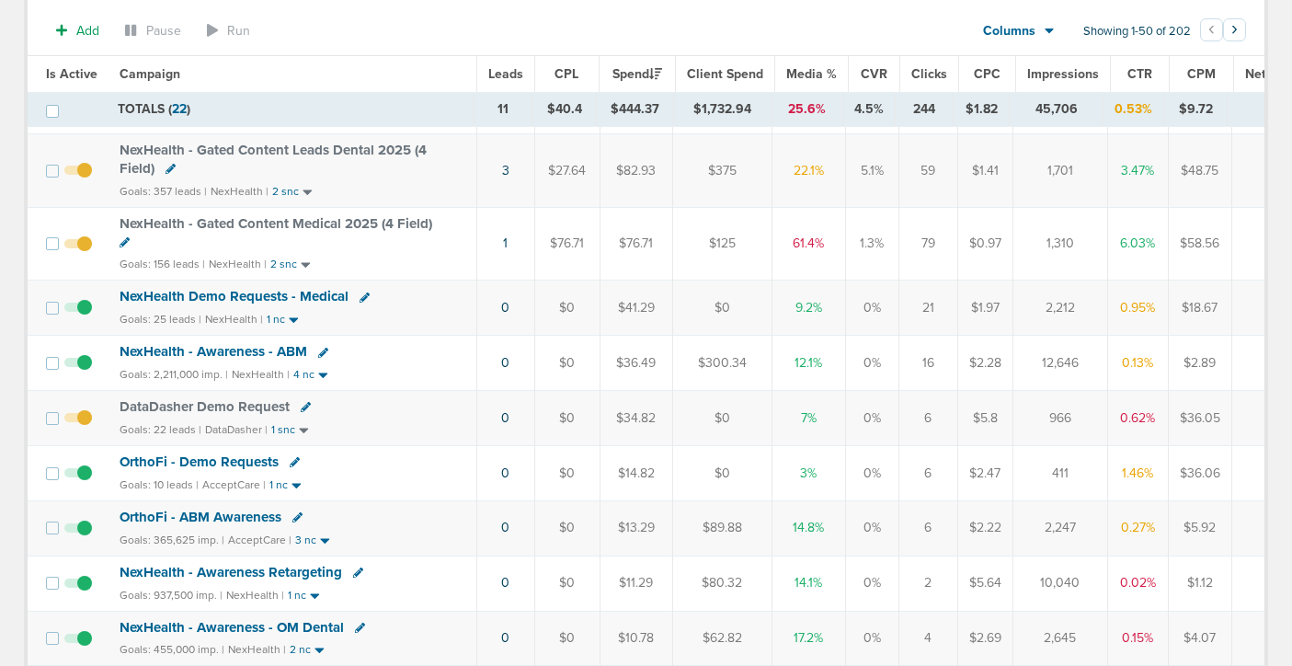
scroll to position [219, 0]
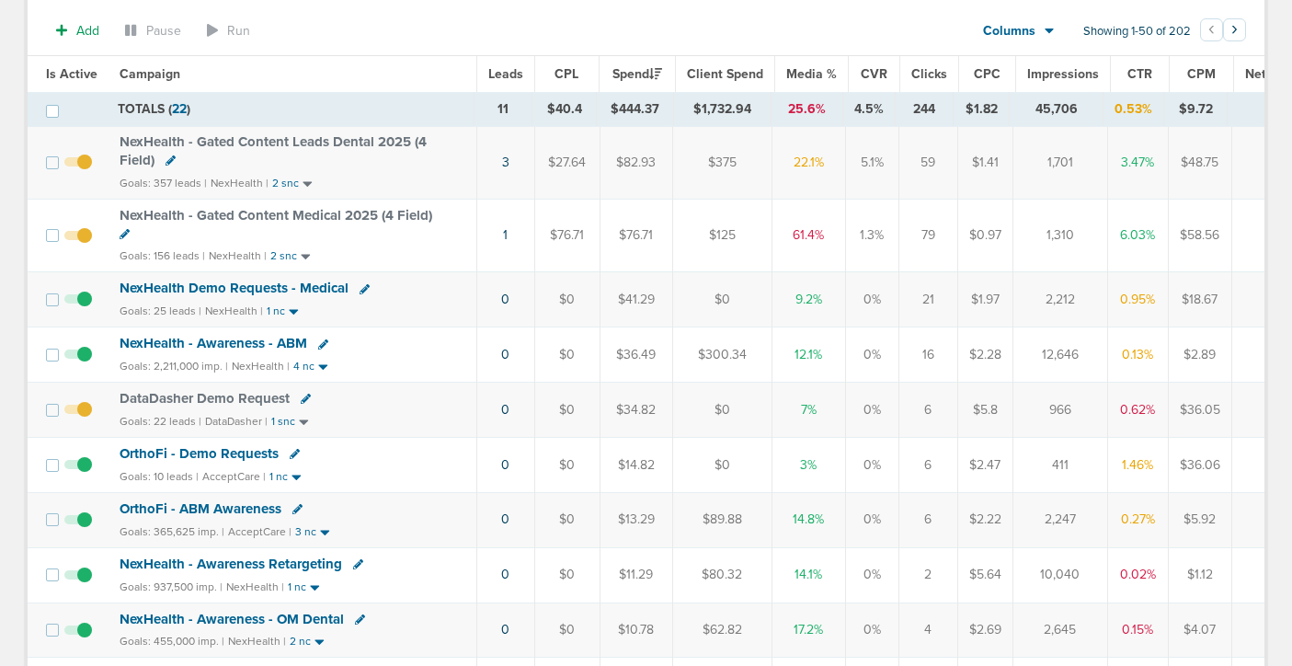
click at [200, 395] on span "DataDasher Demo Request" at bounding box center [205, 398] width 170 height 17
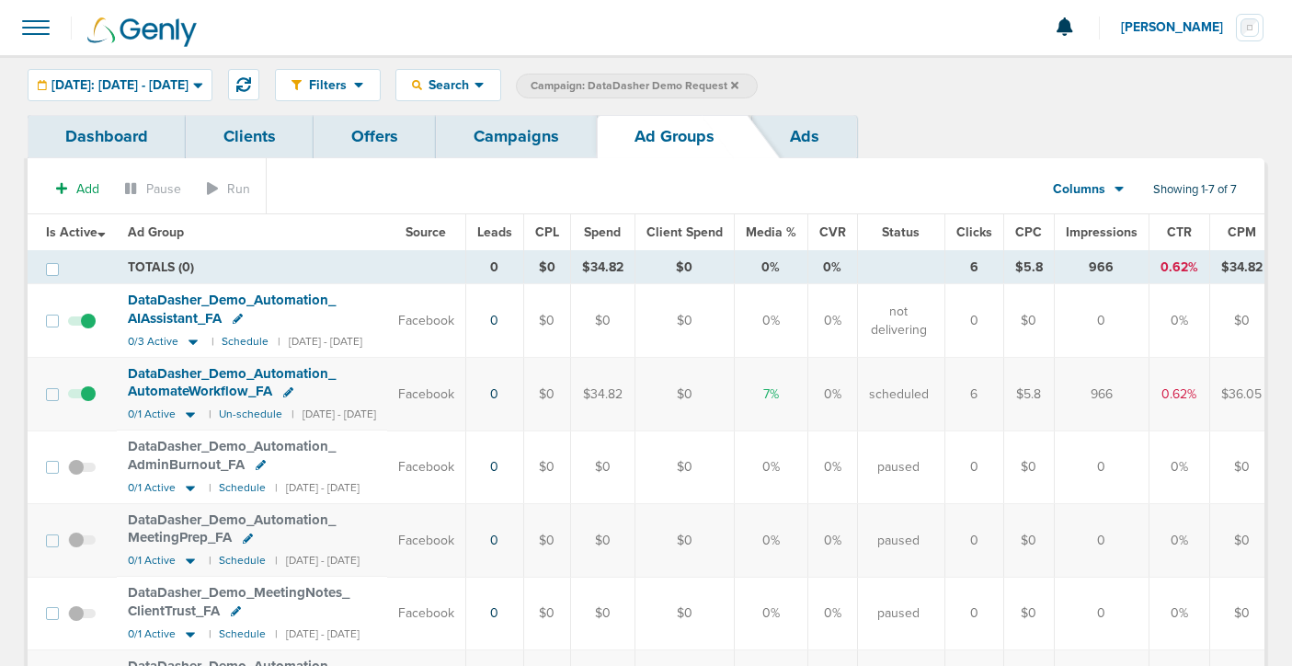
click at [487, 132] on link "Campaigns" at bounding box center [516, 136] width 161 height 43
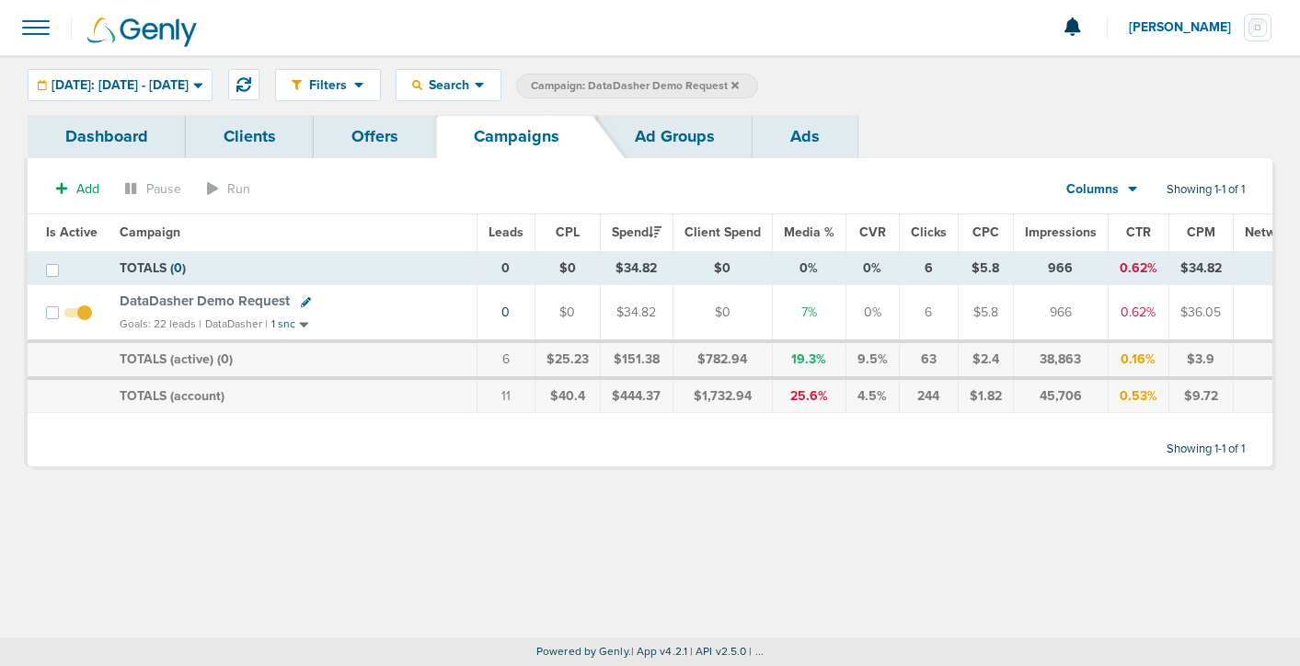
click at [739, 84] on icon at bounding box center [734, 84] width 7 height 7
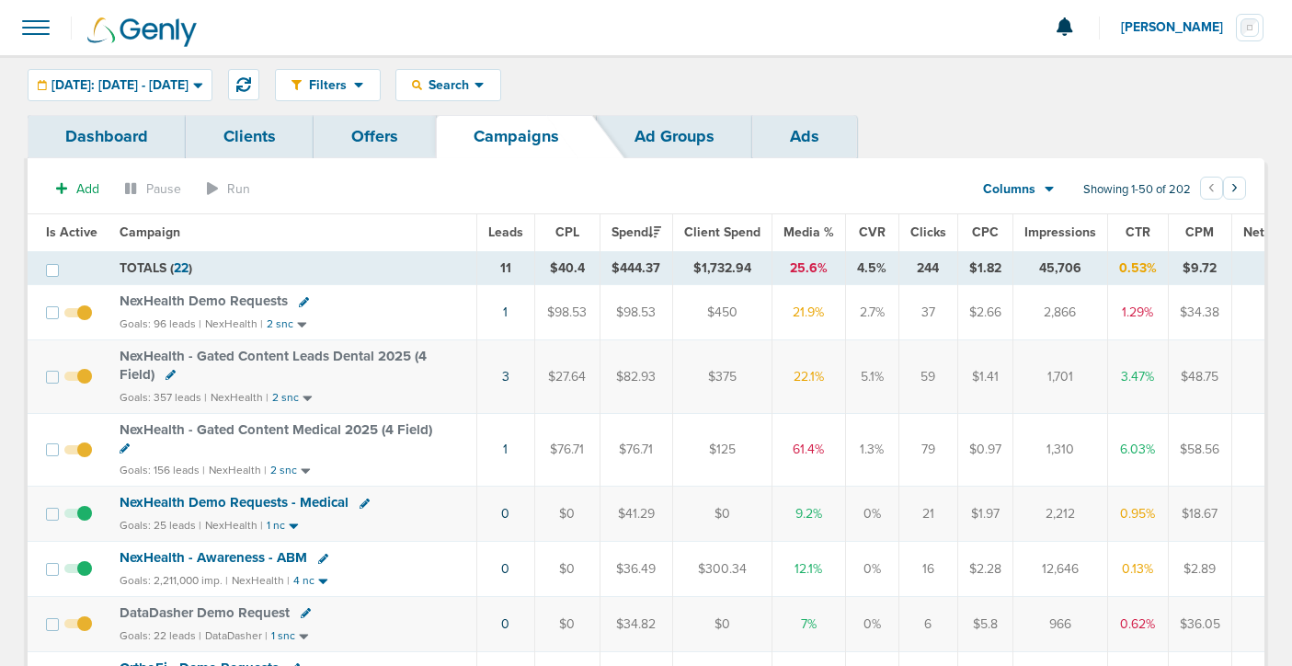
click at [188, 496] on span "NexHealth Demo Requests - Medical" at bounding box center [234, 502] width 229 height 17
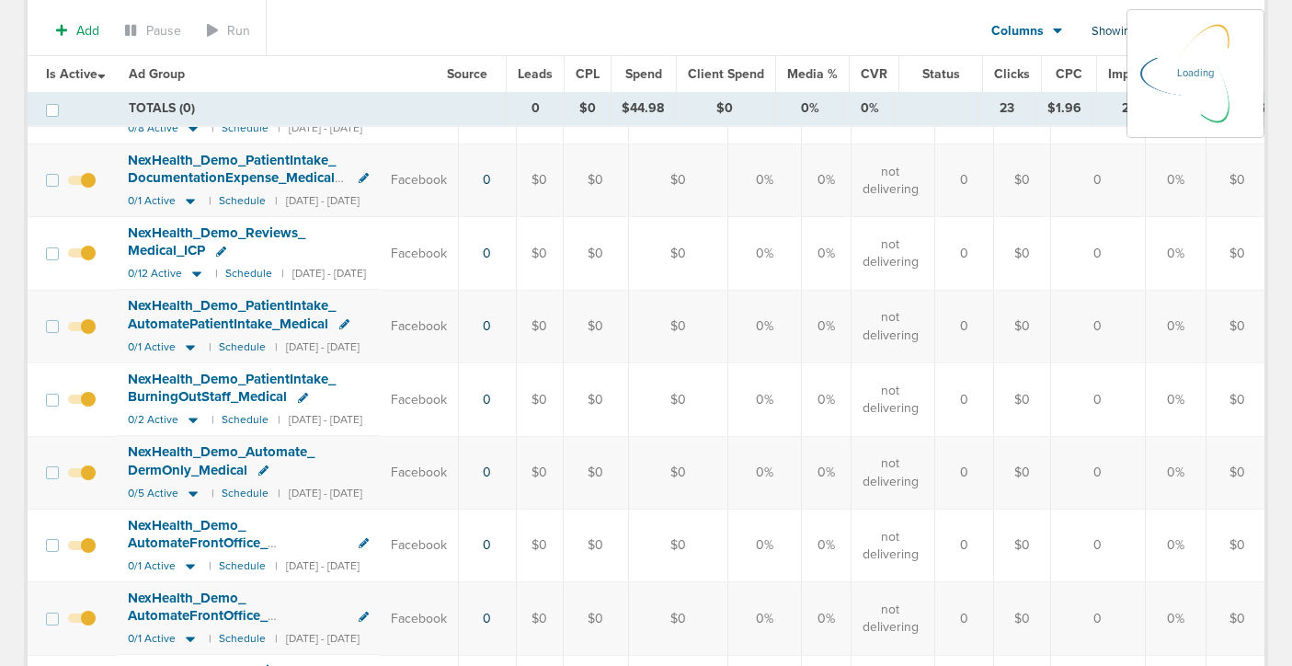
scroll to position [229, 0]
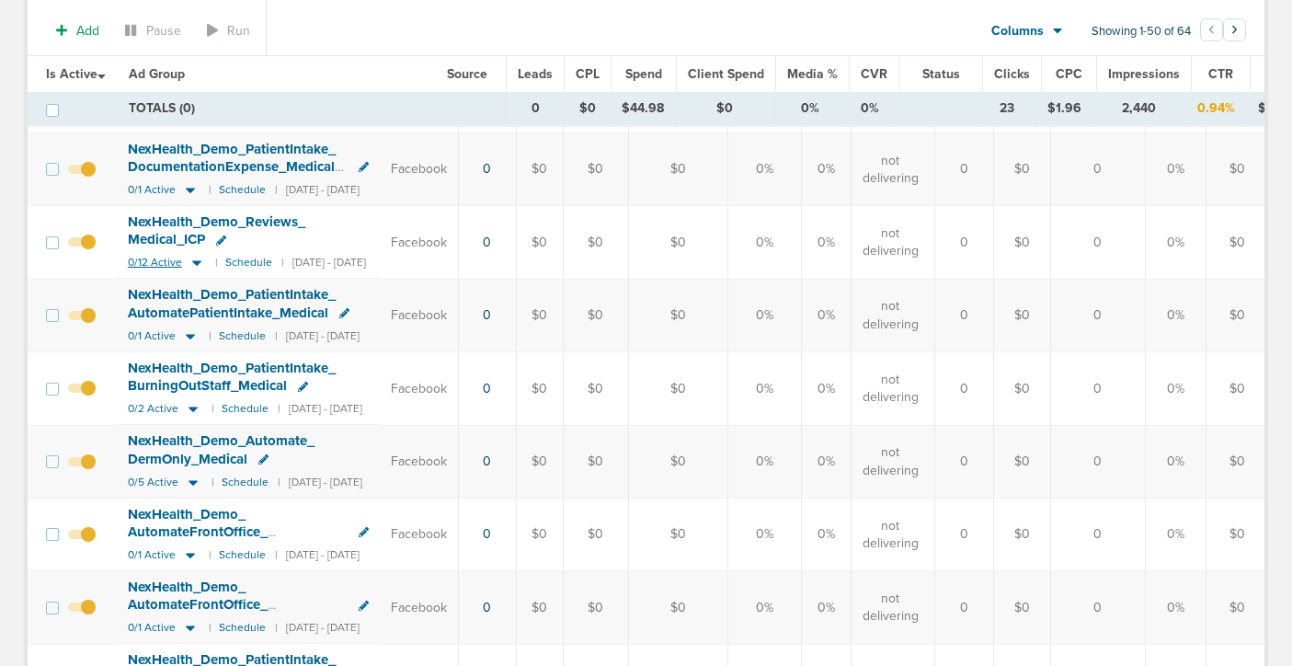
click at [198, 261] on icon at bounding box center [196, 264] width 9 height 6
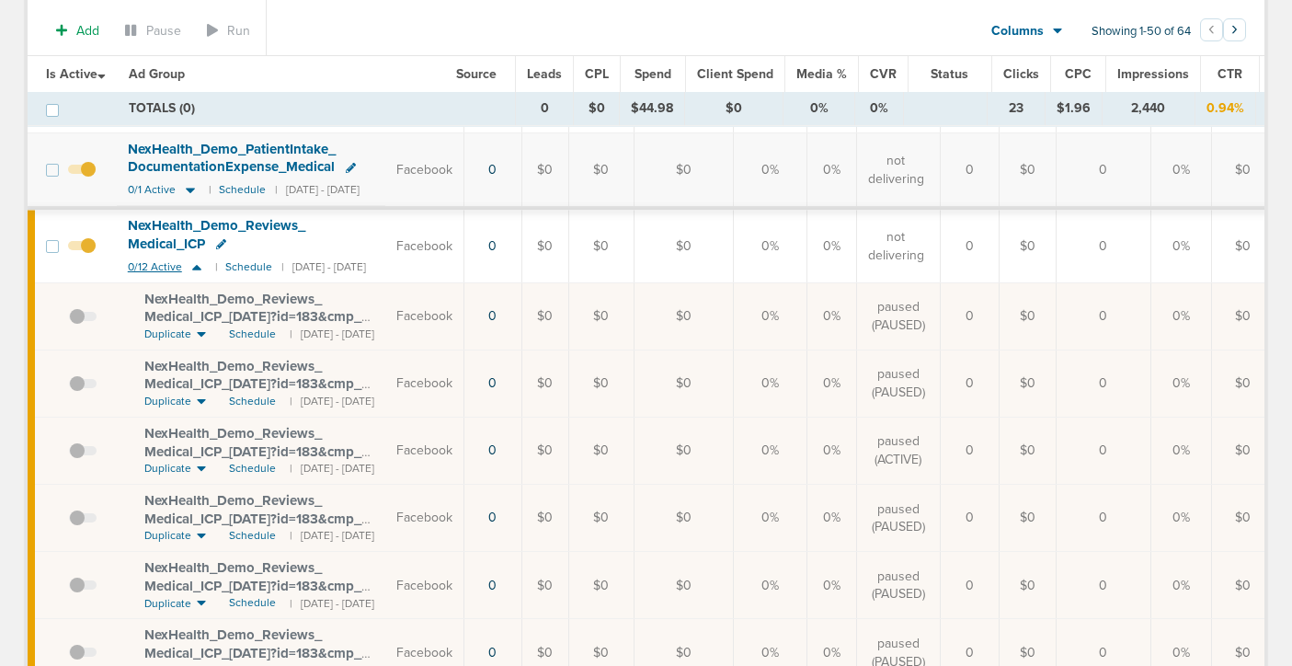
click at [196, 259] on icon at bounding box center [197, 267] width 18 height 16
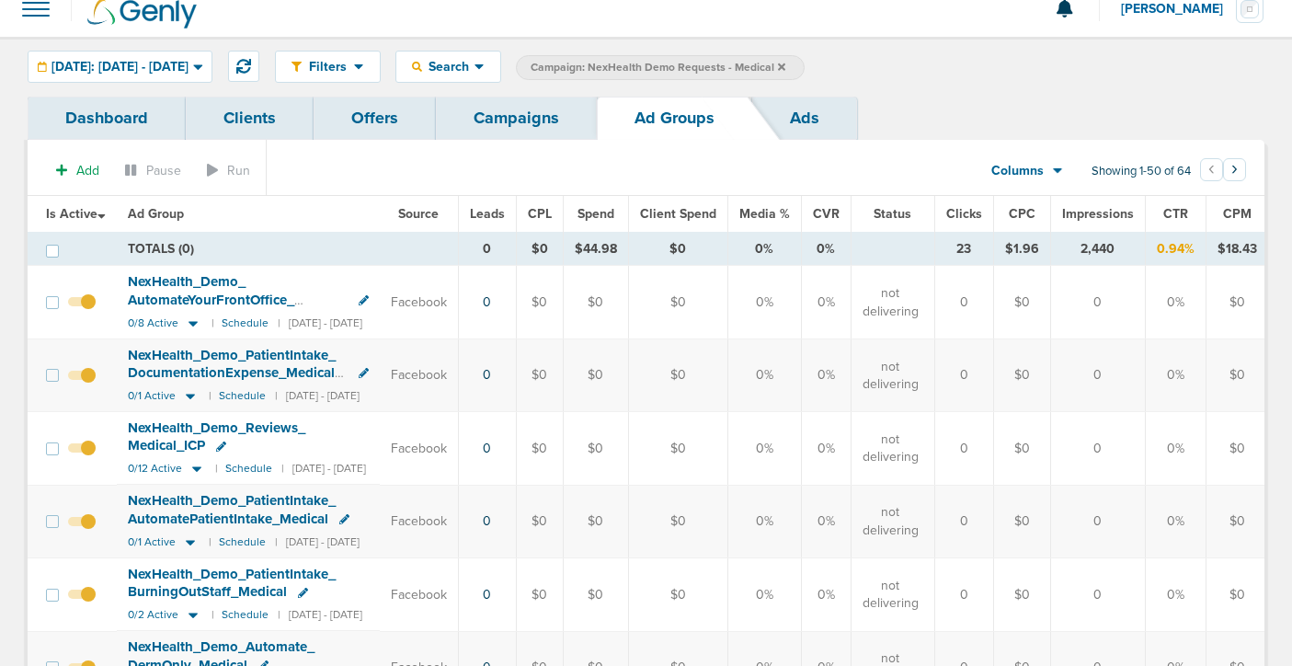
scroll to position [0, 0]
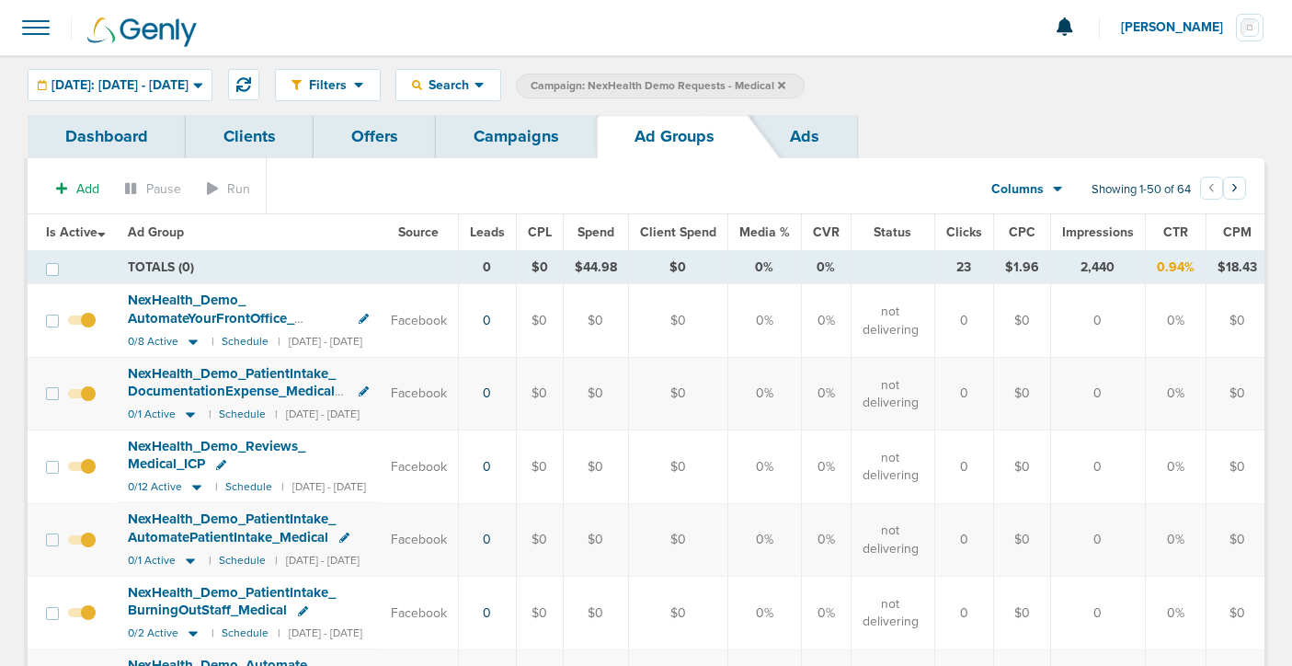
click at [501, 151] on link "Campaigns" at bounding box center [516, 136] width 161 height 43
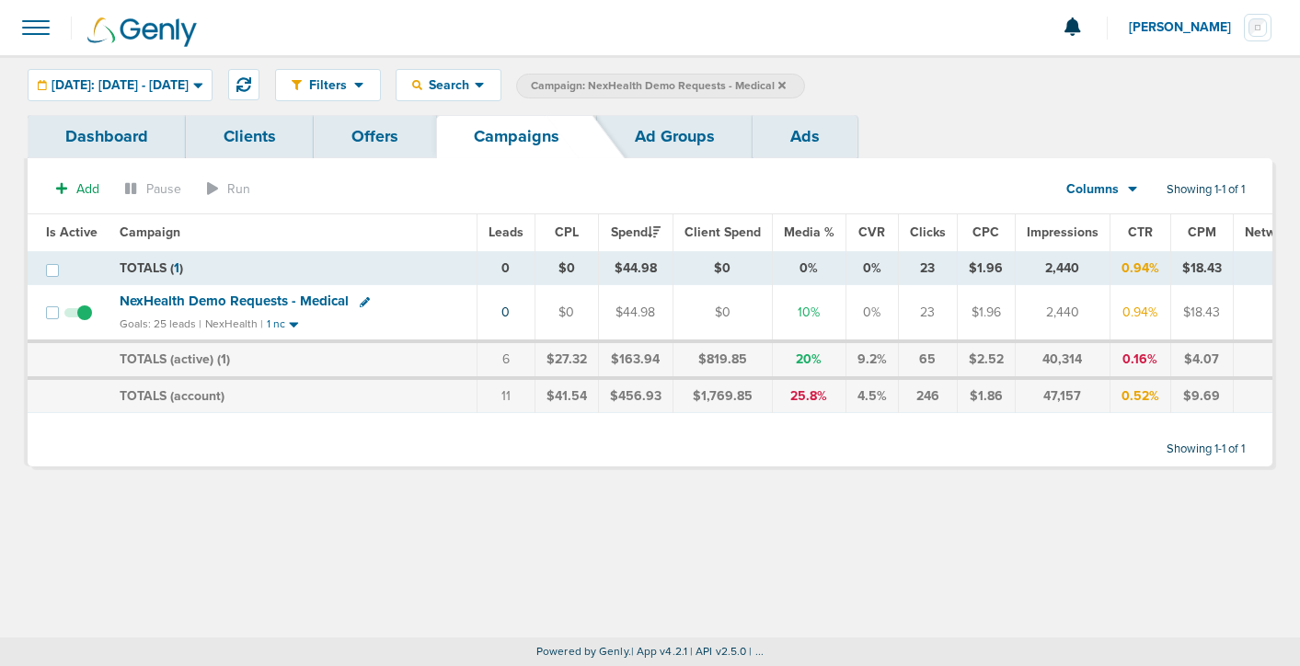
click at [785, 84] on icon at bounding box center [781, 85] width 7 height 11
